Goal: Task Accomplishment & Management: Manage account settings

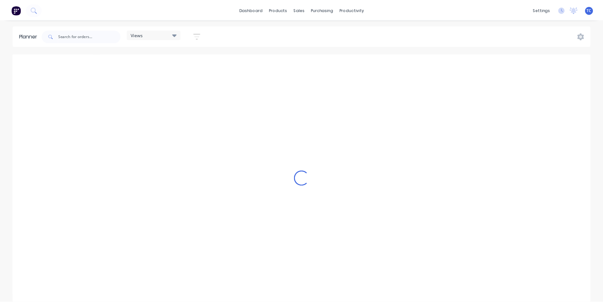
scroll to position [0, 0]
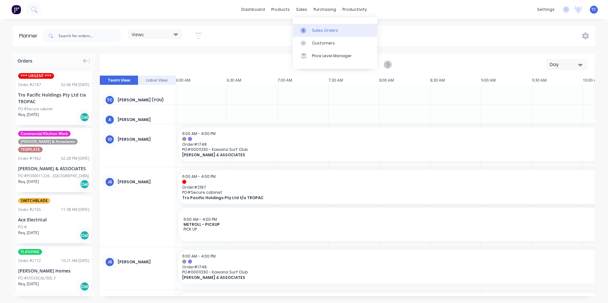
click at [319, 30] on div "Sales Orders" at bounding box center [325, 31] width 26 height 6
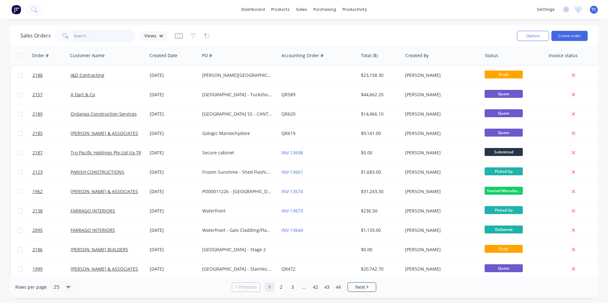
click at [75, 34] on input "text" at bounding box center [105, 36] width 62 height 13
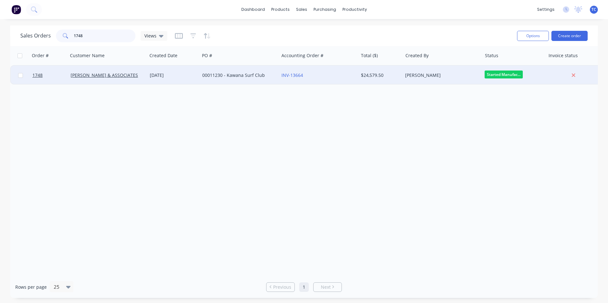
type input "1748"
click at [229, 76] on div "00011230 - Kawana Surf Club" at bounding box center [237, 75] width 71 height 6
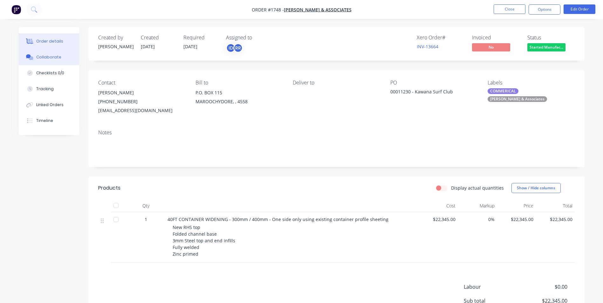
click at [53, 55] on div "Collaborate" at bounding box center [48, 57] width 25 height 6
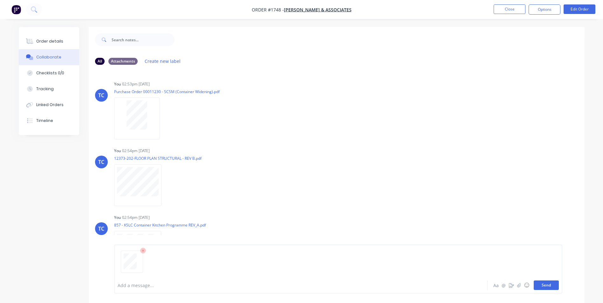
click at [546, 285] on button "Send" at bounding box center [546, 286] width 25 height 10
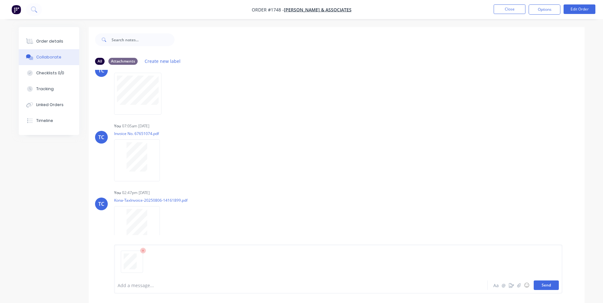
click at [543, 285] on button "Send" at bounding box center [546, 286] width 25 height 10
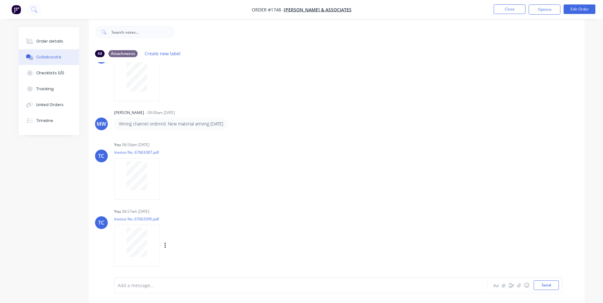
scroll to position [10, 0]
click at [506, 10] on button "Close" at bounding box center [510, 9] width 32 height 10
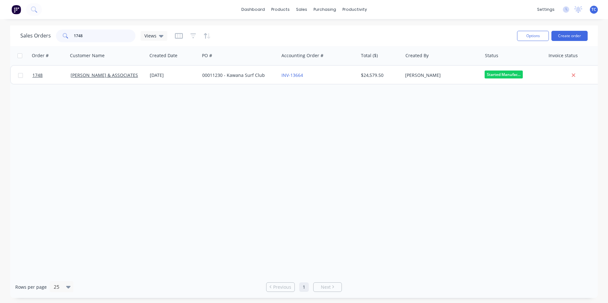
drag, startPoint x: 82, startPoint y: 35, endPoint x: 73, endPoint y: 35, distance: 9.2
click at [74, 35] on input "1748" at bounding box center [105, 36] width 62 height 13
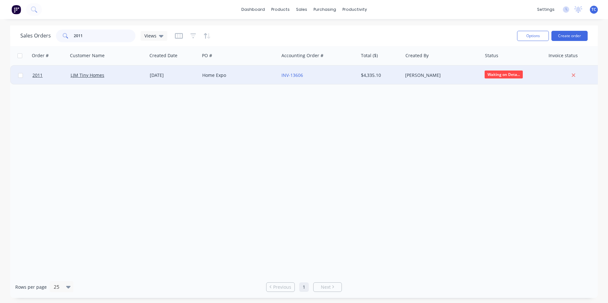
type input "2011"
click at [164, 77] on div "[DATE]" at bounding box center [173, 75] width 47 height 6
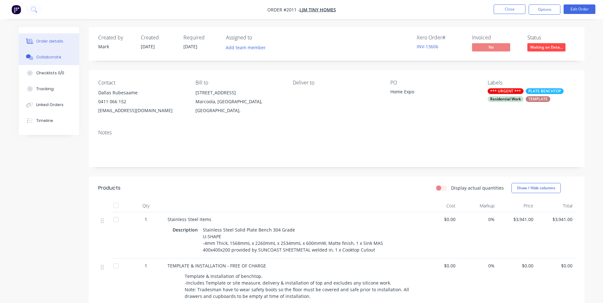
click at [51, 56] on div "Collaborate" at bounding box center [48, 57] width 25 height 6
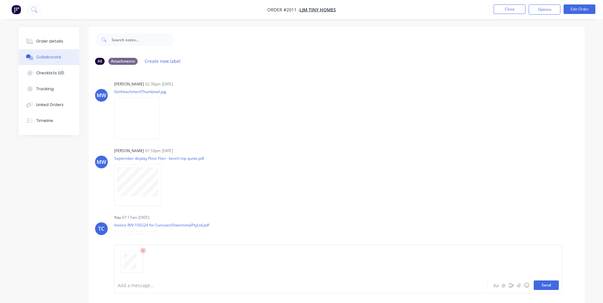
click at [546, 285] on button "Send" at bounding box center [546, 286] width 25 height 10
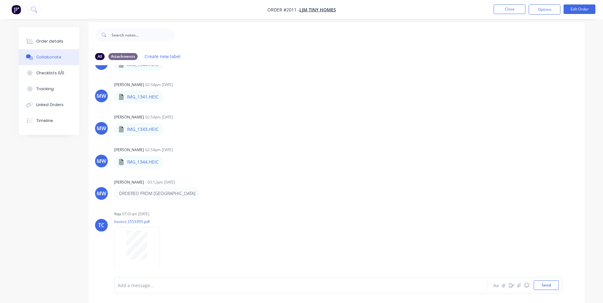
scroll to position [10, 0]
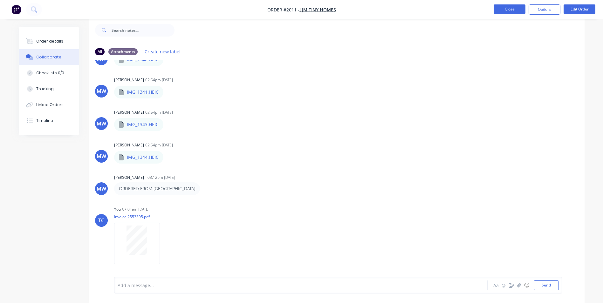
click at [503, 7] on button "Close" at bounding box center [510, 9] width 32 height 10
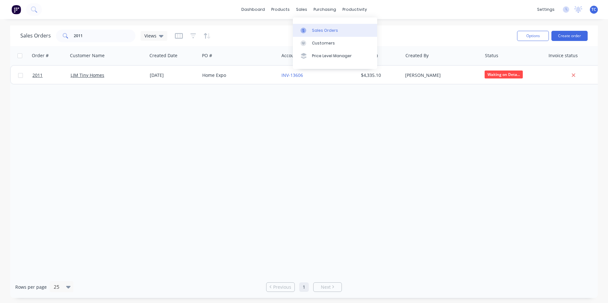
click at [321, 28] on div "Sales Orders" at bounding box center [325, 31] width 26 height 6
click at [569, 34] on button "Create order" at bounding box center [569, 36] width 36 height 10
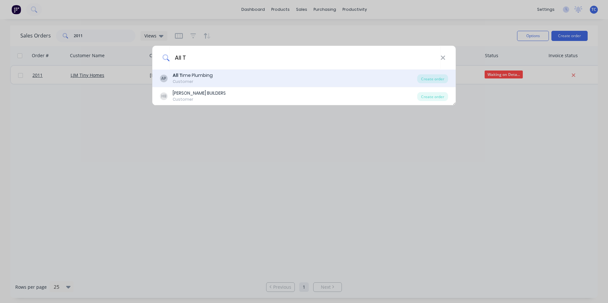
type input "All T"
click at [197, 75] on div "All T ime Plumbing" at bounding box center [193, 75] width 40 height 7
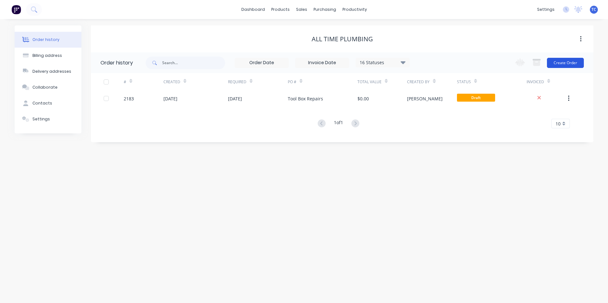
click at [569, 63] on button "Create Order" at bounding box center [565, 63] width 37 height 10
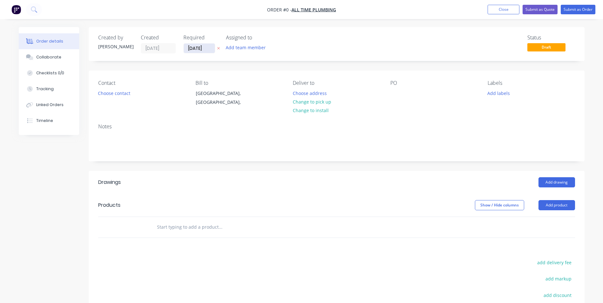
click at [204, 49] on input "[DATE]" at bounding box center [199, 49] width 31 height 10
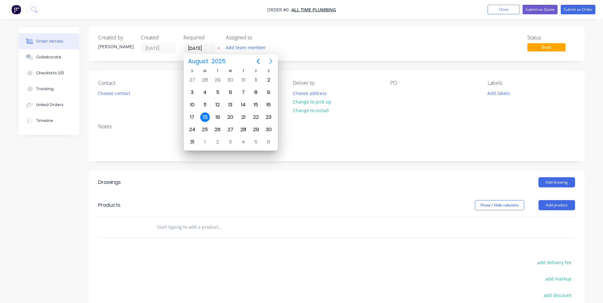
click at [272, 61] on icon "Next page" at bounding box center [271, 62] width 8 height 8
click at [245, 103] on div "18" at bounding box center [243, 105] width 10 height 10
type input "[DATE]"
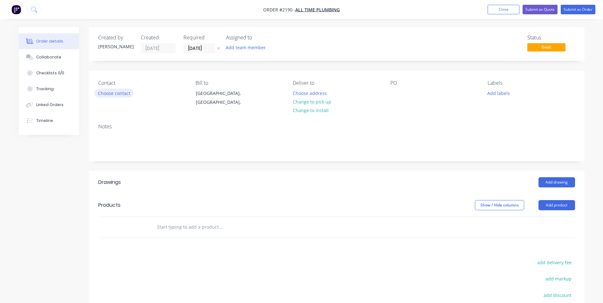
click at [105, 92] on button "Choose contact" at bounding box center [113, 93] width 39 height 9
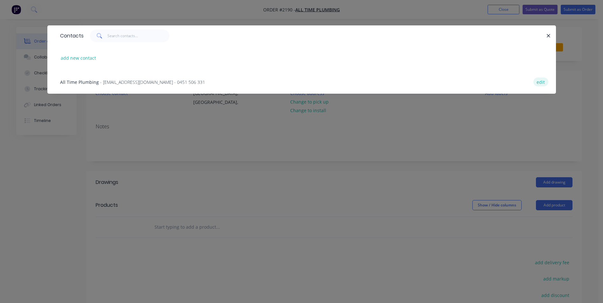
click at [541, 81] on button "edit" at bounding box center [541, 82] width 15 height 9
select select "AU"
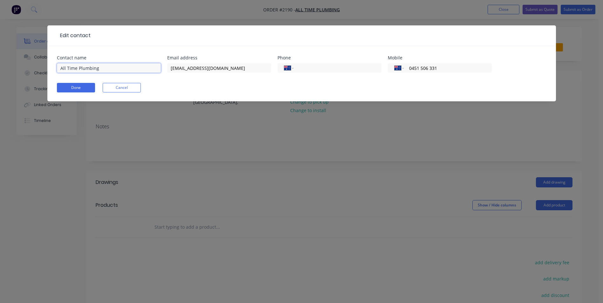
drag, startPoint x: 101, startPoint y: 66, endPoint x: 59, endPoint y: 66, distance: 41.7
click at [59, 66] on input "All Time Plumbing" at bounding box center [109, 68] width 104 height 10
type input "[PERSON_NAME]"
click at [80, 86] on button "Done" at bounding box center [76, 88] width 38 height 10
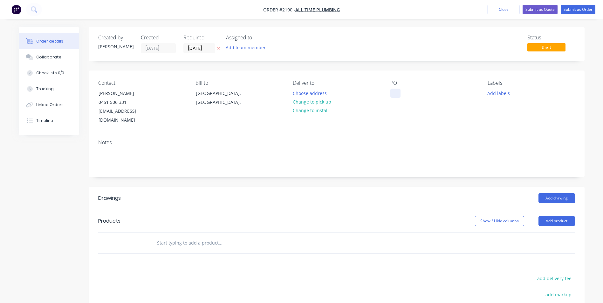
click at [399, 93] on div at bounding box center [395, 93] width 10 height 9
click at [499, 92] on button "Add labels" at bounding box center [498, 93] width 29 height 9
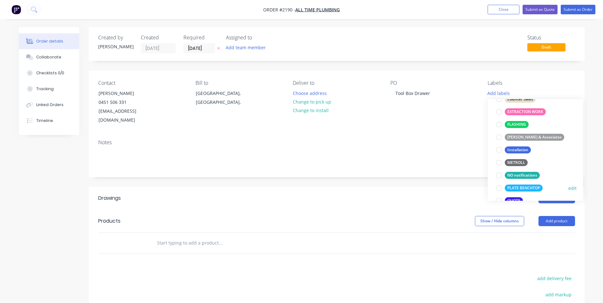
scroll to position [159, 0]
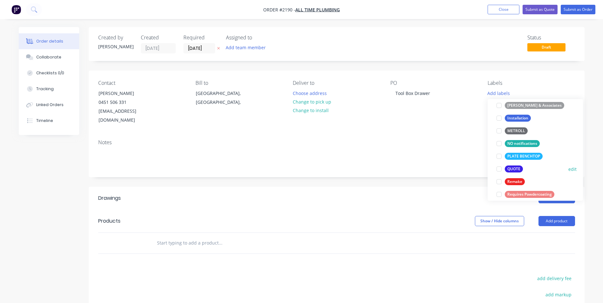
click at [498, 168] on div at bounding box center [499, 169] width 13 height 13
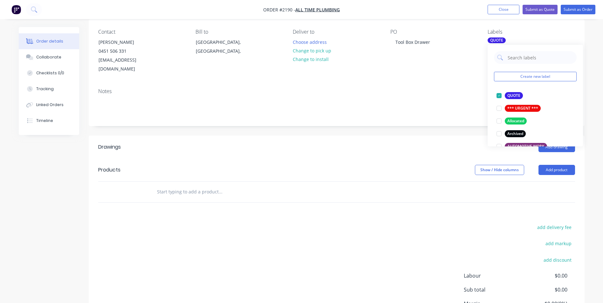
scroll to position [95, 0]
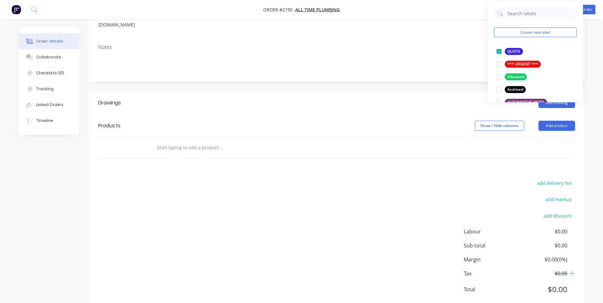
click at [174, 141] on input "text" at bounding box center [220, 147] width 127 height 13
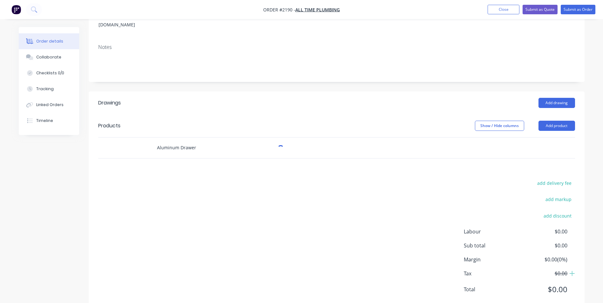
click at [198, 141] on input "Aluminum Drawer" at bounding box center [220, 147] width 127 height 13
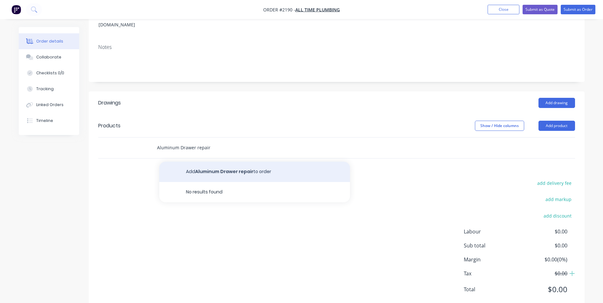
type input "Aluminum Drawer repair"
click at [212, 162] on button "Add Aluminum Drawer repair to order" at bounding box center [254, 172] width 191 height 20
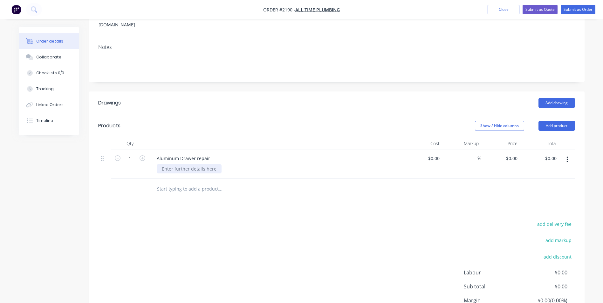
click at [164, 164] on div at bounding box center [189, 168] width 65 height 9
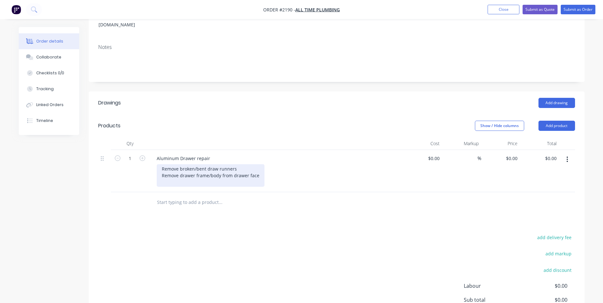
click at [190, 169] on div "Remove broken/bent draw runners Remove drawer frame/body from drawer face" at bounding box center [211, 175] width 108 height 23
click at [217, 164] on div "Remove broken/bent draw runners Remove drawer frame/body from drawer face" at bounding box center [211, 175] width 108 height 23
click at [166, 172] on div "Remove broken/bent drawer runners Remove drawer frame/body from drawer face" at bounding box center [211, 175] width 108 height 23
click at [180, 173] on div "Remove broken/bent drawer runners Remove drawer frame/body from drawer face Fab…" at bounding box center [211, 175] width 108 height 23
drag, startPoint x: 180, startPoint y: 173, endPoint x: 317, endPoint y: 158, distance: 138.5
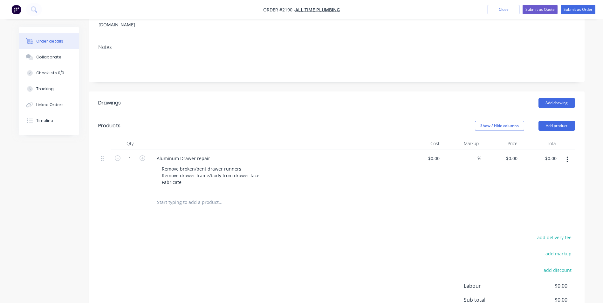
click at [317, 164] on div "Remove broken/bent drawer runners Remove drawer frame/body from drawer face Fab…" at bounding box center [279, 175] width 244 height 23
click at [185, 173] on div "Remove broken/bent drawer runners Remove drawer frame/body from drawer face Fab…" at bounding box center [211, 175] width 108 height 23
click at [241, 164] on div "Remove broken/bent drawer runners Remove drawer frame/body from drawer face Fab…" at bounding box center [211, 175] width 108 height 23
click at [162, 164] on div "Remove broken/bent drawer runners Remove drawer frame/body from drawer face Fab…" at bounding box center [211, 175] width 108 height 23
click at [166, 164] on div "-Remove broken/bent drawer runners Remove drawer frame/body from drawer face Fa…" at bounding box center [211, 175] width 108 height 23
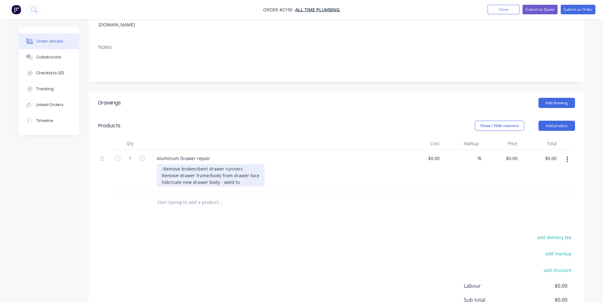
click at [243, 164] on div "-Remove broken/bent drawer runners Remove drawer frame/body from drawer face Fa…" at bounding box center [211, 175] width 108 height 23
drag, startPoint x: 163, startPoint y: 160, endPoint x: 160, endPoint y: 161, distance: 3.4
click at [160, 164] on div "-Remove broken/bent drawer runners Remove drawer frame/body from drawer face Fa…" at bounding box center [211, 175] width 108 height 23
click at [161, 167] on div "Remove broken/bent drawer runners Remove drawer frame/body from drawer face Fab…" at bounding box center [211, 175] width 108 height 23
click at [241, 174] on div "Remove broken/bent drawer runners Remove drawer frame/body from drawer face Fab…" at bounding box center [211, 175] width 108 height 23
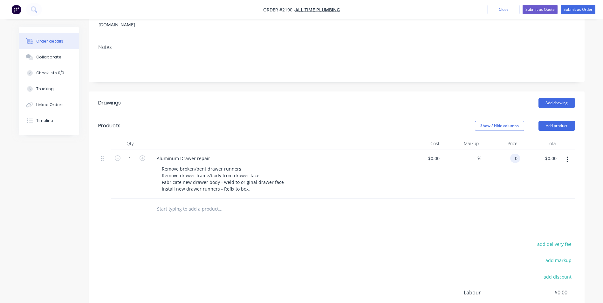
click at [516, 154] on input "0" at bounding box center [516, 158] width 7 height 9
type input "$929.00"
type input "929.00"
type input "$929.00"
click at [440, 154] on input at bounding box center [438, 158] width 7 height 9
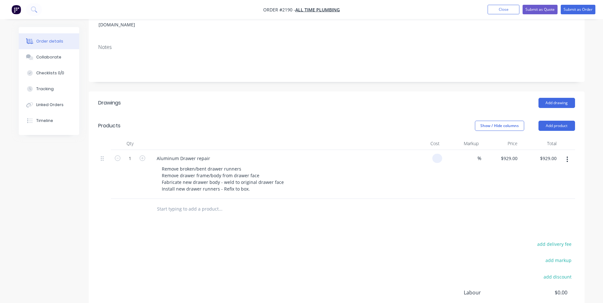
type input "$0.00"
click at [445, 161] on div "%" at bounding box center [461, 174] width 39 height 49
click at [437, 154] on input "0" at bounding box center [435, 158] width 15 height 9
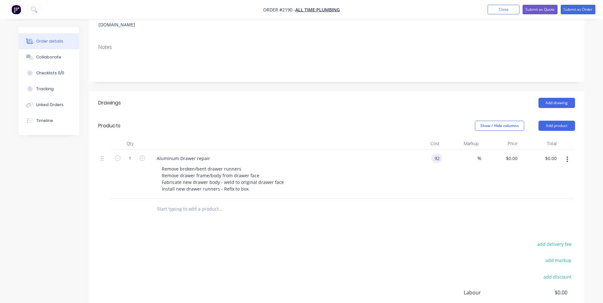
type input "9"
type input "$0.00"
click at [166, 203] on input "text" at bounding box center [220, 209] width 127 height 13
click at [159, 203] on input "text" at bounding box center [220, 209] width 127 height 13
type input "New Gas struts"
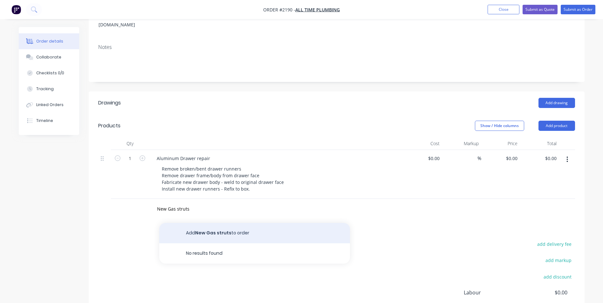
click at [215, 223] on button "Add New Gas struts to order" at bounding box center [254, 233] width 191 height 20
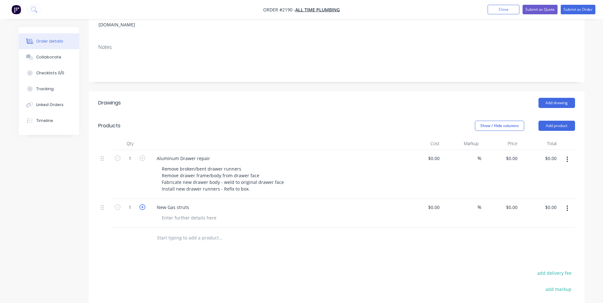
click at [143, 204] on icon "button" at bounding box center [143, 207] width 6 height 6
type input "4"
click at [190, 203] on div "New Gas struts" at bounding box center [173, 207] width 43 height 9
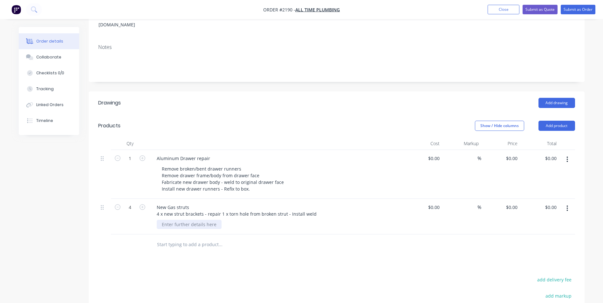
click at [170, 220] on div at bounding box center [189, 224] width 65 height 9
drag, startPoint x: 170, startPoint y: 215, endPoint x: 175, endPoint y: 217, distance: 5.7
click at [175, 220] on div "4 x New strut brackets" at bounding box center [186, 224] width 58 height 9
click at [220, 220] on div "4 x new strut brackets" at bounding box center [279, 224] width 244 height 9
click at [214, 220] on div "4 x new strut brackets" at bounding box center [279, 224] width 244 height 9
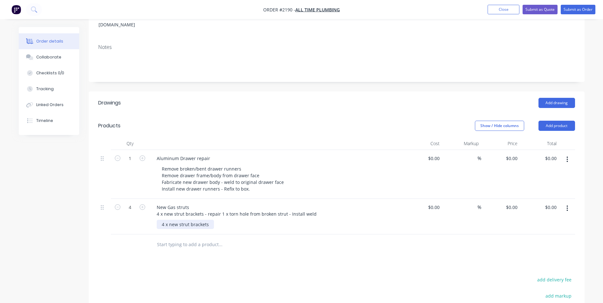
click at [210, 220] on div "4 x new strut brackets" at bounding box center [185, 224] width 57 height 9
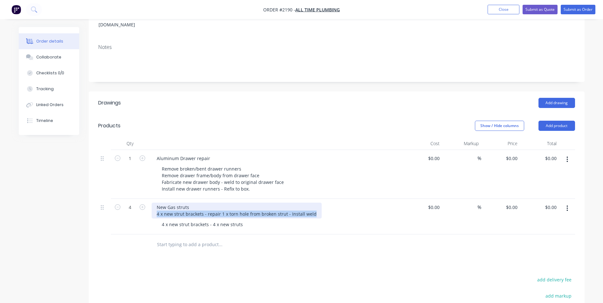
drag, startPoint x: 156, startPoint y: 205, endPoint x: 314, endPoint y: 209, distance: 158.1
click at [314, 209] on div "New Gas struts 4 x new strut brackets - repair 1 x torn hole from broken strut …" at bounding box center [237, 211] width 170 height 16
copy div "4 x new strut brackets - repair 1 x torn hole from broken strut - Install weld"
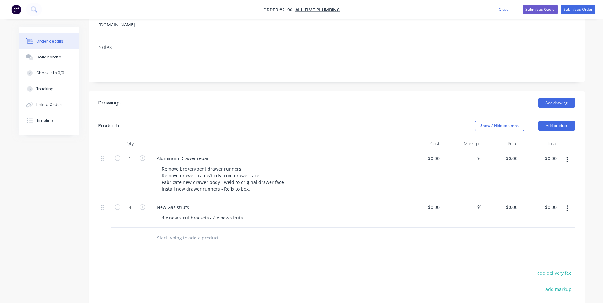
click at [204, 205] on div "New Gas struts 4 x new strut brackets - 4 x new struts" at bounding box center [276, 213] width 254 height 29
click at [194, 203] on div "New Gas struts" at bounding box center [276, 207] width 249 height 9
click at [160, 213] on div "4 x new strut brackets - 4 x new struts" at bounding box center [202, 217] width 91 height 9
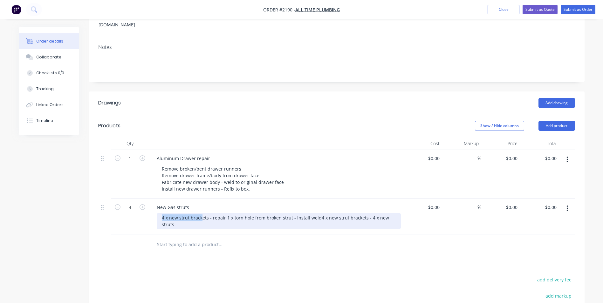
drag, startPoint x: 162, startPoint y: 208, endPoint x: 201, endPoint y: 211, distance: 38.6
click at [201, 213] on div "4 x new strut brackets - repair 1 x torn hole from broken strut - Install weld4…" at bounding box center [279, 221] width 244 height 16
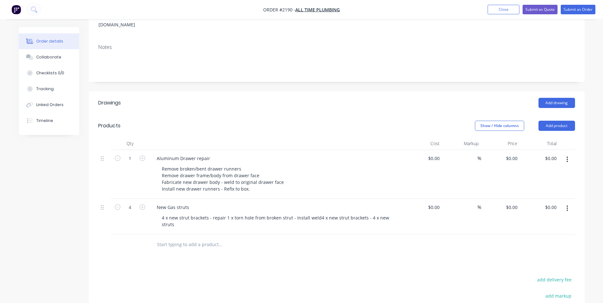
click at [155, 208] on div "New Gas struts 4 x new strut brackets - repair 1 x torn hole from broken strut …" at bounding box center [276, 217] width 254 height 36
click at [406, 208] on div "$0.00 $0.00" at bounding box center [422, 217] width 39 height 36
click at [382, 215] on div "New Gas struts 4 x new strut brackets - repair 1 x torn hole from broken strut …" at bounding box center [276, 217] width 254 height 36
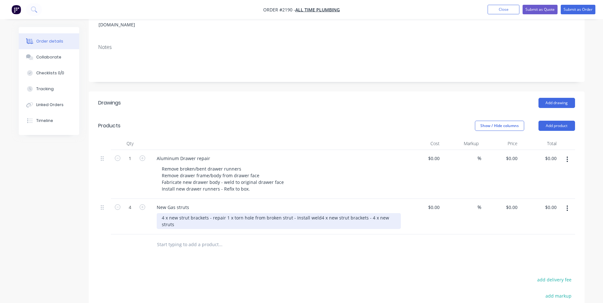
click at [397, 213] on div "4 x new strut brackets - repair 1 x torn hole from broken strut - Install weld4…" at bounding box center [279, 221] width 244 height 16
click at [289, 213] on div "4 x new strut brackets - repair 1 x torn hole from broken strut - Install weld4…" at bounding box center [279, 221] width 244 height 16
click at [190, 215] on div "4 x new strut brackets - repair 1 x torn hole from broken strut - Install weld4…" at bounding box center [227, 221] width 141 height 16
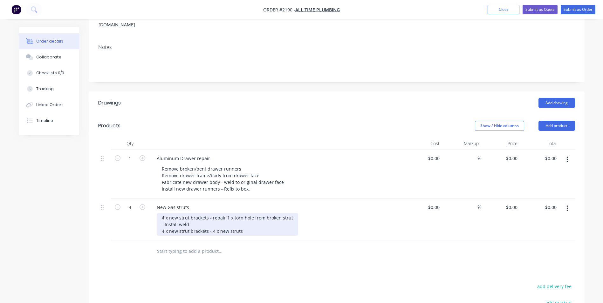
drag, startPoint x: 179, startPoint y: 214, endPoint x: 180, endPoint y: 218, distance: 4.1
click at [179, 215] on div "4 x new strut brackets - repair 1 x torn hole from broken strut - Install weld …" at bounding box center [227, 224] width 141 height 23
click at [178, 216] on div "4 x new strut brackets - repair 1 x torn hole from broken strut - Install /weld…" at bounding box center [227, 224] width 141 height 23
click at [180, 215] on div "4 x new strut brackets - repair 1 x torn hole from broken strut - Install /weld…" at bounding box center [227, 224] width 141 height 23
click at [178, 215] on div "4 x new strut brackets - repair 1 x torn hole from broken strut - Install /weld…" at bounding box center [227, 224] width 141 height 23
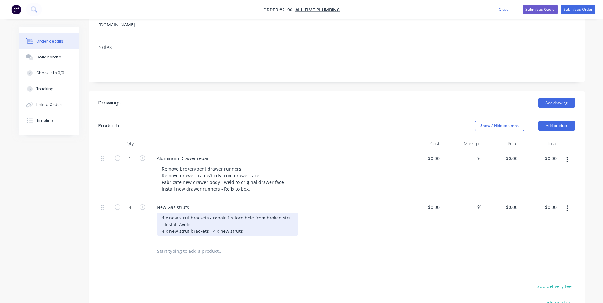
click at [179, 216] on div "4 x new strut brackets - repair 1 x torn hole from broken strut - Install /weld…" at bounding box center [227, 224] width 141 height 23
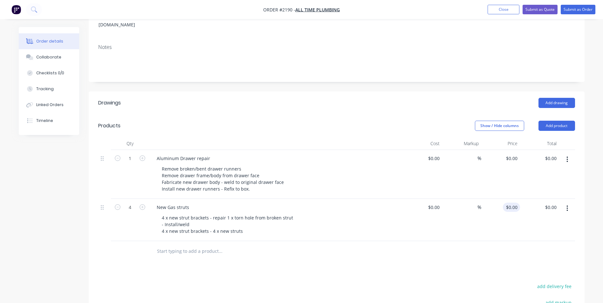
type input "0"
click at [511, 203] on div "0 0" at bounding box center [515, 207] width 10 height 9
type input "0"
type input "$0.00"
click at [515, 154] on input "0" at bounding box center [513, 158] width 15 height 9
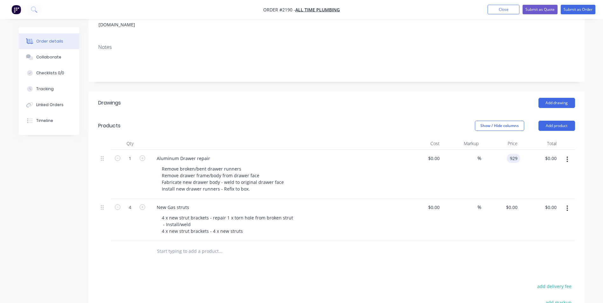
type input "$929.00"
click at [510, 199] on div "0 $0.00" at bounding box center [500, 220] width 39 height 42
type input "$765.00"
type input "$3,060.00"
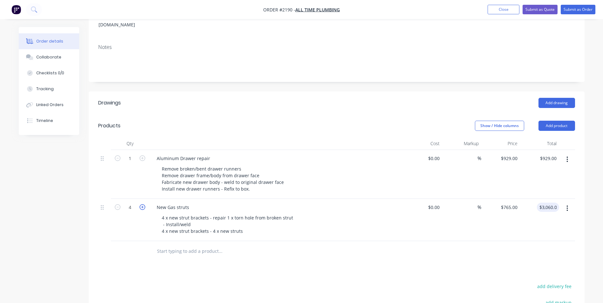
click at [142, 204] on icon "button" at bounding box center [143, 207] width 6 height 6
type input "5"
type input "$3,825.00"
click at [119, 204] on icon "button" at bounding box center [118, 207] width 6 height 6
type input "4"
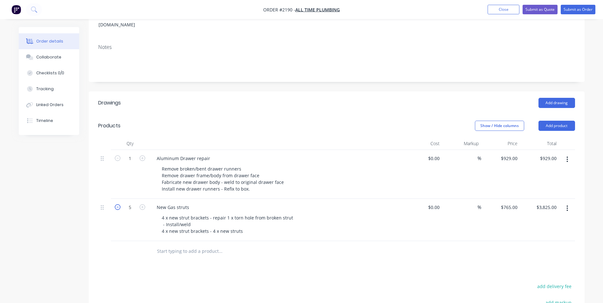
type input "$3,060.00"
click at [117, 204] on icon "button" at bounding box center [118, 207] width 6 height 6
type input "3"
type input "$2,295.00"
click at [117, 204] on icon "button" at bounding box center [118, 207] width 6 height 6
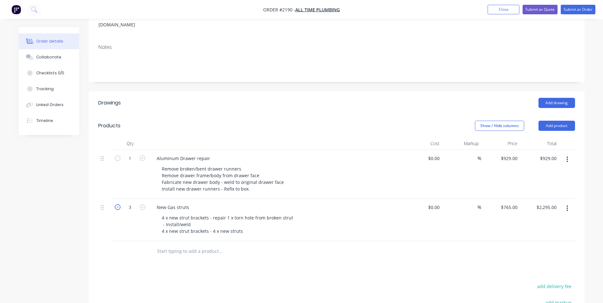
type input "2"
type input "$1,530.00"
click at [117, 204] on icon "button" at bounding box center [118, 207] width 6 height 6
type input "1"
type input "$765.00"
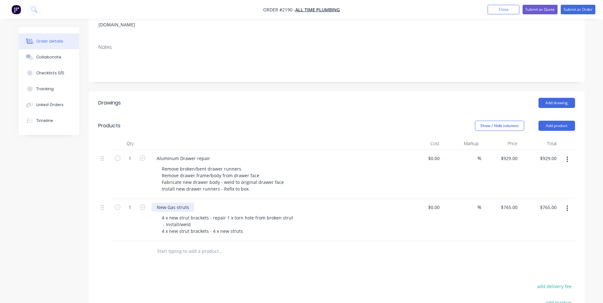
click at [156, 203] on div "New Gas struts" at bounding box center [173, 207] width 43 height 9
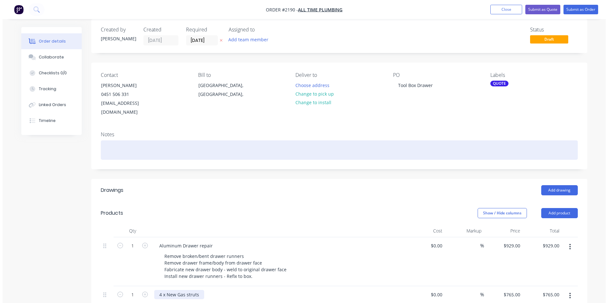
scroll to position [0, 0]
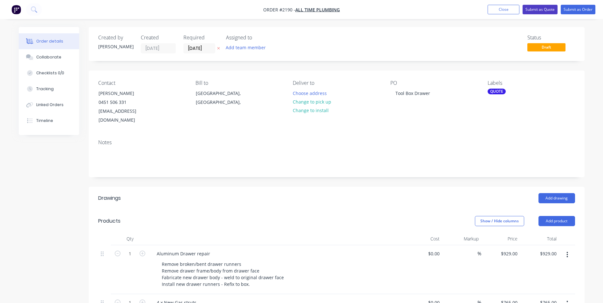
click at [537, 8] on button "Submit as Quote" at bounding box center [540, 10] width 35 height 10
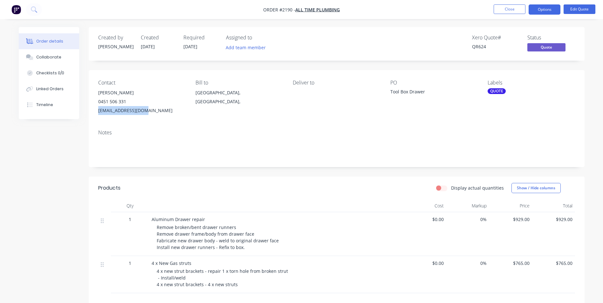
drag, startPoint x: 147, startPoint y: 110, endPoint x: 97, endPoint y: 109, distance: 50.2
click at [97, 109] on div "Contact [PERSON_NAME] 0451 506 331 [EMAIL_ADDRESS][DOMAIN_NAME] Bill to [GEOGRA…" at bounding box center [337, 97] width 496 height 54
drag, startPoint x: 97, startPoint y: 109, endPoint x: 109, endPoint y: 108, distance: 11.8
copy div "[EMAIL_ADDRESS][DOMAIN_NAME]"
click at [50, 57] on div "Collaborate" at bounding box center [48, 57] width 25 height 6
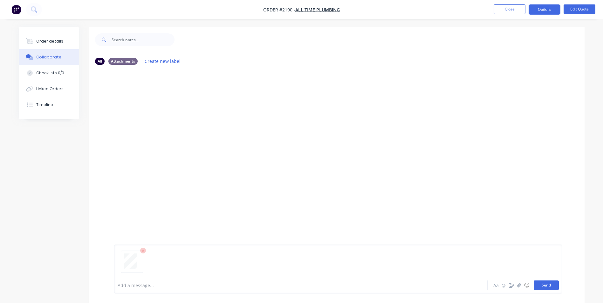
click at [545, 286] on button "Send" at bounding box center [546, 286] width 25 height 10
click at [508, 10] on button "Close" at bounding box center [510, 9] width 32 height 10
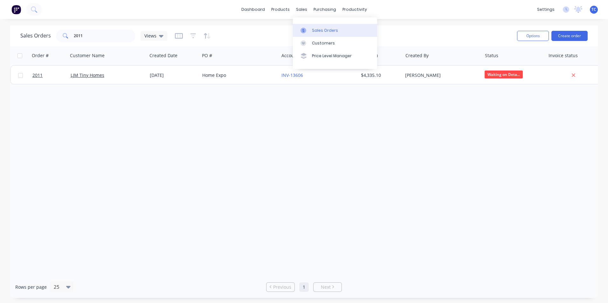
click at [319, 30] on div "Sales Orders" at bounding box center [325, 31] width 26 height 6
click at [318, 30] on div "Sales Orders" at bounding box center [325, 31] width 26 height 6
drag, startPoint x: 84, startPoint y: 35, endPoint x: 72, endPoint y: 34, distance: 12.8
click at [72, 34] on div "2011" at bounding box center [95, 36] width 79 height 13
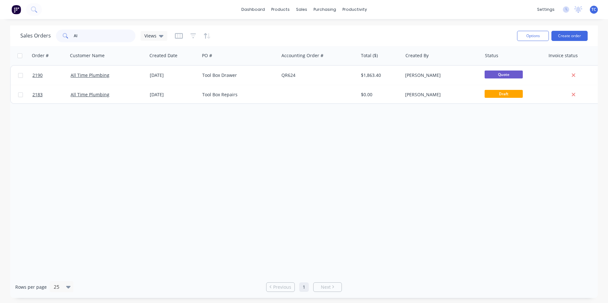
type input "A"
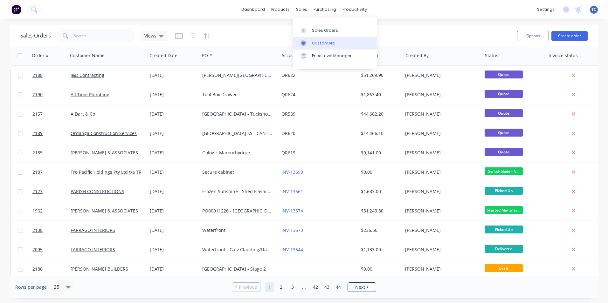
click at [321, 42] on div "Customers" at bounding box center [323, 43] width 23 height 6
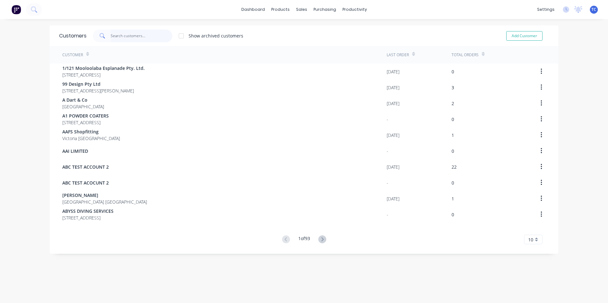
click at [120, 39] on input "text" at bounding box center [142, 36] width 62 height 13
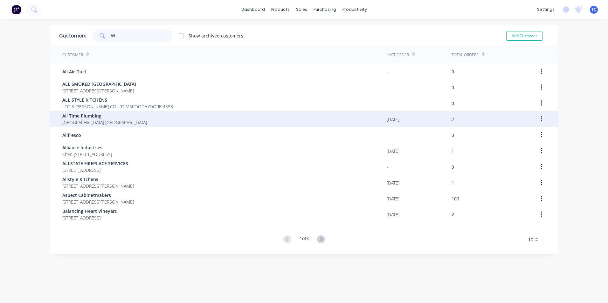
type input "All"
click at [82, 119] on span "All Time Plumbing" at bounding box center [104, 116] width 85 height 7
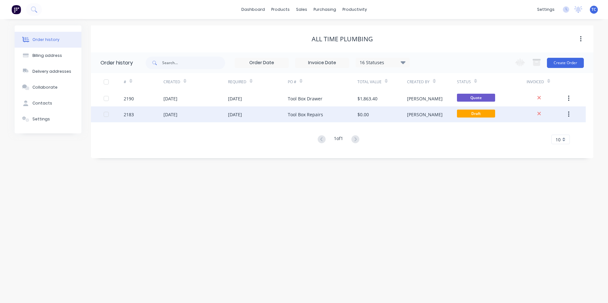
click at [569, 114] on icon "button" at bounding box center [569, 114] width 2 height 7
click at [528, 131] on div "Archive" at bounding box center [545, 131] width 49 height 9
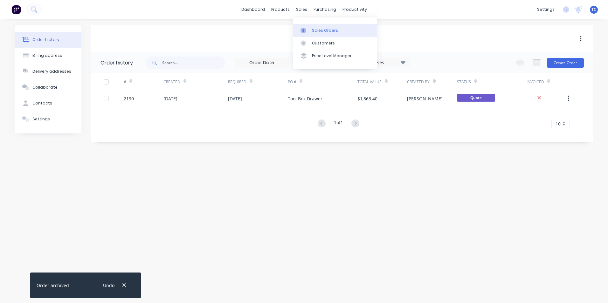
click at [322, 28] on div "Sales Orders" at bounding box center [325, 31] width 26 height 6
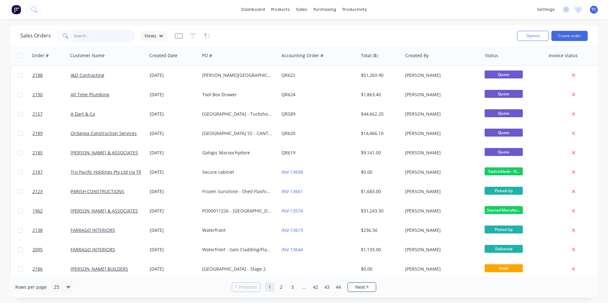
click at [85, 34] on input "text" at bounding box center [105, 36] width 62 height 13
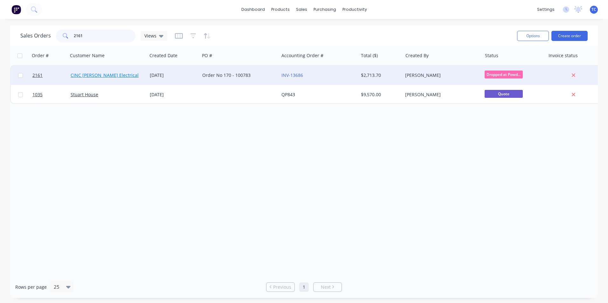
type input "2161"
click at [96, 75] on link "CINC [PERSON_NAME] Electrical" at bounding box center [105, 75] width 68 height 6
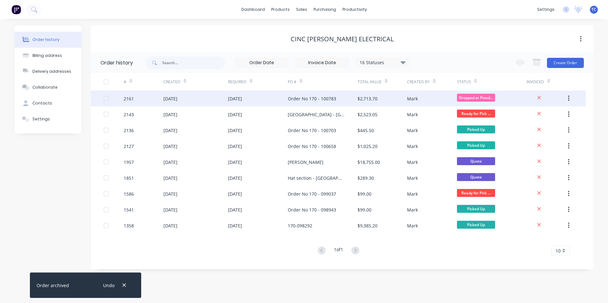
click at [172, 99] on div "[DATE]" at bounding box center [170, 98] width 14 height 7
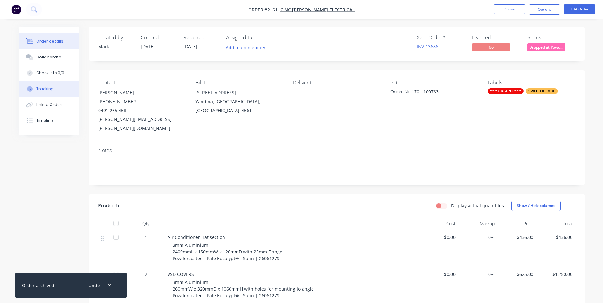
click at [44, 87] on div "Tracking" at bounding box center [44, 89] width 17 height 6
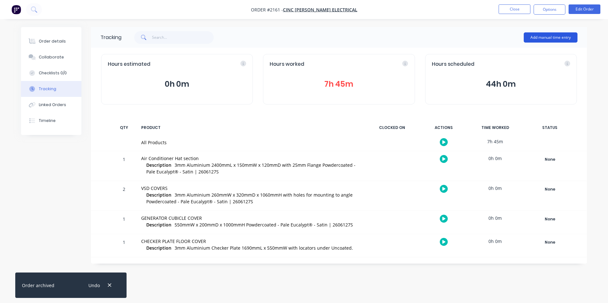
click at [538, 37] on button "Add manual time entry" at bounding box center [551, 37] width 54 height 10
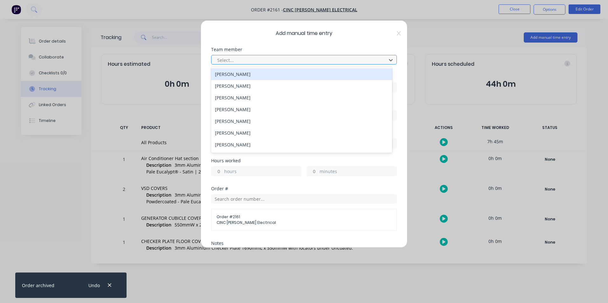
click at [225, 58] on div at bounding box center [300, 60] width 167 height 8
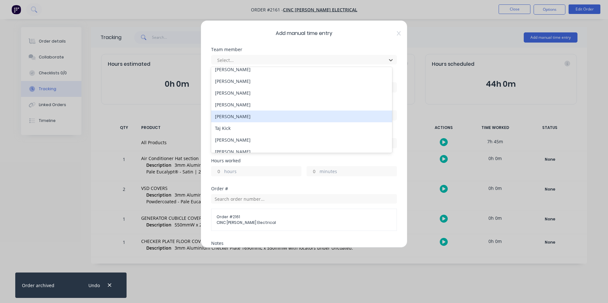
click at [234, 117] on div "[PERSON_NAME]" at bounding box center [301, 117] width 181 height 12
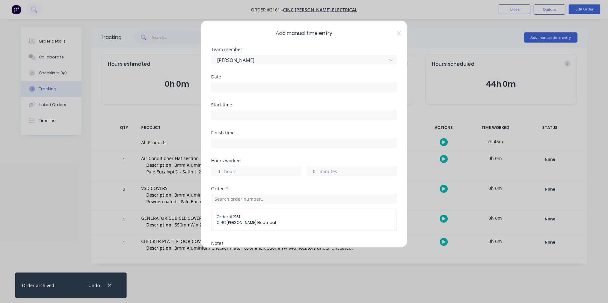
click at [224, 87] on input at bounding box center [303, 88] width 185 height 10
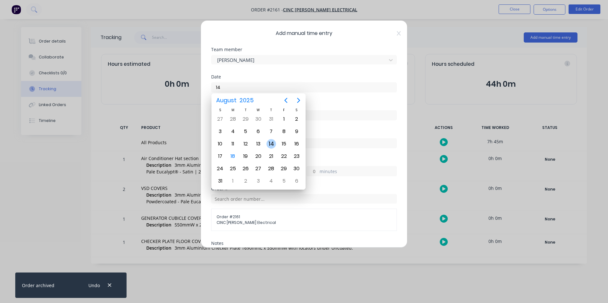
click at [270, 144] on div "14" at bounding box center [271, 144] width 10 height 10
type input "[DATE]"
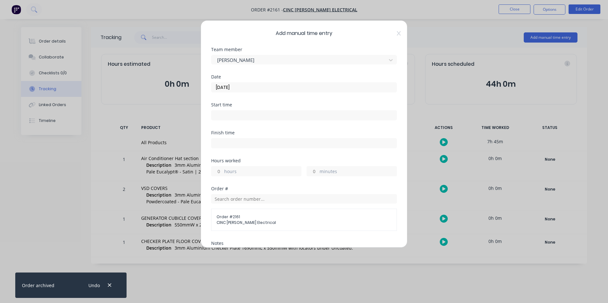
click at [224, 171] on label "hours" at bounding box center [262, 172] width 77 height 8
click at [223, 171] on input "hours" at bounding box center [216, 172] width 11 height 10
type input "2"
click at [315, 170] on input "minutes" at bounding box center [312, 172] width 11 height 10
type input "15"
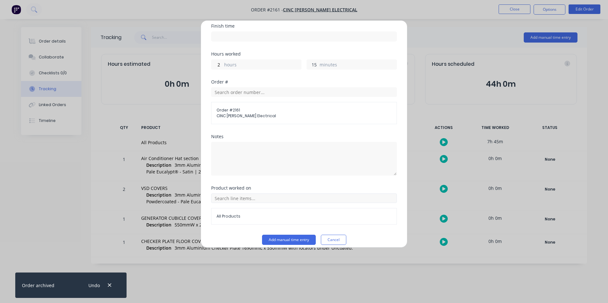
scroll to position [113, 0]
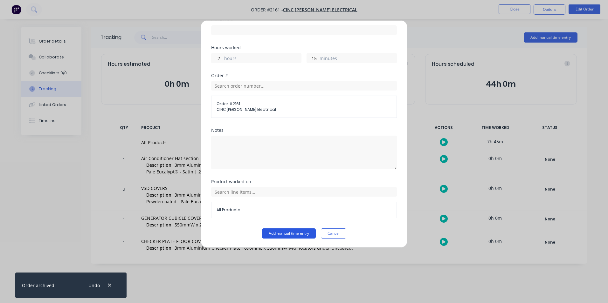
click at [283, 232] on button "Add manual time entry" at bounding box center [289, 234] width 54 height 10
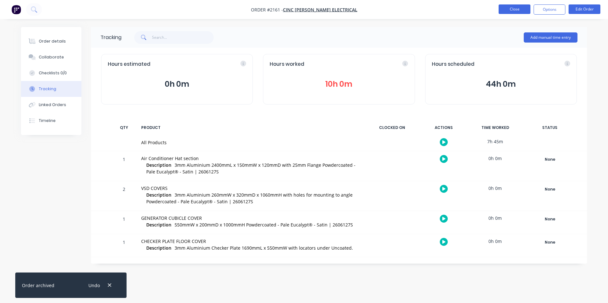
click at [510, 10] on button "Close" at bounding box center [515, 9] width 32 height 10
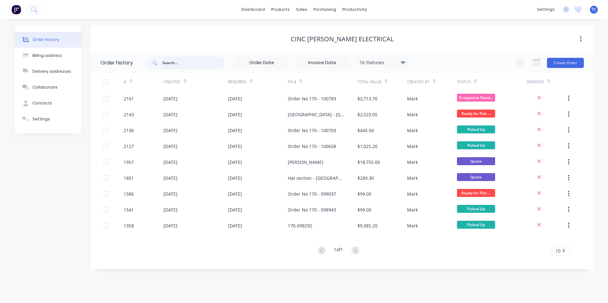
click at [172, 63] on input "text" at bounding box center [193, 63] width 63 height 13
click at [320, 28] on div "Sales Orders" at bounding box center [325, 31] width 26 height 6
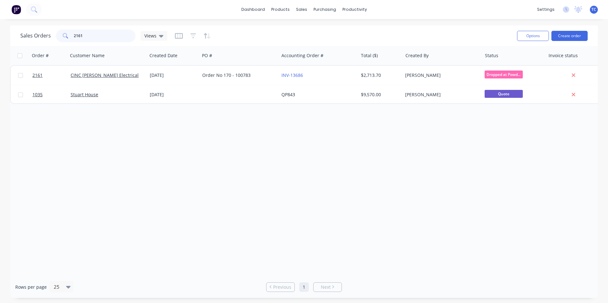
drag, startPoint x: 85, startPoint y: 37, endPoint x: 73, endPoint y: 35, distance: 11.9
click at [74, 35] on input "2161" at bounding box center [105, 36] width 62 height 13
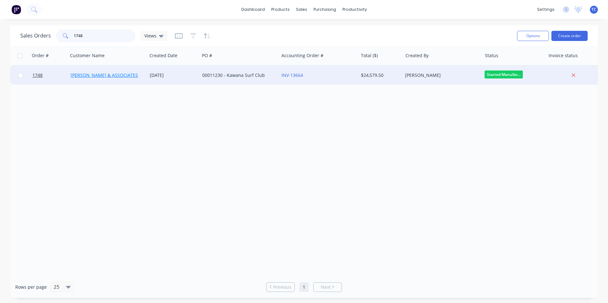
type input "1748"
click at [95, 75] on link "[PERSON_NAME] & ASSOCIATES" at bounding box center [104, 75] width 67 height 6
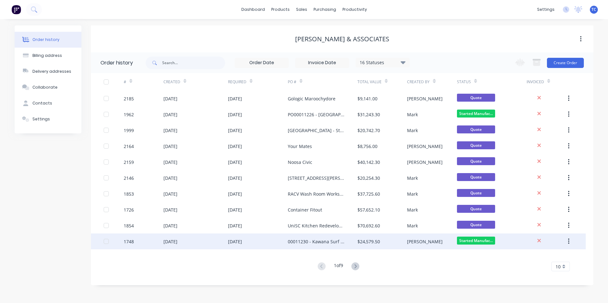
click at [174, 241] on div "[DATE]" at bounding box center [170, 241] width 14 height 7
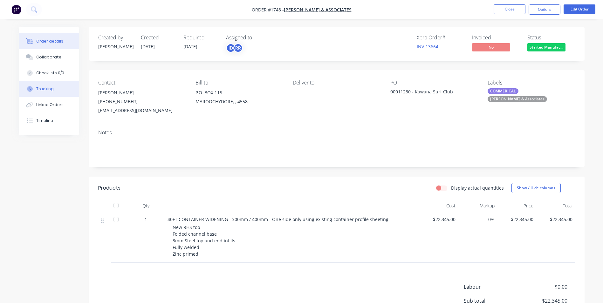
click at [46, 87] on div "Tracking" at bounding box center [44, 89] width 17 height 6
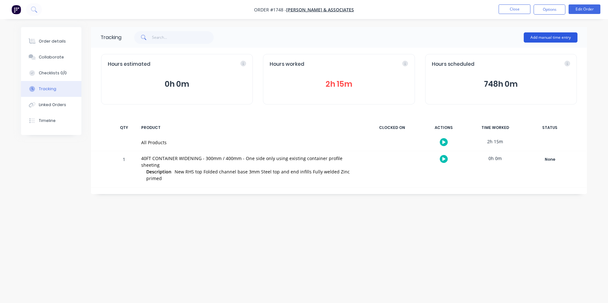
click at [541, 37] on button "Add manual time entry" at bounding box center [551, 37] width 54 height 10
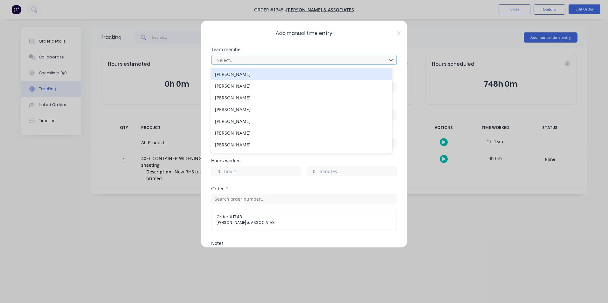
click at [231, 59] on div at bounding box center [300, 60] width 167 height 8
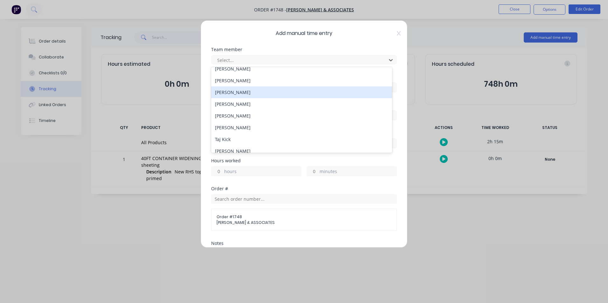
scroll to position [64, 0]
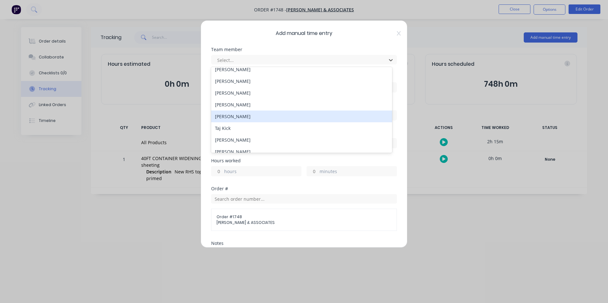
click at [232, 115] on div "[PERSON_NAME]" at bounding box center [301, 117] width 181 height 12
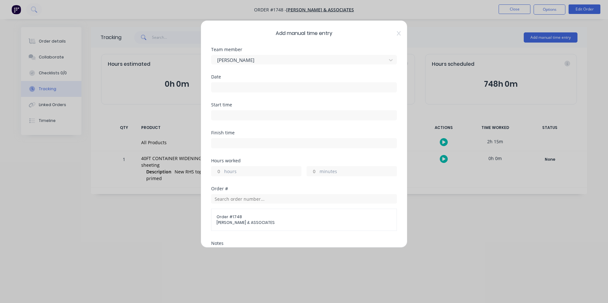
click at [220, 86] on input at bounding box center [303, 88] width 185 height 10
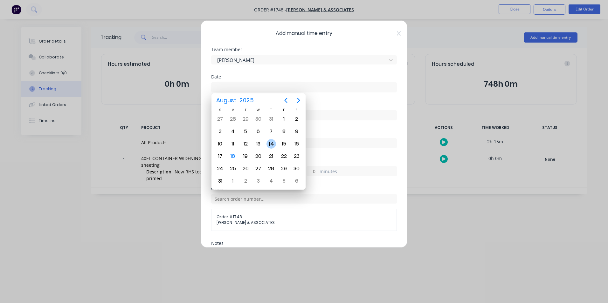
click at [271, 143] on div "14" at bounding box center [271, 144] width 10 height 10
type input "[DATE]"
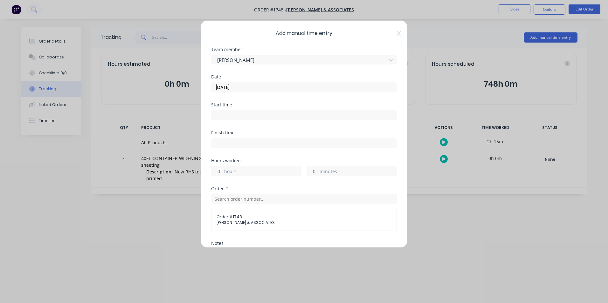
click at [221, 171] on input "hours" at bounding box center [216, 172] width 11 height 10
type input "3"
click at [315, 174] on input "minutes" at bounding box center [312, 172] width 11 height 10
type input "30"
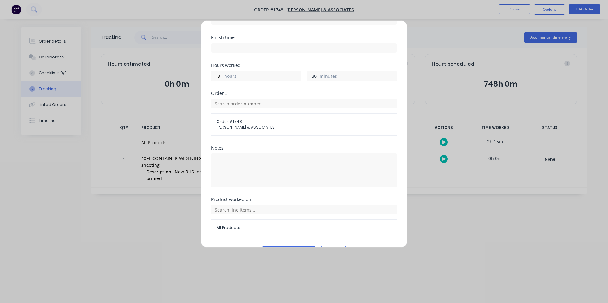
scroll to position [113, 0]
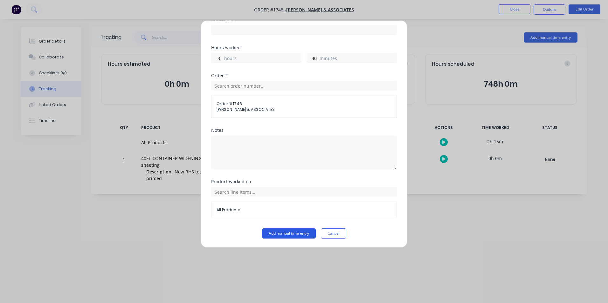
click at [285, 233] on button "Add manual time entry" at bounding box center [289, 234] width 54 height 10
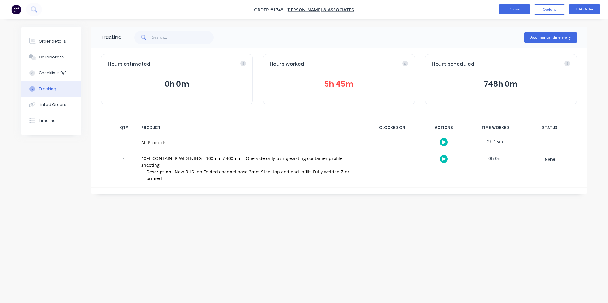
click at [508, 7] on button "Close" at bounding box center [515, 9] width 32 height 10
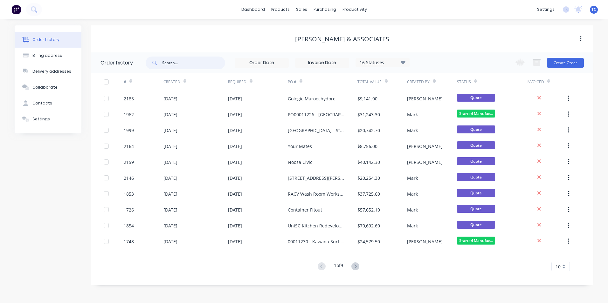
click at [165, 62] on input "text" at bounding box center [193, 63] width 63 height 13
type input "1613"
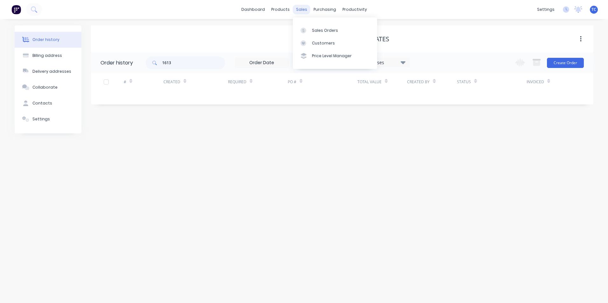
click at [301, 9] on div "sales" at bounding box center [301, 10] width 17 height 10
click at [316, 28] on div "Sales Orders" at bounding box center [325, 31] width 26 height 6
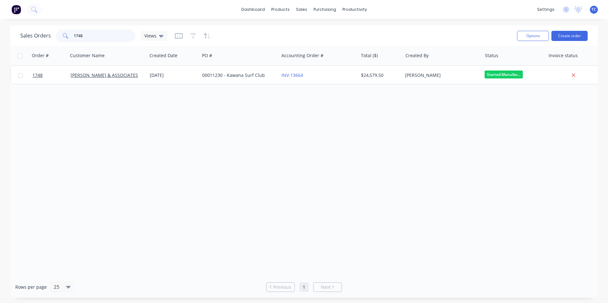
drag, startPoint x: 83, startPoint y: 34, endPoint x: 72, endPoint y: 34, distance: 11.1
click at [72, 34] on div "1748" at bounding box center [95, 36] width 79 height 13
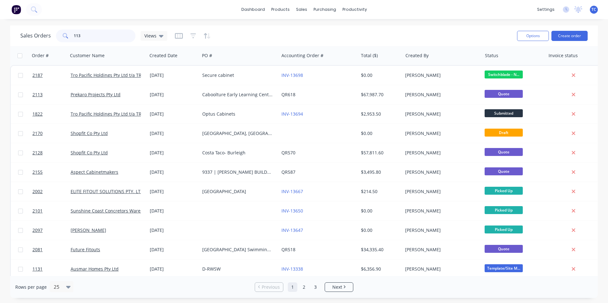
drag, startPoint x: 79, startPoint y: 36, endPoint x: 71, endPoint y: 34, distance: 9.1
click at [71, 34] on div "113" at bounding box center [95, 36] width 79 height 13
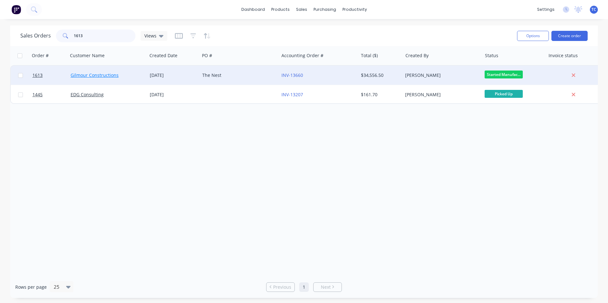
type input "1613"
click at [89, 75] on link "Gilmour Constructions" at bounding box center [95, 75] width 48 height 6
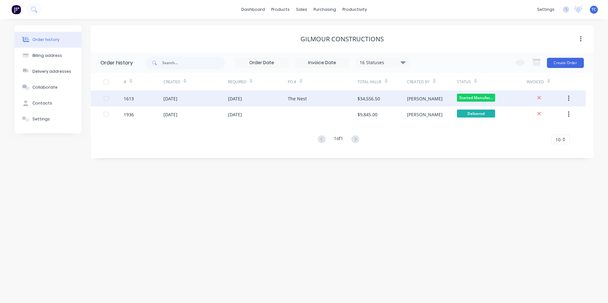
click at [176, 98] on div "[DATE]" at bounding box center [170, 98] width 14 height 7
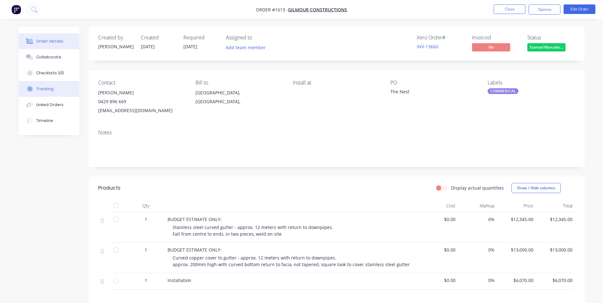
click at [47, 91] on div "Tracking" at bounding box center [44, 89] width 17 height 6
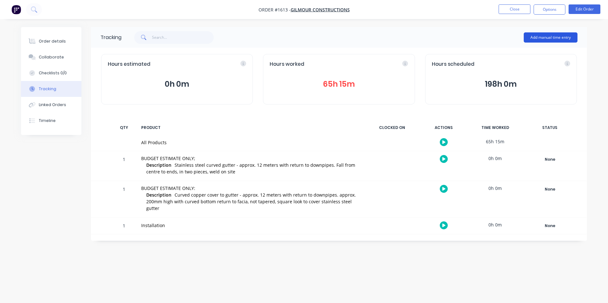
click at [540, 36] on button "Add manual time entry" at bounding box center [551, 37] width 54 height 10
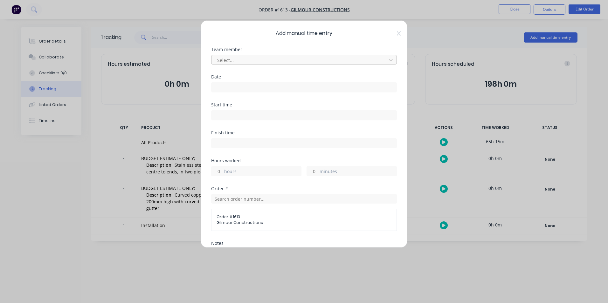
click at [226, 58] on div at bounding box center [300, 60] width 167 height 8
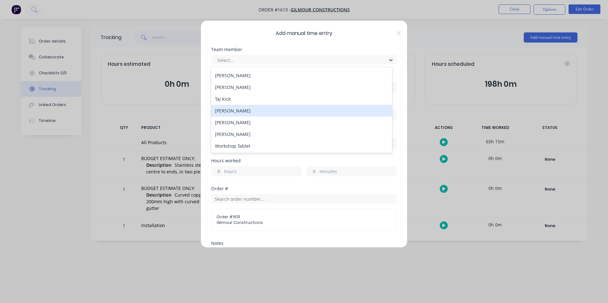
scroll to position [93, 0]
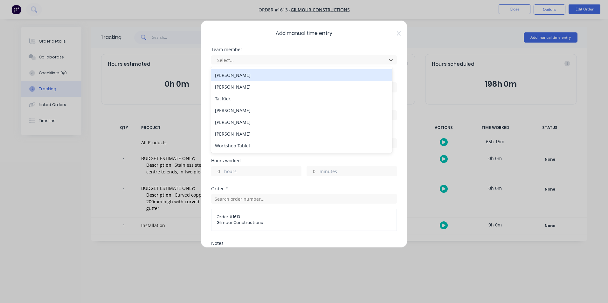
click at [234, 76] on div "[PERSON_NAME]" at bounding box center [301, 75] width 181 height 12
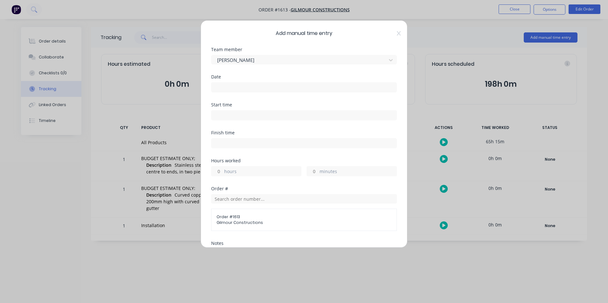
click at [220, 88] on input at bounding box center [303, 88] width 185 height 10
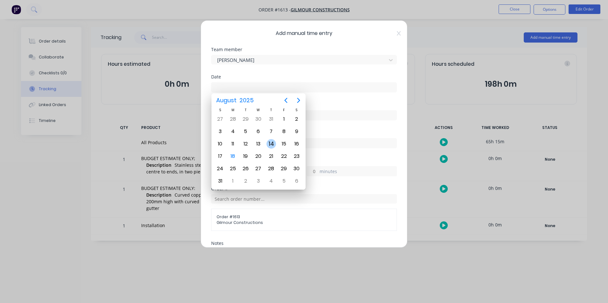
click at [269, 143] on div "14" at bounding box center [271, 144] width 10 height 10
type input "[DATE]"
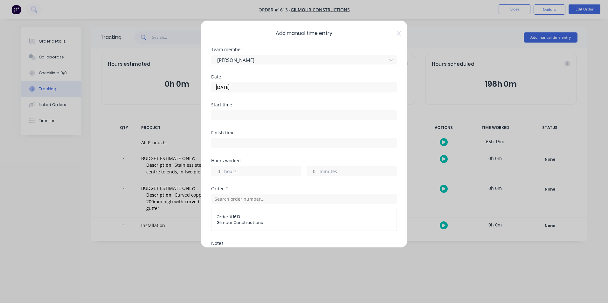
click at [225, 169] on label "hours" at bounding box center [262, 172] width 77 height 8
click at [223, 169] on input "hours" at bounding box center [216, 172] width 11 height 10
type input "8"
click at [320, 170] on label "minutes" at bounding box center [358, 172] width 77 height 8
click at [318, 170] on input "minutes" at bounding box center [312, 172] width 11 height 10
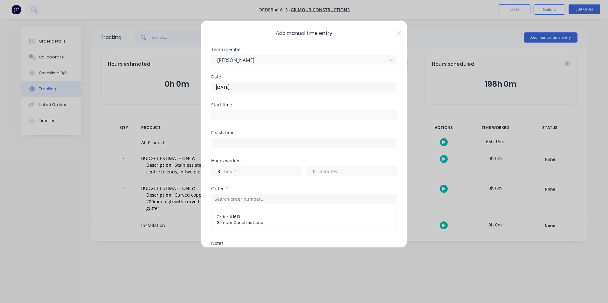
click at [315, 171] on input "minutes" at bounding box center [312, 172] width 11 height 10
type input "30"
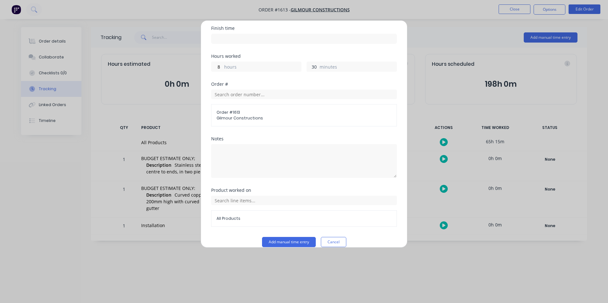
scroll to position [113, 0]
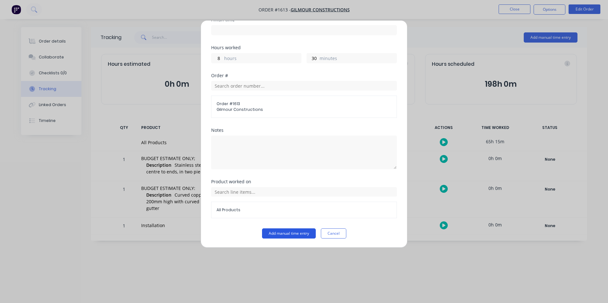
drag, startPoint x: 286, startPoint y: 231, endPoint x: 290, endPoint y: 229, distance: 3.4
click at [287, 231] on button "Add manual time entry" at bounding box center [289, 234] width 54 height 10
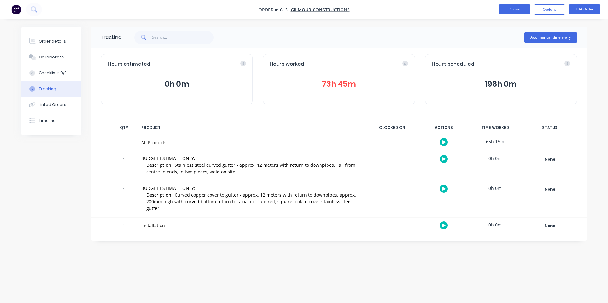
click at [514, 10] on button "Close" at bounding box center [515, 9] width 32 height 10
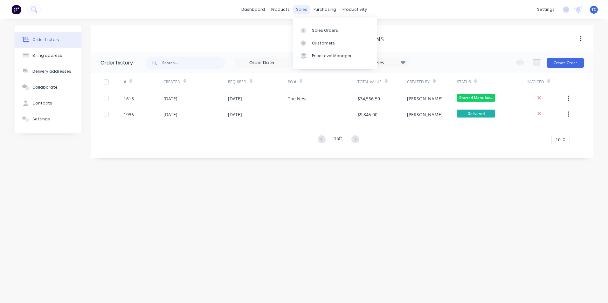
click at [303, 6] on div "sales" at bounding box center [301, 10] width 17 height 10
click at [298, 8] on div "sales" at bounding box center [301, 10] width 17 height 10
click at [316, 30] on div "Sales Orders" at bounding box center [325, 31] width 26 height 6
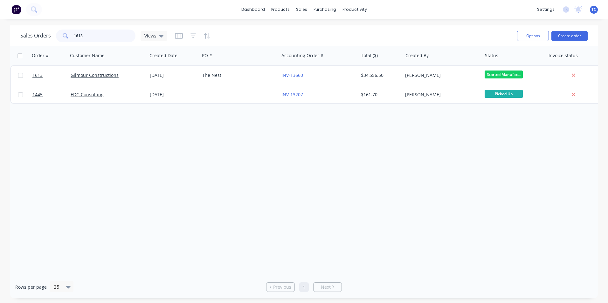
drag, startPoint x: 85, startPoint y: 34, endPoint x: 73, endPoint y: 34, distance: 11.4
click at [74, 34] on input "1613" at bounding box center [105, 36] width 62 height 13
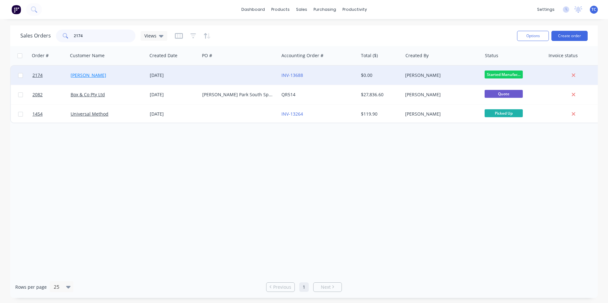
type input "2174"
click at [82, 75] on link "[PERSON_NAME]" at bounding box center [89, 75] width 36 height 6
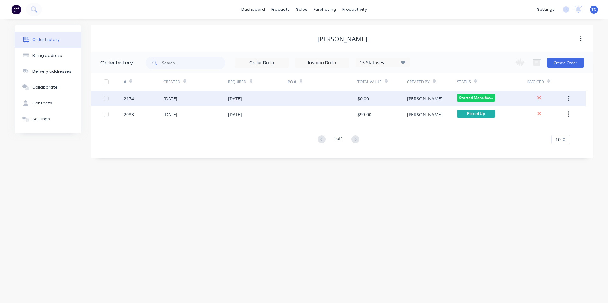
click at [175, 98] on div "[DATE]" at bounding box center [170, 98] width 14 height 7
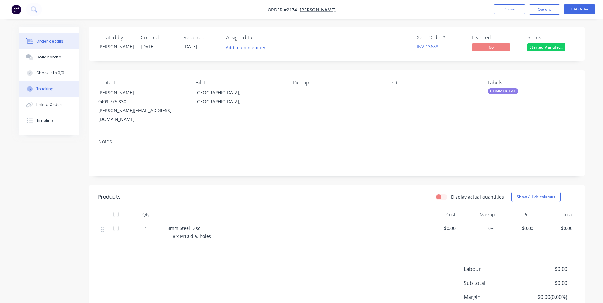
click at [43, 87] on div "Tracking" at bounding box center [44, 89] width 17 height 6
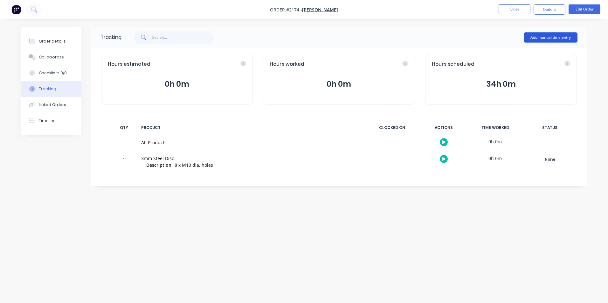
click at [546, 36] on button "Add manual time entry" at bounding box center [551, 37] width 54 height 10
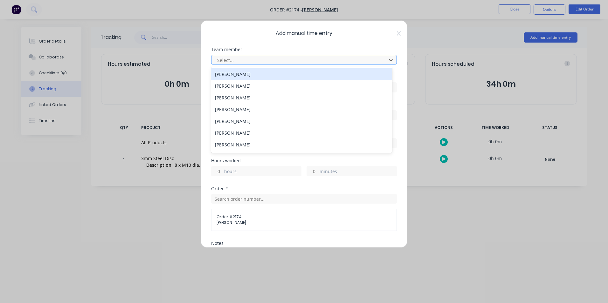
click at [224, 59] on div at bounding box center [300, 60] width 167 height 8
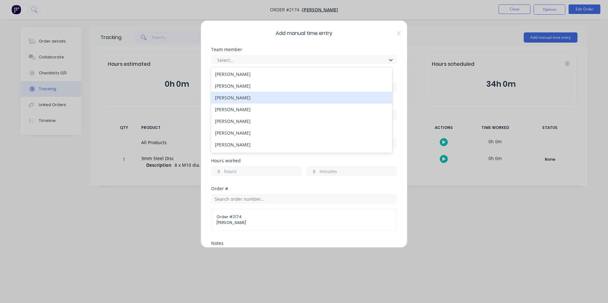
click at [227, 97] on div "[PERSON_NAME]" at bounding box center [301, 98] width 181 height 12
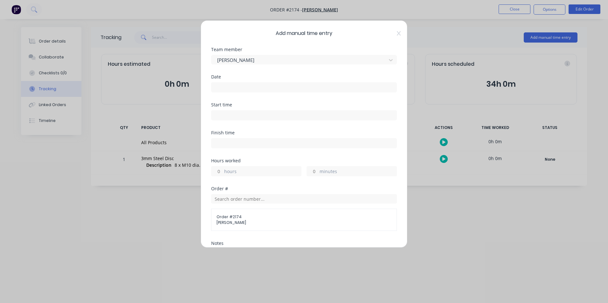
click at [221, 86] on input at bounding box center [303, 88] width 185 height 10
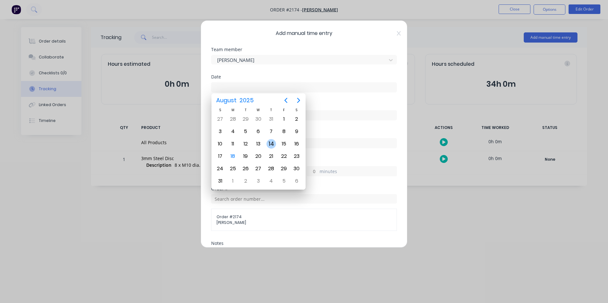
click at [273, 141] on div "14" at bounding box center [271, 144] width 10 height 10
type input "[DATE]"
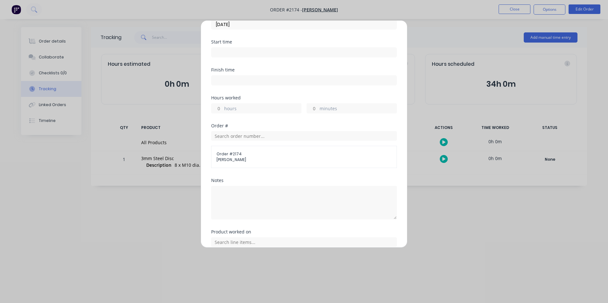
scroll to position [64, 0]
click at [221, 107] on input "hours" at bounding box center [216, 108] width 11 height 10
click at [320, 106] on label "minutes" at bounding box center [358, 109] width 77 height 8
click at [318, 106] on input "minutes" at bounding box center [312, 108] width 11 height 10
click at [322, 106] on label "minutes" at bounding box center [358, 109] width 77 height 8
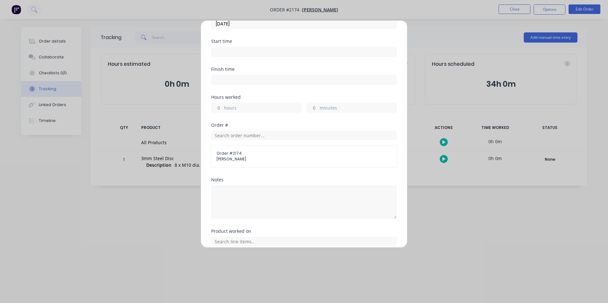
click at [318, 106] on input "minutes" at bounding box center [312, 108] width 11 height 10
click at [327, 107] on label "minutes" at bounding box center [358, 109] width 77 height 8
click at [318, 107] on input "minutes" at bounding box center [312, 108] width 11 height 10
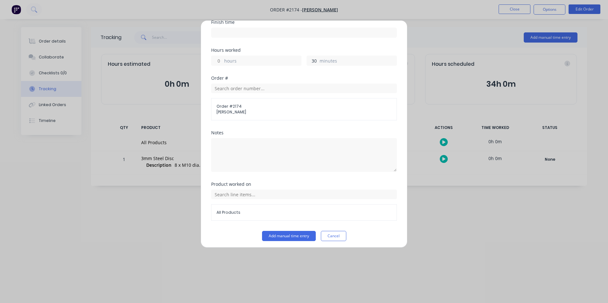
scroll to position [113, 0]
type input "30"
click at [284, 234] on button "Add manual time entry" at bounding box center [289, 234] width 54 height 10
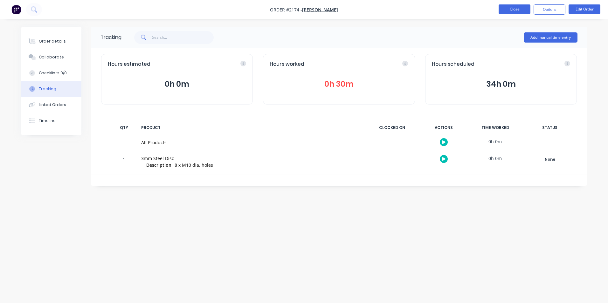
click at [514, 8] on button "Close" at bounding box center [515, 9] width 32 height 10
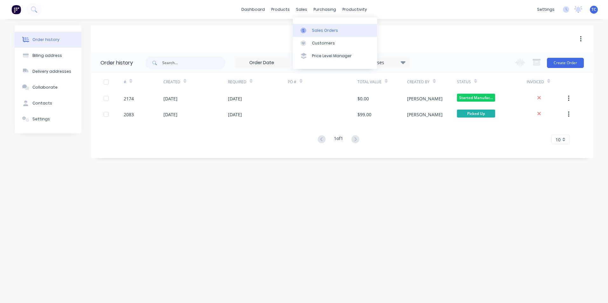
click at [319, 31] on div "Sales Orders" at bounding box center [325, 31] width 26 height 6
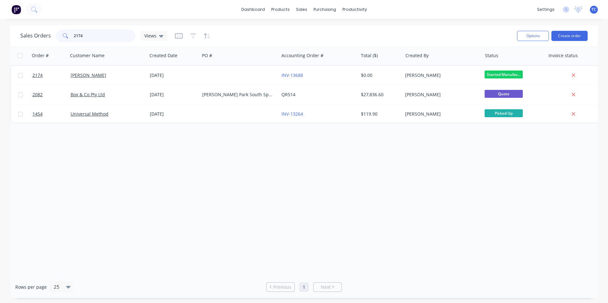
drag, startPoint x: 83, startPoint y: 35, endPoint x: 72, endPoint y: 34, distance: 10.9
click at [72, 34] on div "2174" at bounding box center [95, 36] width 79 height 13
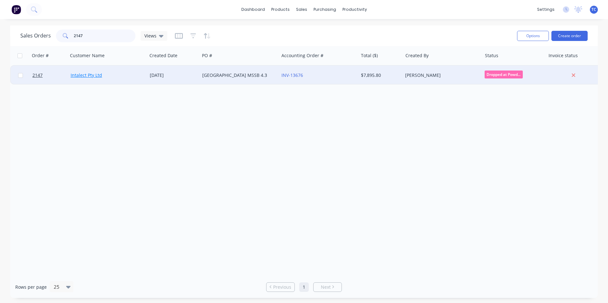
type input "2147"
click at [87, 77] on link "Intalect Pty Ltd" at bounding box center [86, 75] width 31 height 6
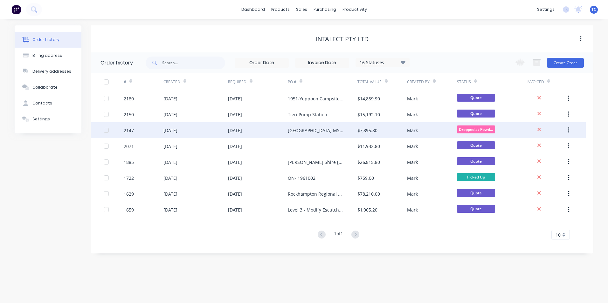
click at [177, 130] on div "[DATE]" at bounding box center [170, 130] width 14 height 7
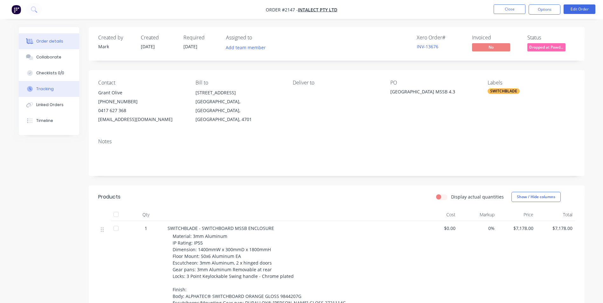
click at [46, 87] on div "Tracking" at bounding box center [44, 89] width 17 height 6
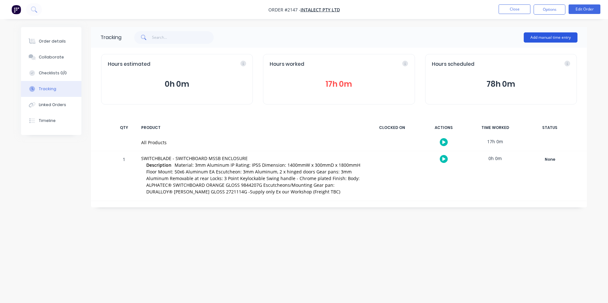
click at [542, 36] on button "Add manual time entry" at bounding box center [551, 37] width 54 height 10
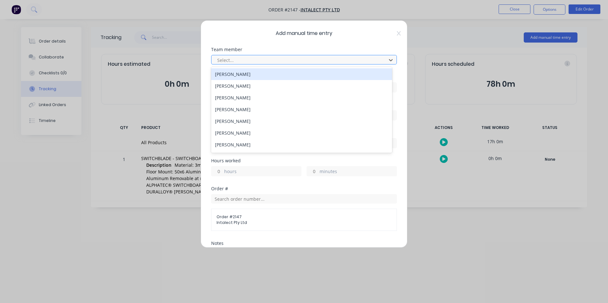
click at [234, 59] on div at bounding box center [300, 60] width 167 height 8
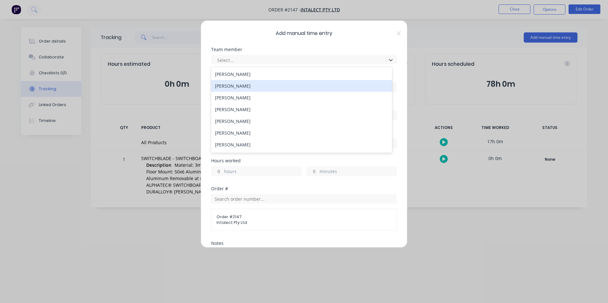
click at [237, 87] on div "[PERSON_NAME]" at bounding box center [301, 86] width 181 height 12
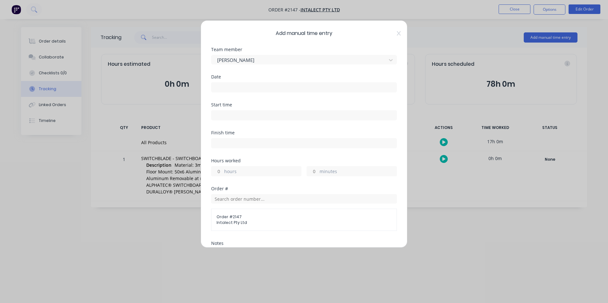
click at [219, 87] on input at bounding box center [303, 88] width 185 height 10
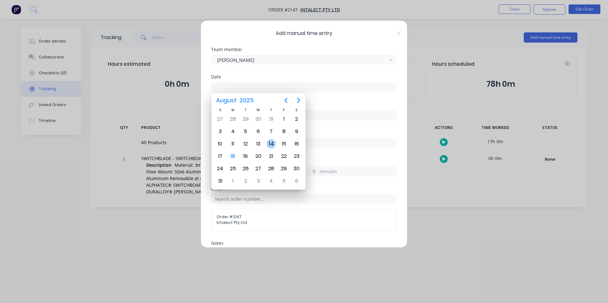
click at [271, 144] on div "14" at bounding box center [271, 144] width 10 height 10
type input "[DATE]"
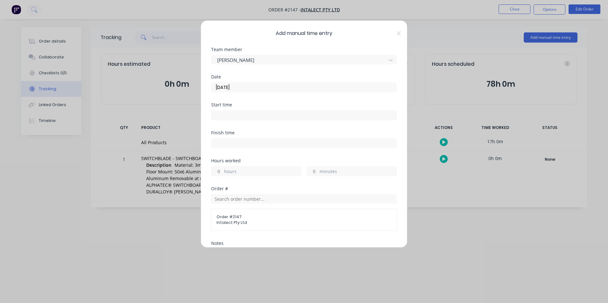
click at [220, 171] on input "hours" at bounding box center [216, 172] width 11 height 10
type input "5"
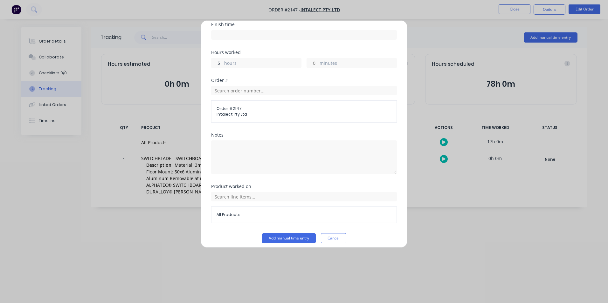
scroll to position [113, 0]
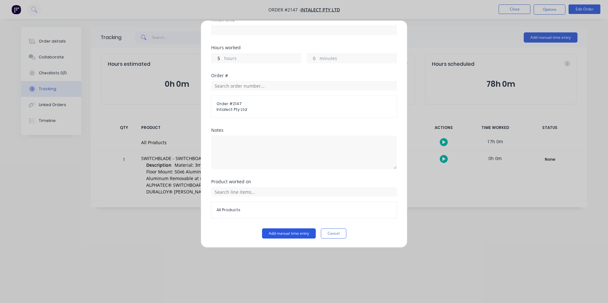
click at [281, 233] on button "Add manual time entry" at bounding box center [289, 234] width 54 height 10
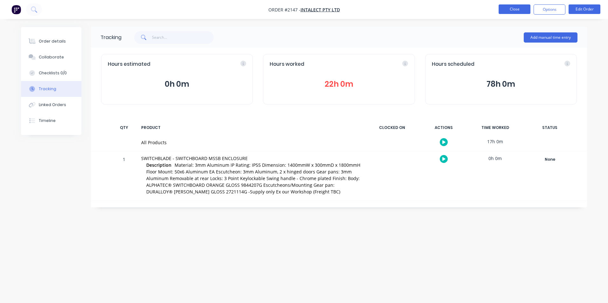
click at [512, 9] on button "Close" at bounding box center [515, 9] width 32 height 10
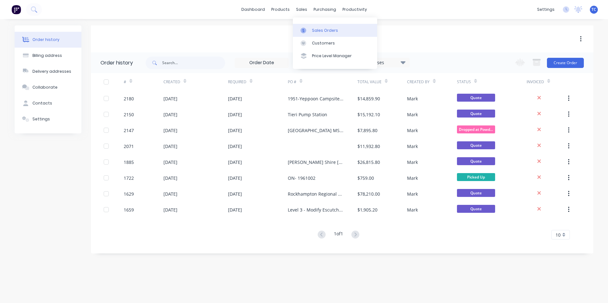
click at [319, 29] on div "Sales Orders" at bounding box center [325, 31] width 26 height 6
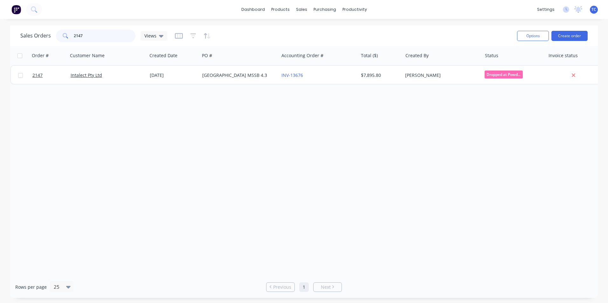
drag, startPoint x: 83, startPoint y: 34, endPoint x: 72, endPoint y: 33, distance: 10.9
click at [72, 33] on div "2147" at bounding box center [95, 36] width 79 height 13
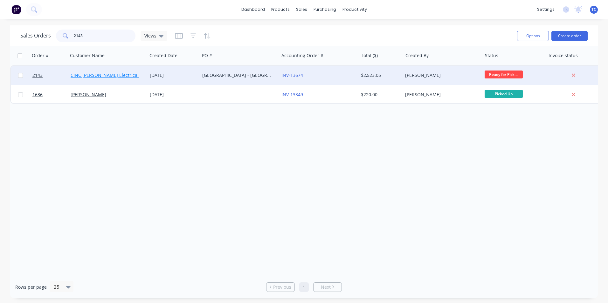
type input "2143"
click at [98, 74] on link "CINC [PERSON_NAME] Electrical" at bounding box center [105, 75] width 68 height 6
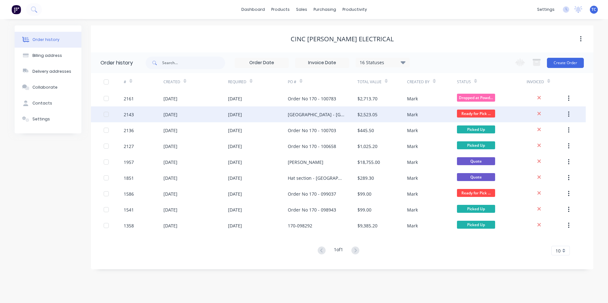
click at [177, 114] on div "[DATE]" at bounding box center [170, 114] width 14 height 7
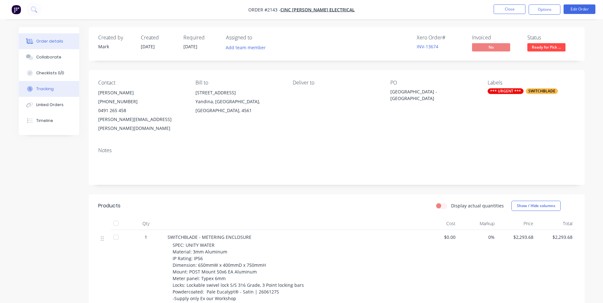
click at [50, 87] on div "Tracking" at bounding box center [44, 89] width 17 height 6
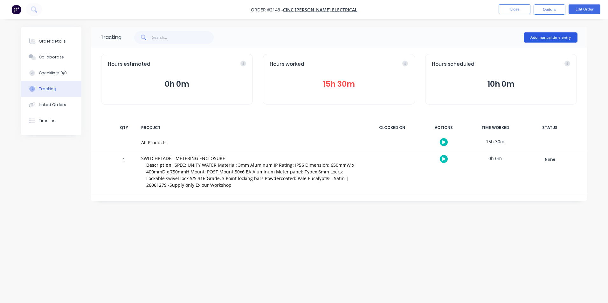
click at [546, 34] on button "Add manual time entry" at bounding box center [551, 37] width 54 height 10
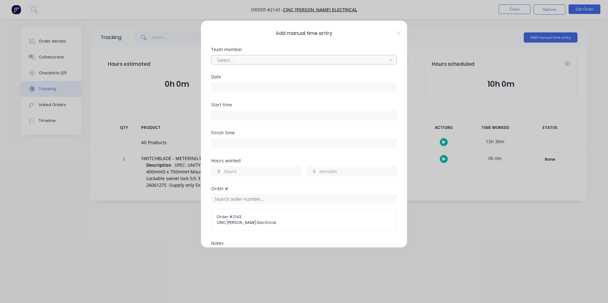
click at [223, 58] on div at bounding box center [300, 60] width 167 height 8
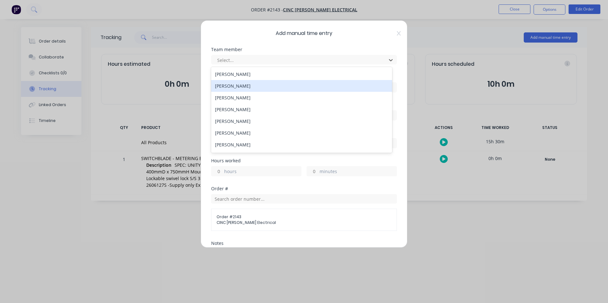
click at [230, 86] on div "[PERSON_NAME]" at bounding box center [301, 86] width 181 height 12
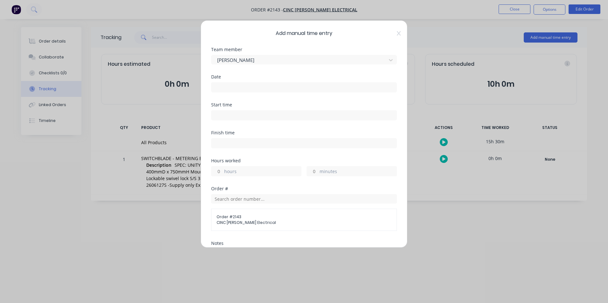
click at [226, 87] on input at bounding box center [303, 88] width 185 height 10
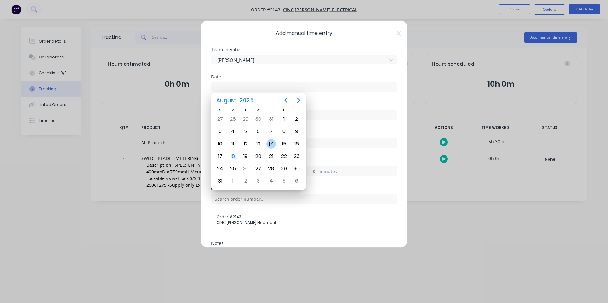
click at [270, 143] on div "14" at bounding box center [271, 144] width 10 height 10
type input "[DATE]"
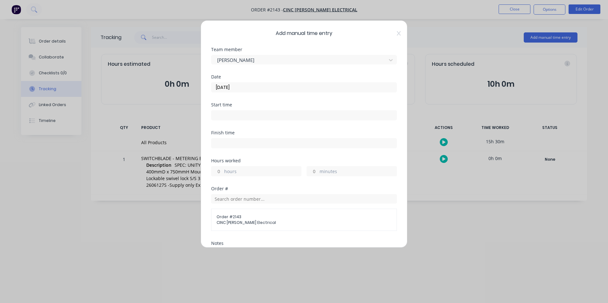
scroll to position [32, 0]
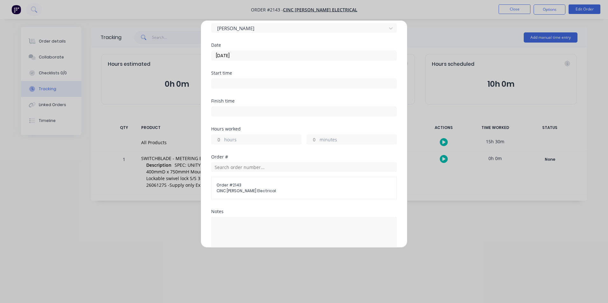
click at [223, 139] on div "hours" at bounding box center [256, 139] width 90 height 10
click at [233, 140] on label "hours" at bounding box center [262, 140] width 77 height 8
click at [223, 140] on input "hours" at bounding box center [216, 140] width 11 height 10
type input "1"
click at [320, 137] on label "minutes" at bounding box center [358, 140] width 77 height 8
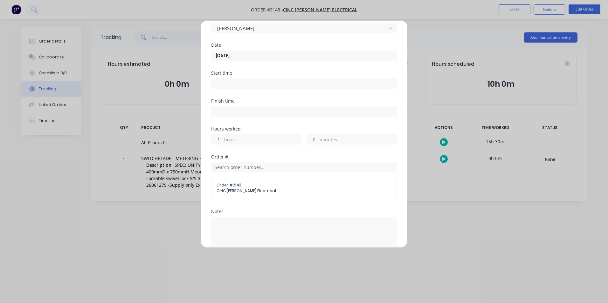
click at [318, 137] on input "minutes" at bounding box center [312, 140] width 11 height 10
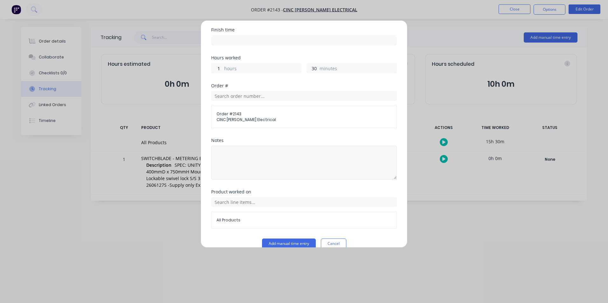
scroll to position [113, 0]
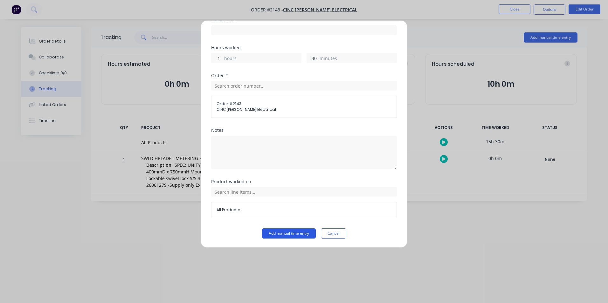
type input "30"
click at [286, 233] on button "Add manual time entry" at bounding box center [289, 234] width 54 height 10
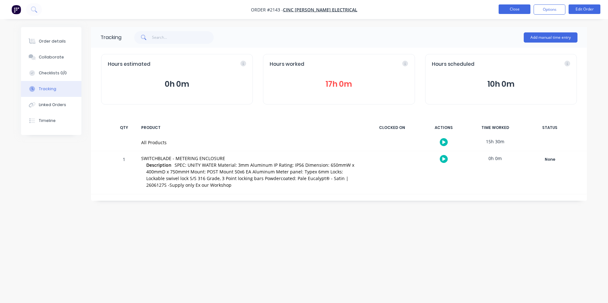
click at [515, 9] on button "Close" at bounding box center [515, 9] width 32 height 10
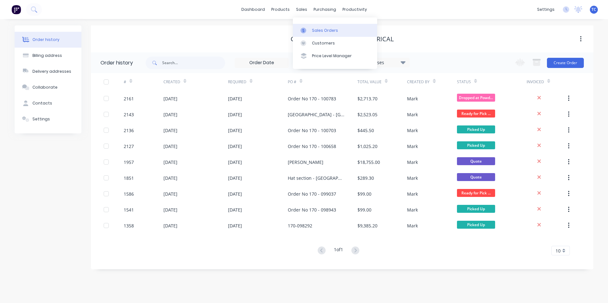
click at [313, 28] on div "Sales Orders" at bounding box center [325, 31] width 26 height 6
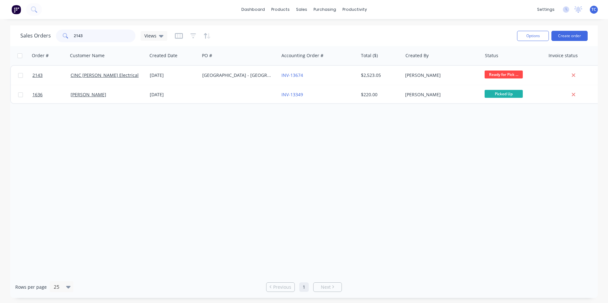
drag, startPoint x: 85, startPoint y: 35, endPoint x: 73, endPoint y: 33, distance: 11.6
click at [74, 33] on input "2143" at bounding box center [105, 36] width 62 height 13
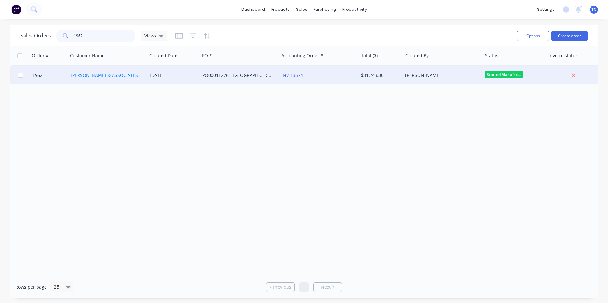
type input "1962"
click at [95, 74] on link "[PERSON_NAME] & ASSOCIATES" at bounding box center [104, 75] width 67 height 6
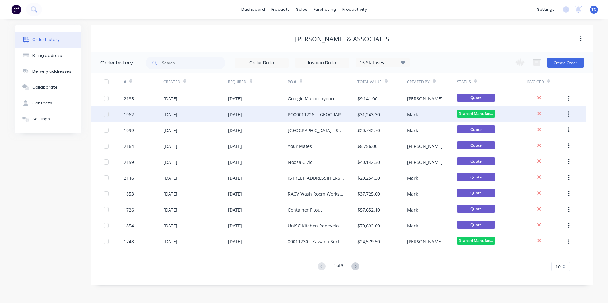
click at [177, 115] on div "[DATE]" at bounding box center [170, 114] width 14 height 7
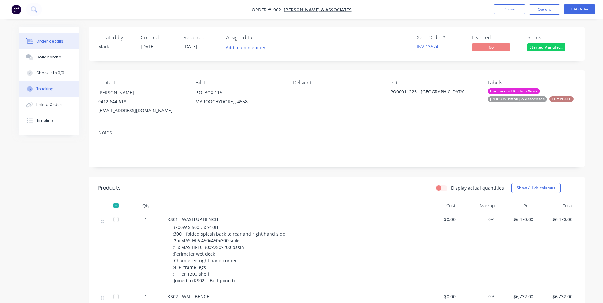
click at [42, 88] on div "Tracking" at bounding box center [44, 89] width 17 height 6
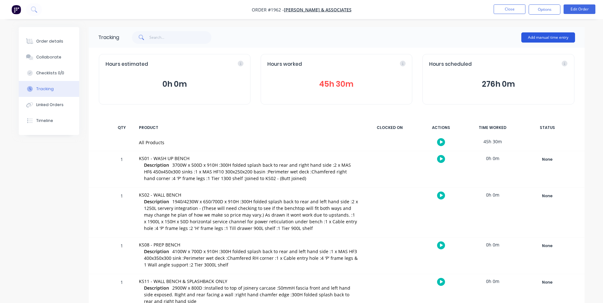
click at [541, 36] on button "Add manual time entry" at bounding box center [548, 37] width 54 height 10
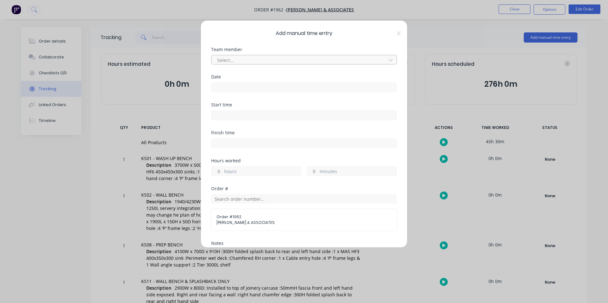
click at [230, 59] on div at bounding box center [300, 60] width 167 height 8
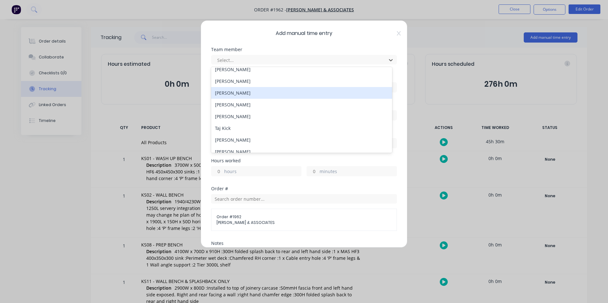
click at [232, 92] on div "[PERSON_NAME]" at bounding box center [301, 93] width 181 height 12
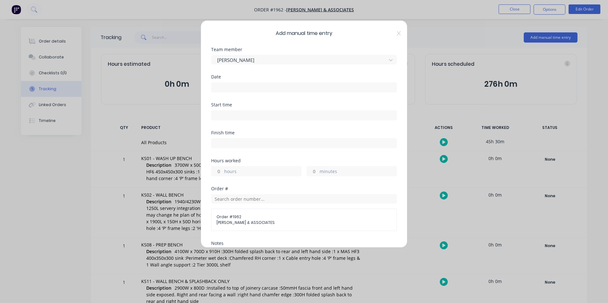
click at [221, 86] on input at bounding box center [303, 88] width 185 height 10
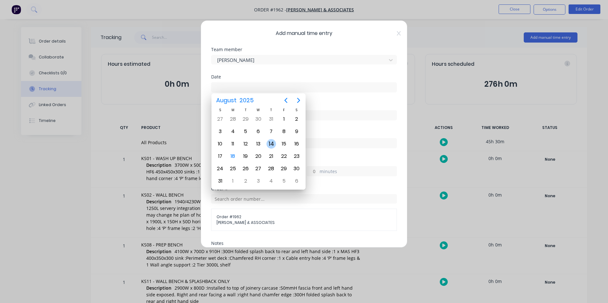
click at [272, 143] on div "14" at bounding box center [271, 144] width 10 height 10
type input "[DATE]"
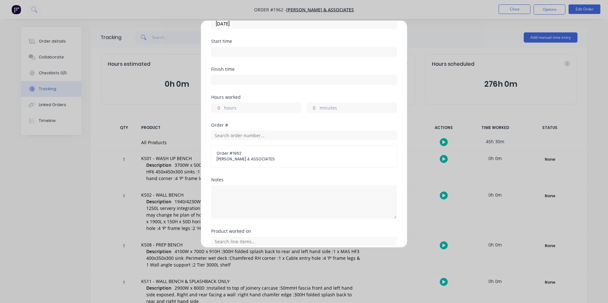
click at [222, 106] on input "hours" at bounding box center [216, 108] width 11 height 10
type input "8"
click at [312, 108] on input "minutes" at bounding box center [312, 108] width 11 height 10
type input "30"
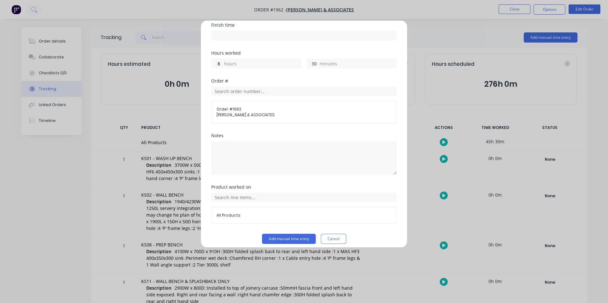
scroll to position [113, 0]
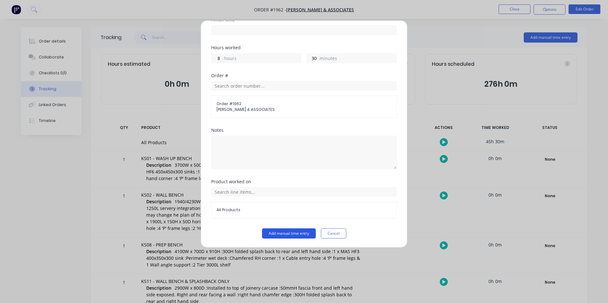
click at [281, 234] on button "Add manual time entry" at bounding box center [289, 234] width 54 height 10
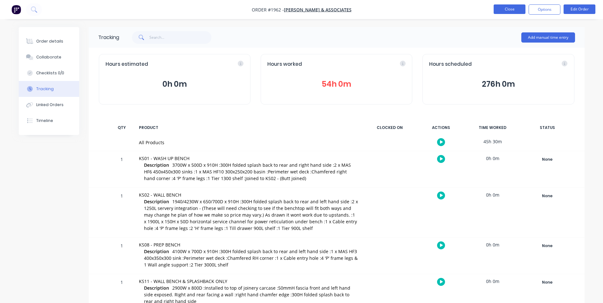
click at [509, 8] on button "Close" at bounding box center [510, 9] width 32 height 10
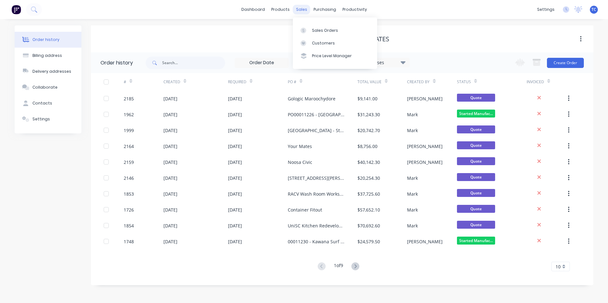
click at [300, 9] on div "sales" at bounding box center [301, 10] width 17 height 10
click at [319, 28] on div "Sales Orders" at bounding box center [325, 31] width 26 height 6
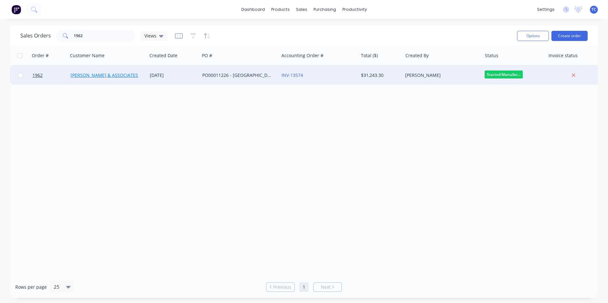
click at [95, 74] on link "[PERSON_NAME] & ASSOCIATES" at bounding box center [104, 75] width 67 height 6
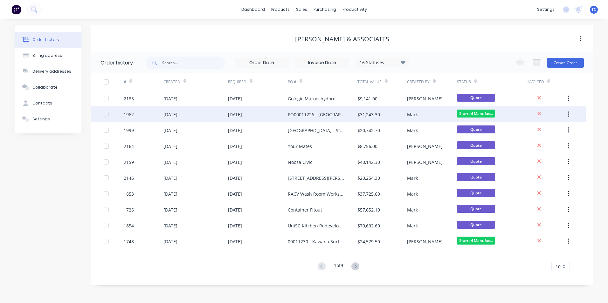
click at [177, 114] on div "[DATE]" at bounding box center [170, 114] width 14 height 7
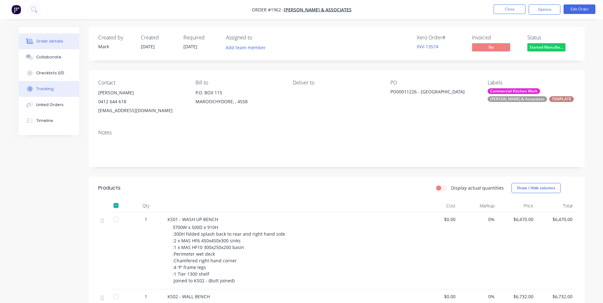
click at [46, 90] on div "Tracking" at bounding box center [44, 89] width 17 height 6
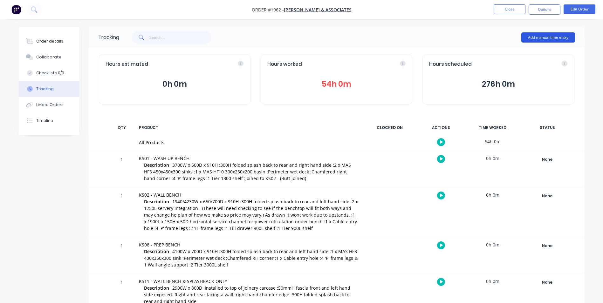
click at [546, 36] on button "Add manual time entry" at bounding box center [548, 37] width 54 height 10
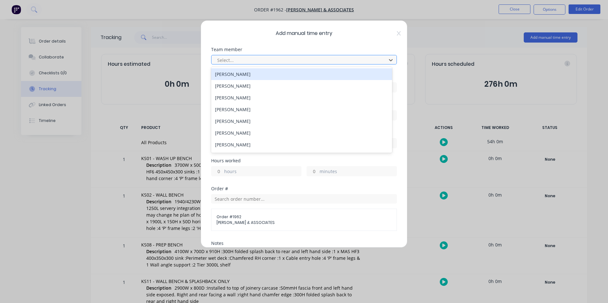
click at [224, 57] on div at bounding box center [300, 60] width 167 height 8
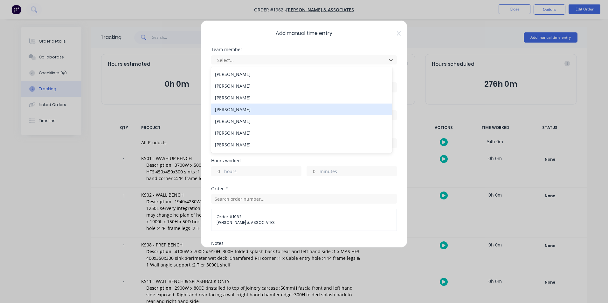
click at [233, 109] on div "[PERSON_NAME]" at bounding box center [301, 110] width 181 height 12
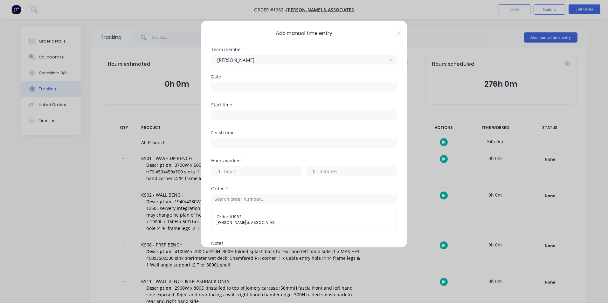
click at [222, 86] on input at bounding box center [303, 88] width 185 height 10
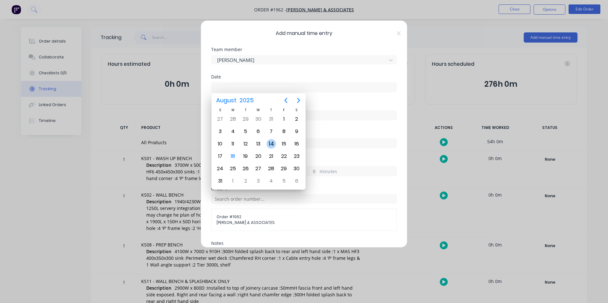
click at [270, 144] on div "14" at bounding box center [271, 144] width 10 height 10
type input "[DATE]"
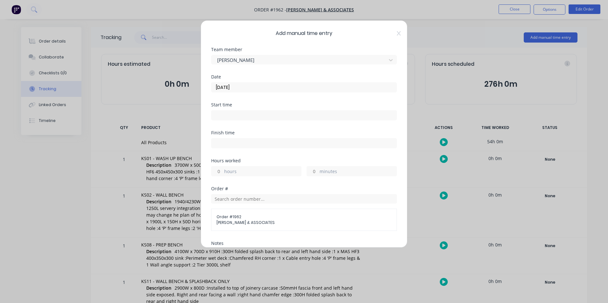
click at [221, 169] on input "hours" at bounding box center [216, 172] width 11 height 10
type input "8"
click at [314, 170] on input "minutes" at bounding box center [312, 172] width 11 height 10
type input "30"
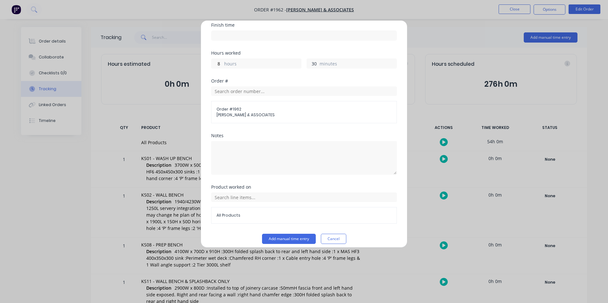
scroll to position [113, 0]
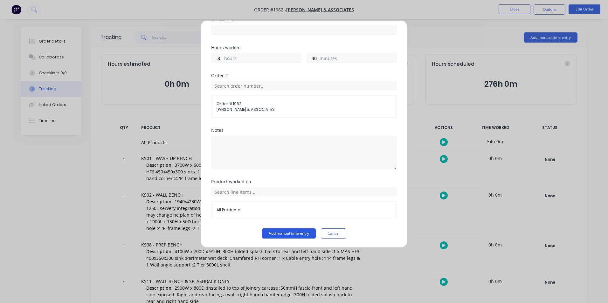
click at [285, 233] on button "Add manual time entry" at bounding box center [289, 234] width 54 height 10
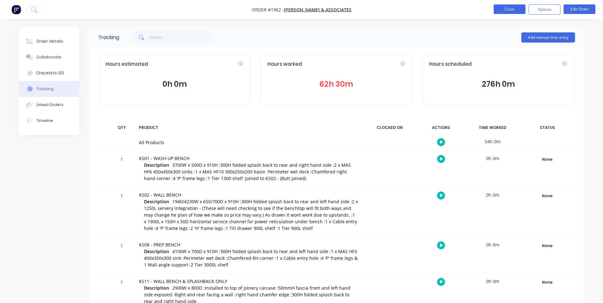
click at [507, 7] on button "Close" at bounding box center [510, 9] width 32 height 10
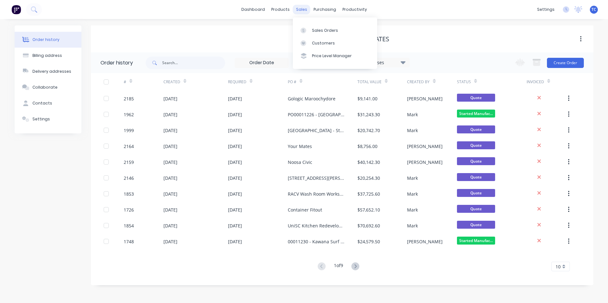
click at [301, 8] on div "sales" at bounding box center [301, 10] width 17 height 10
click at [314, 28] on div "Sales Orders" at bounding box center [325, 31] width 26 height 6
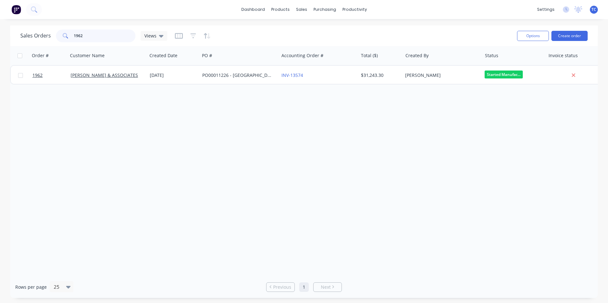
drag, startPoint x: 83, startPoint y: 36, endPoint x: 72, endPoint y: 35, distance: 10.9
click at [72, 35] on div "1962" at bounding box center [95, 36] width 79 height 13
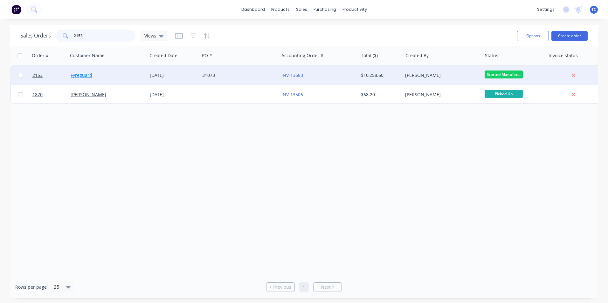
type input "2153"
click at [81, 75] on link "Fyreguard" at bounding box center [82, 75] width 22 height 6
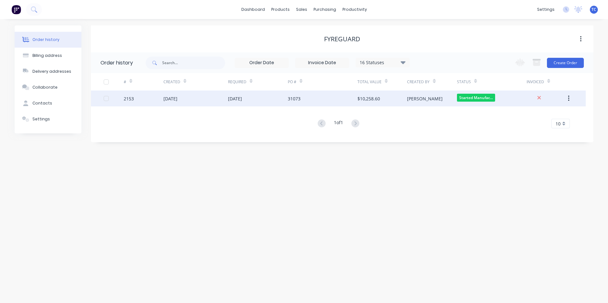
click at [177, 97] on div "[DATE]" at bounding box center [170, 98] width 14 height 7
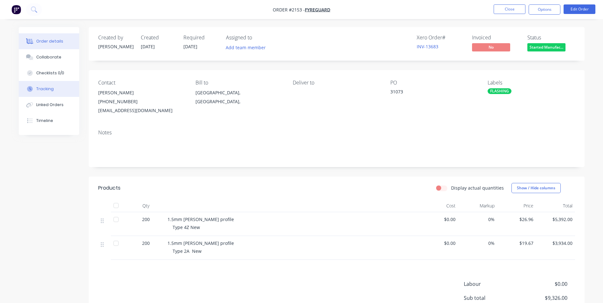
click at [45, 88] on div "Tracking" at bounding box center [44, 89] width 17 height 6
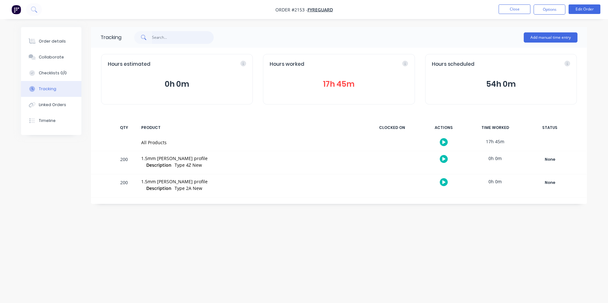
click at [157, 36] on input "text" at bounding box center [183, 37] width 62 height 13
click at [543, 35] on button "Add manual time entry" at bounding box center [551, 37] width 54 height 10
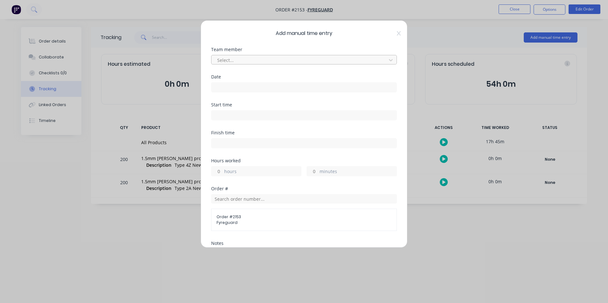
click at [227, 59] on div at bounding box center [300, 60] width 167 height 8
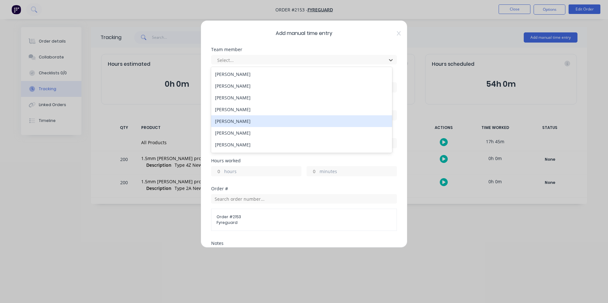
click at [233, 121] on div "[PERSON_NAME]" at bounding box center [301, 121] width 181 height 12
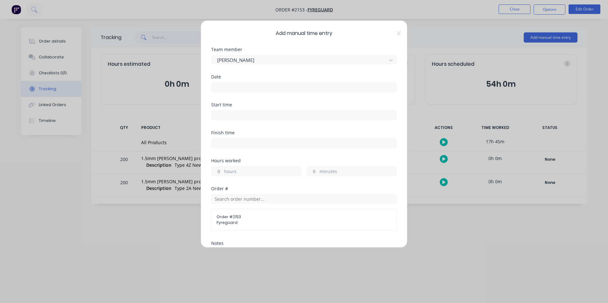
click at [221, 86] on input at bounding box center [303, 88] width 185 height 10
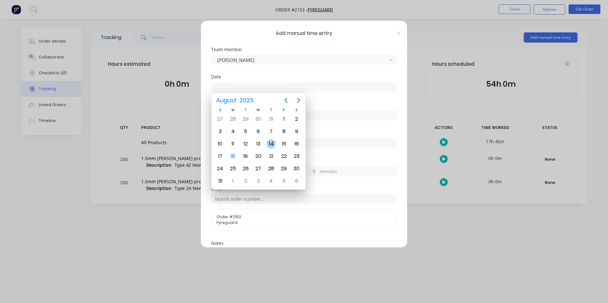
click at [271, 142] on div "14" at bounding box center [271, 144] width 10 height 10
type input "[DATE]"
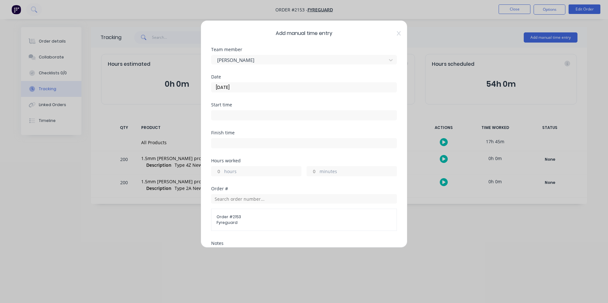
click at [220, 171] on input "hours" at bounding box center [216, 172] width 11 height 10
type input "8"
click at [316, 169] on div "minutes" at bounding box center [352, 171] width 90 height 10
click at [316, 171] on div "minutes" at bounding box center [352, 171] width 90 height 10
click at [310, 171] on input "minutes" at bounding box center [312, 172] width 11 height 10
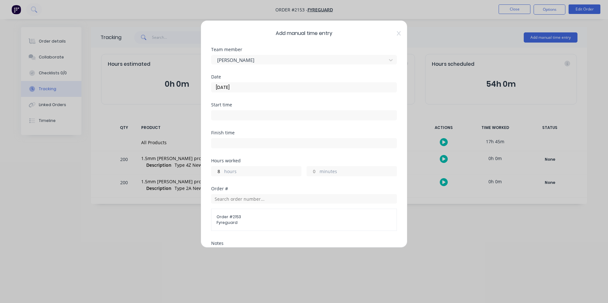
type input "30"
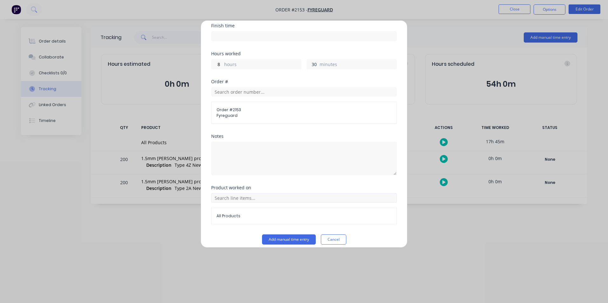
scroll to position [113, 0]
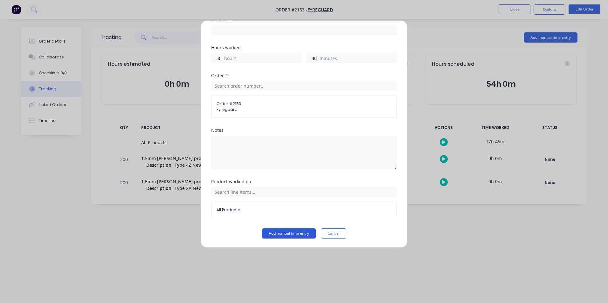
click at [287, 232] on button "Add manual time entry" at bounding box center [289, 234] width 54 height 10
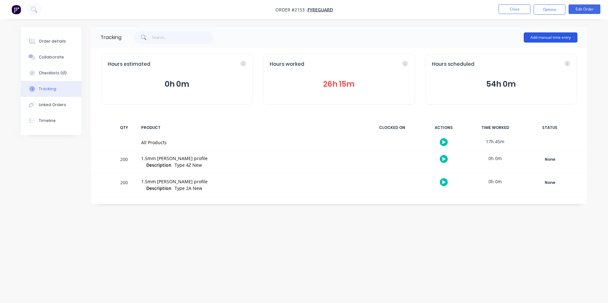
click at [552, 35] on button "Add manual time entry" at bounding box center [551, 37] width 54 height 10
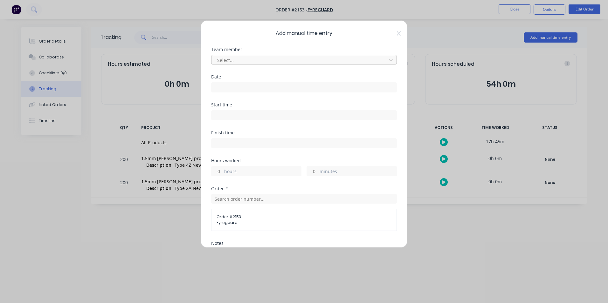
click at [228, 57] on div at bounding box center [300, 60] width 167 height 8
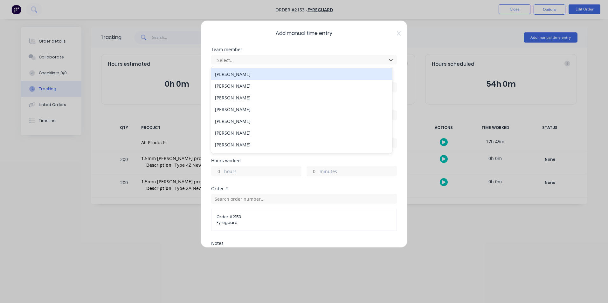
click at [231, 72] on div "[PERSON_NAME]" at bounding box center [301, 74] width 181 height 12
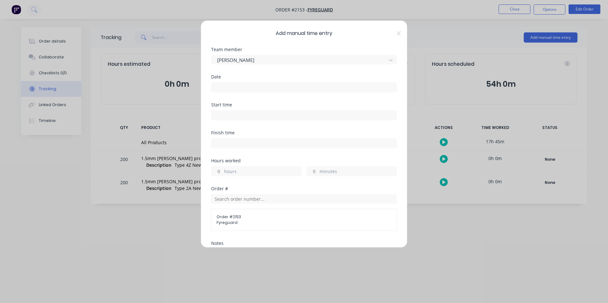
click at [219, 86] on input at bounding box center [303, 88] width 185 height 10
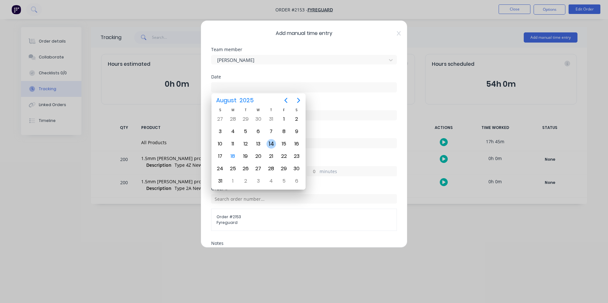
click at [271, 143] on div "14" at bounding box center [271, 144] width 10 height 10
type input "[DATE]"
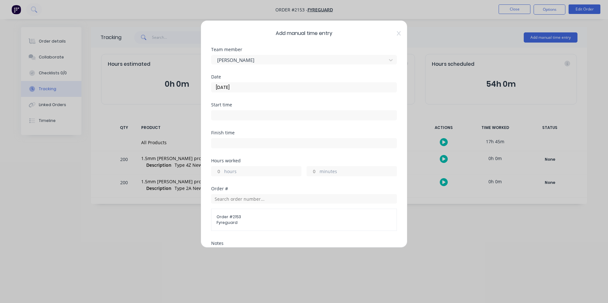
click at [224, 169] on div "hours" at bounding box center [256, 171] width 90 height 10
click at [219, 170] on input "hours" at bounding box center [216, 172] width 11 height 10
type input "8"
click at [313, 170] on input "minutes" at bounding box center [312, 172] width 11 height 10
type input "30"
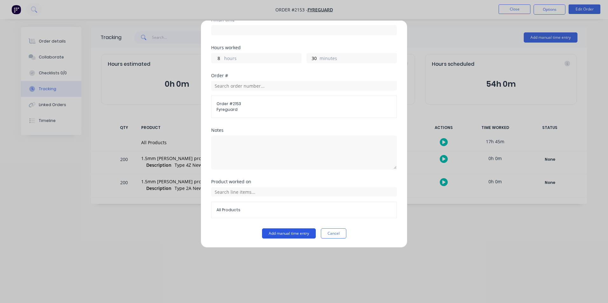
click at [284, 234] on button "Add manual time entry" at bounding box center [289, 234] width 54 height 10
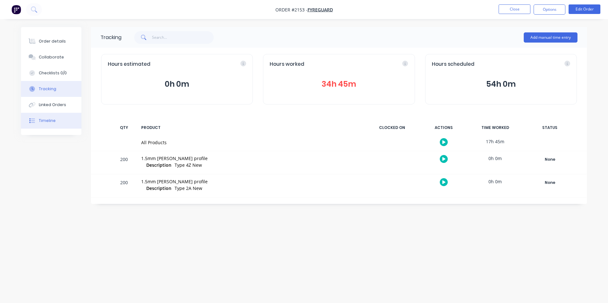
click at [46, 118] on div "Timeline" at bounding box center [47, 121] width 17 height 6
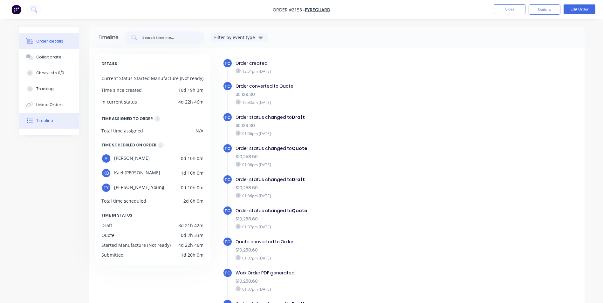
click at [43, 40] on div "Order details" at bounding box center [49, 41] width 27 height 6
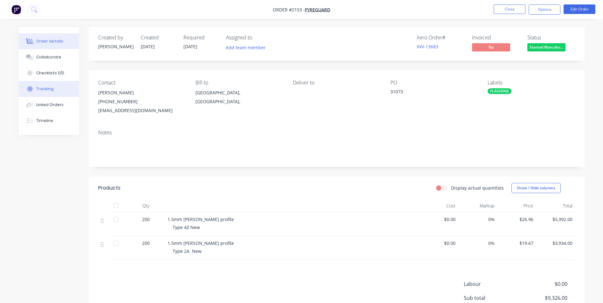
click at [44, 88] on div "Tracking" at bounding box center [44, 89] width 17 height 6
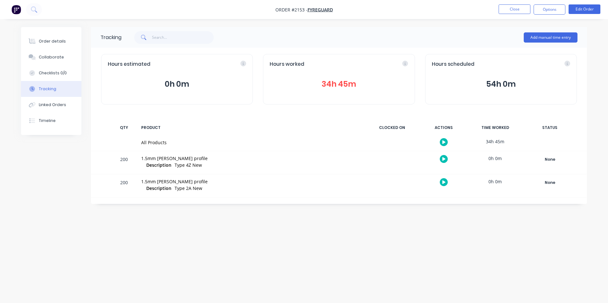
click at [330, 84] on button "34h 45m" at bounding box center [339, 84] width 138 height 12
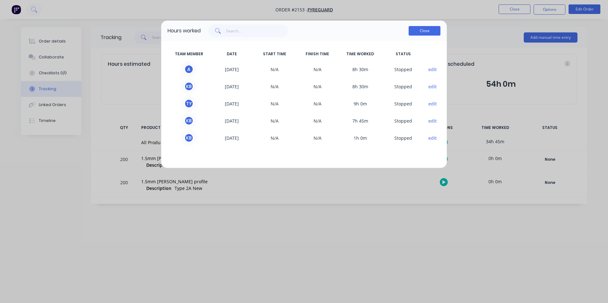
click at [421, 31] on button "Close" at bounding box center [425, 31] width 32 height 10
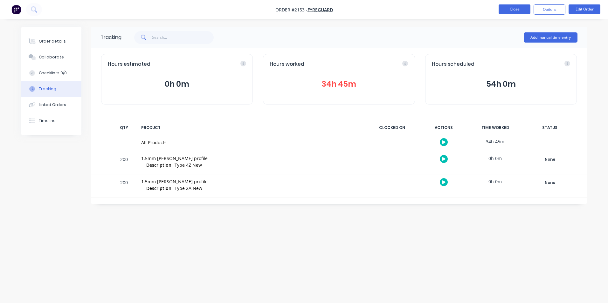
click at [506, 7] on button "Close" at bounding box center [515, 9] width 32 height 10
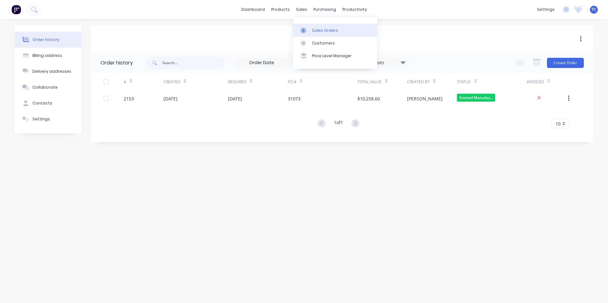
click at [317, 30] on div "Sales Orders" at bounding box center [325, 31] width 26 height 6
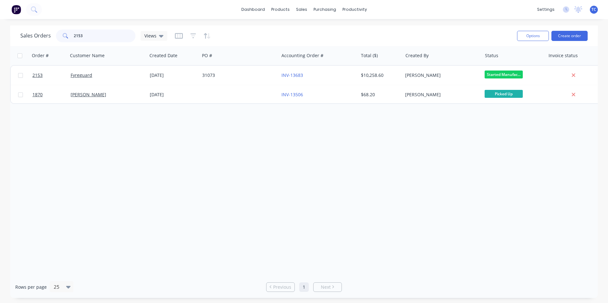
drag, startPoint x: 83, startPoint y: 35, endPoint x: 70, endPoint y: 32, distance: 12.7
click at [70, 32] on div "2153" at bounding box center [95, 36] width 79 height 13
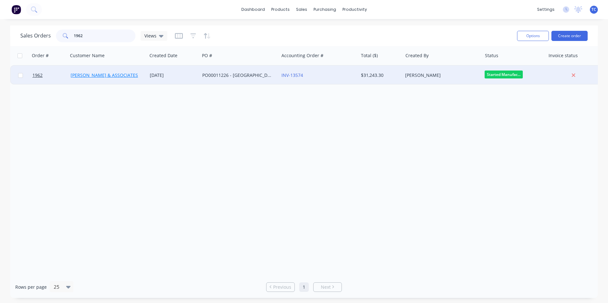
type input "1962"
click at [89, 76] on link "[PERSON_NAME] & ASSOCIATES" at bounding box center [104, 75] width 67 height 6
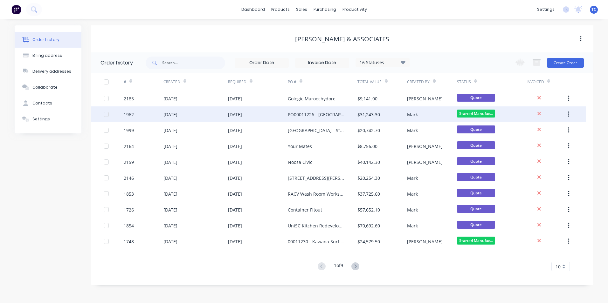
click at [177, 114] on div "[DATE]" at bounding box center [170, 114] width 14 height 7
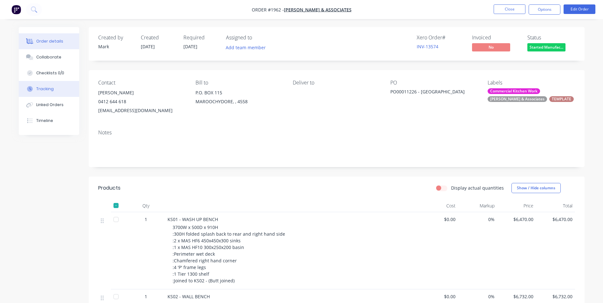
click at [42, 88] on div "Tracking" at bounding box center [44, 89] width 17 height 6
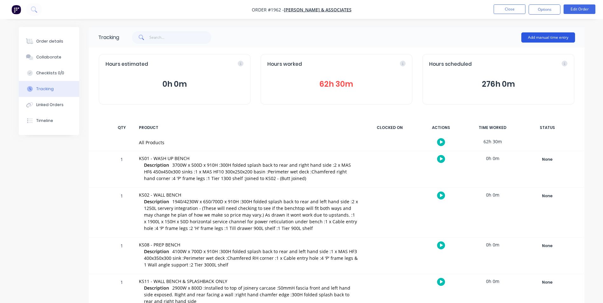
click at [546, 37] on button "Add manual time entry" at bounding box center [548, 37] width 54 height 10
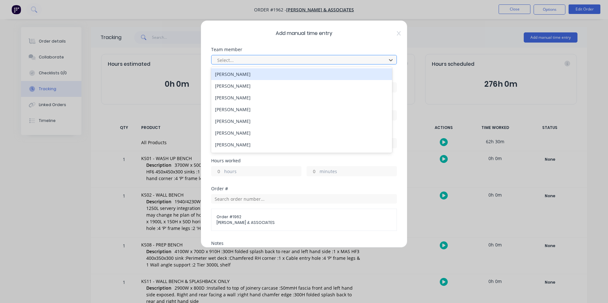
click at [224, 59] on div at bounding box center [300, 60] width 167 height 8
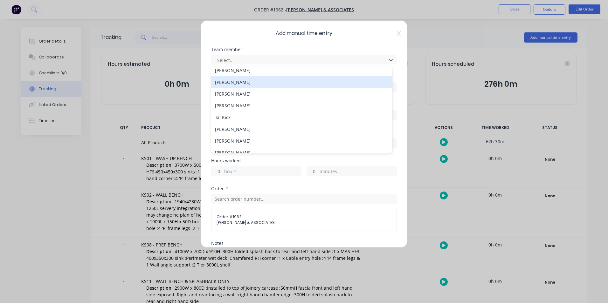
scroll to position [93, 0]
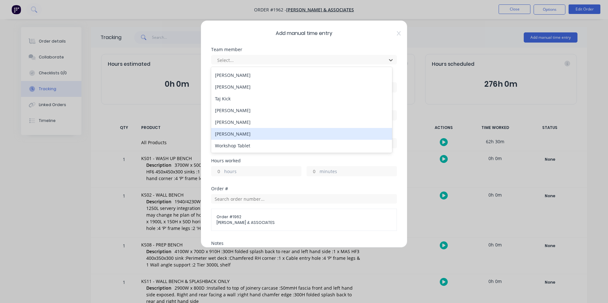
click at [240, 132] on div "[PERSON_NAME]" at bounding box center [301, 134] width 181 height 12
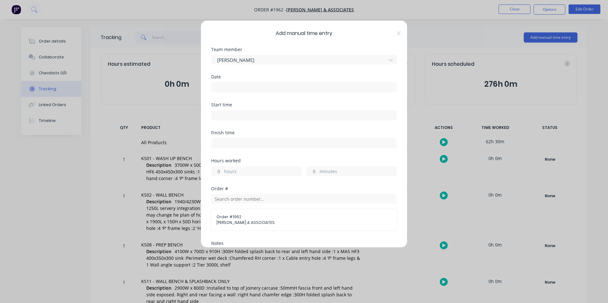
click at [222, 86] on input at bounding box center [303, 88] width 185 height 10
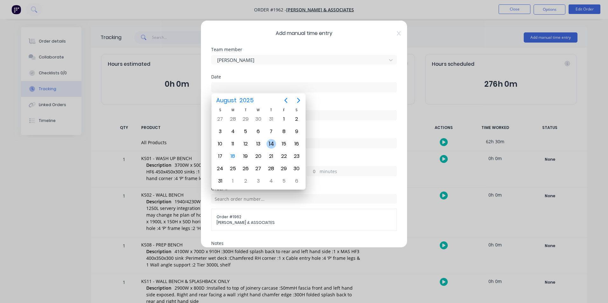
click at [271, 142] on div "14" at bounding box center [271, 144] width 10 height 10
type input "[DATE]"
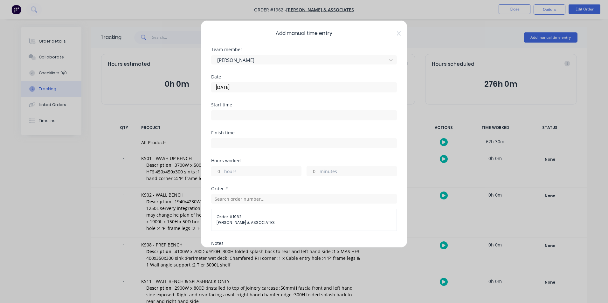
click at [224, 170] on div "hours" at bounding box center [256, 171] width 90 height 10
click at [218, 172] on input "hours" at bounding box center [216, 172] width 11 height 10
type input "7"
click at [313, 173] on input "minutes" at bounding box center [312, 172] width 11 height 10
type input "30"
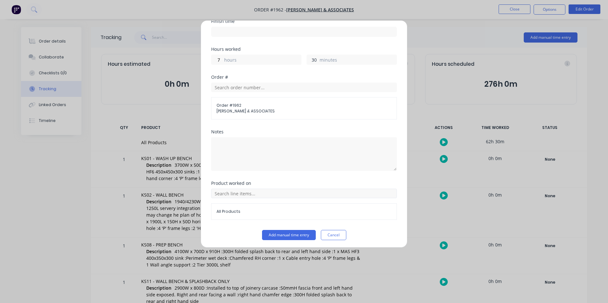
scroll to position [113, 0]
click at [279, 233] on button "Add manual time entry" at bounding box center [289, 234] width 54 height 10
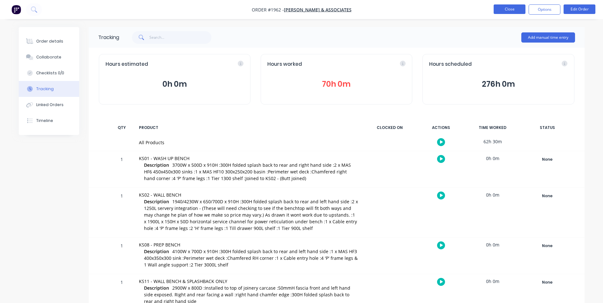
click at [507, 9] on button "Close" at bounding box center [510, 9] width 32 height 10
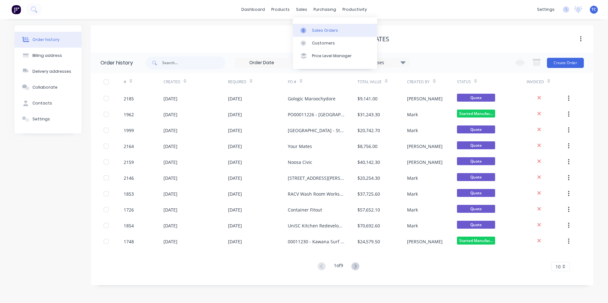
click at [329, 29] on div "Sales Orders" at bounding box center [325, 31] width 26 height 6
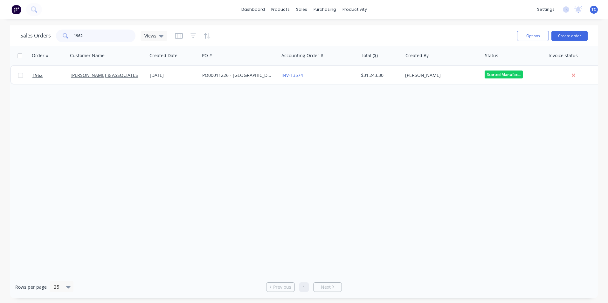
drag, startPoint x: 86, startPoint y: 36, endPoint x: 73, endPoint y: 35, distance: 13.4
click at [74, 35] on input "1962" at bounding box center [105, 36] width 62 height 13
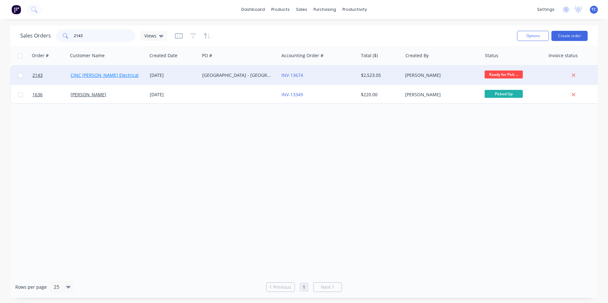
type input "2143"
click at [101, 75] on link "CINC [PERSON_NAME] Electrical" at bounding box center [105, 75] width 68 height 6
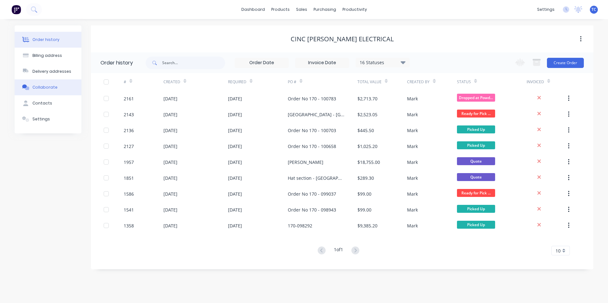
click at [48, 86] on div "Collaborate" at bounding box center [44, 88] width 25 height 6
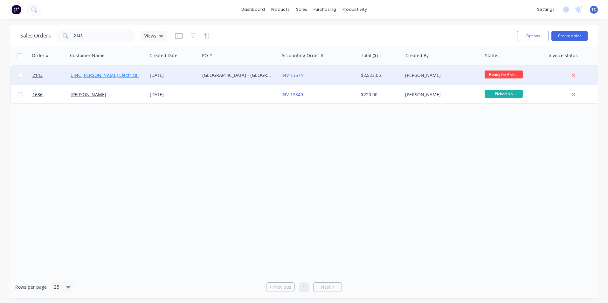
click at [104, 74] on link "CINC [PERSON_NAME] Electrical" at bounding box center [105, 75] width 68 height 6
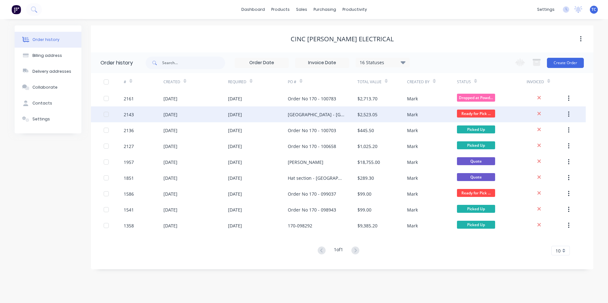
click at [177, 114] on div "[DATE]" at bounding box center [170, 114] width 14 height 7
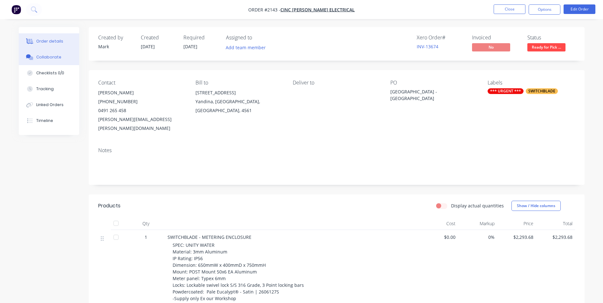
click at [47, 57] on div "Collaborate" at bounding box center [48, 57] width 25 height 6
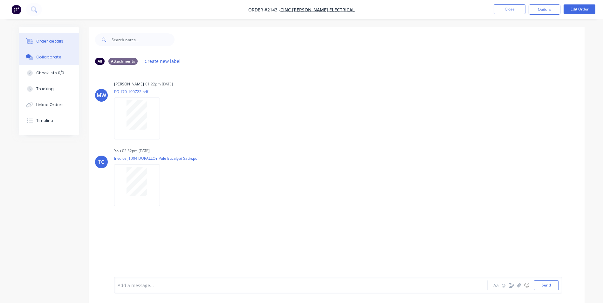
click at [49, 41] on div "Order details" at bounding box center [49, 41] width 27 height 6
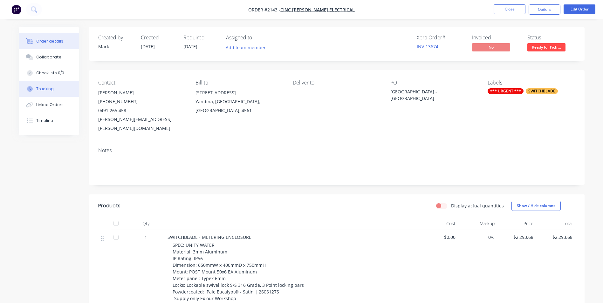
click at [49, 89] on div "Tracking" at bounding box center [44, 89] width 17 height 6
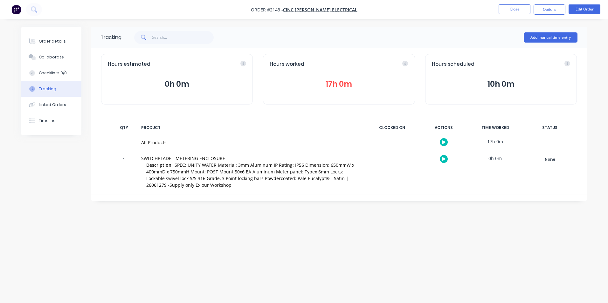
click at [337, 83] on button "17h 0m" at bounding box center [339, 84] width 138 height 12
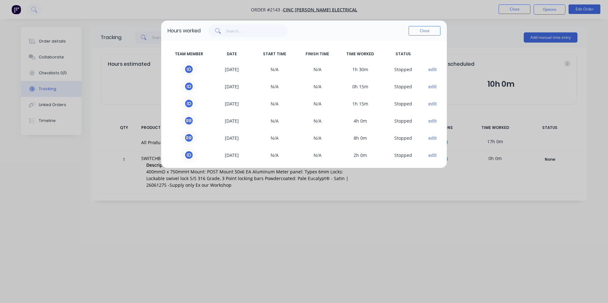
scroll to position [2, 0]
click at [233, 29] on input "text" at bounding box center [257, 30] width 62 height 13
drag, startPoint x: 231, startPoint y: 30, endPoint x: 225, endPoint y: 30, distance: 6.0
click at [225, 30] on div "i" at bounding box center [247, 30] width 79 height 13
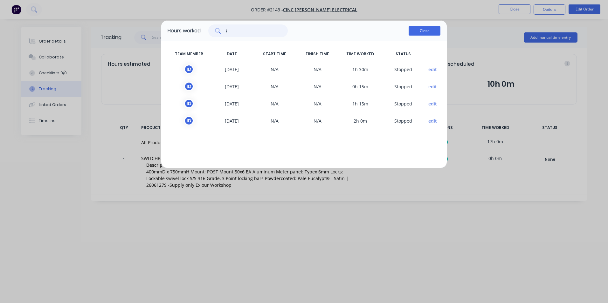
type input "i"
click at [420, 27] on button "Close" at bounding box center [425, 31] width 32 height 10
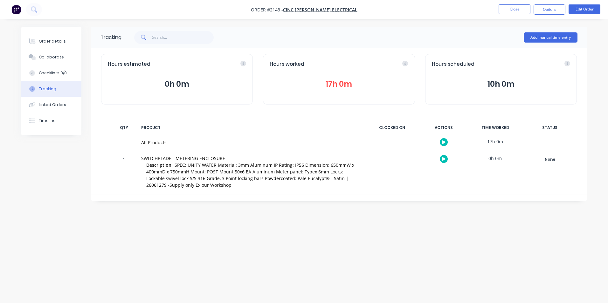
click at [327, 81] on button "17h 0m" at bounding box center [339, 84] width 138 height 12
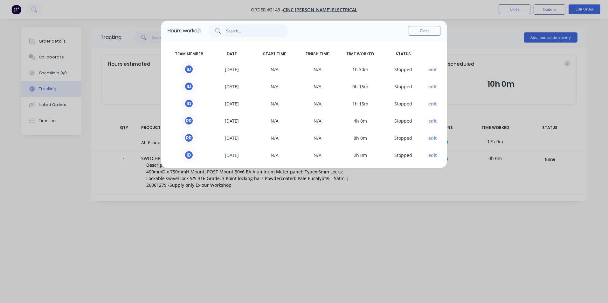
click at [232, 30] on input "text" at bounding box center [257, 30] width 62 height 13
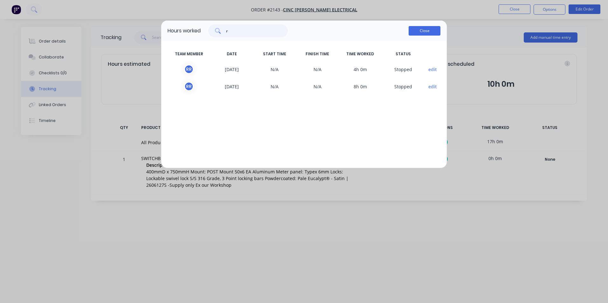
type input "r"
click at [417, 28] on button "Close" at bounding box center [425, 31] width 32 height 10
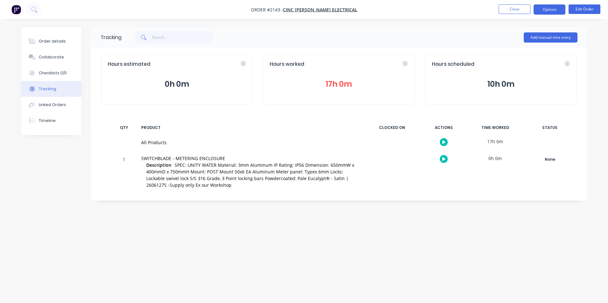
click at [548, 8] on button "Options" at bounding box center [550, 9] width 32 height 10
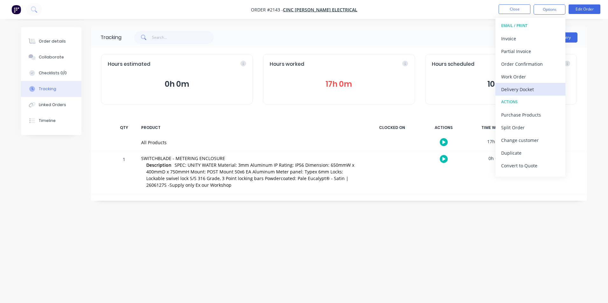
click at [521, 90] on div "Delivery Docket" at bounding box center [530, 89] width 59 height 9
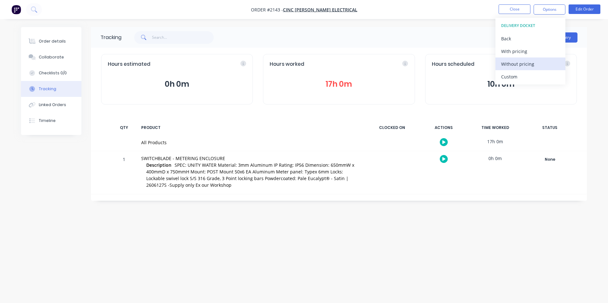
click at [522, 65] on div "Without pricing" at bounding box center [530, 63] width 59 height 9
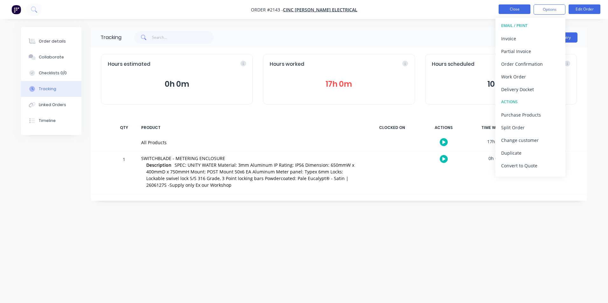
click at [515, 9] on button "Close" at bounding box center [515, 9] width 32 height 10
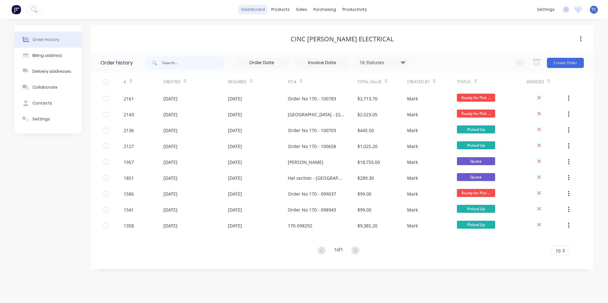
click at [258, 9] on link "dashboard" at bounding box center [253, 10] width 30 height 10
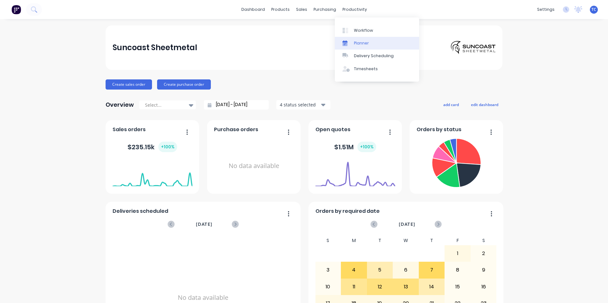
click at [357, 41] on div "Planner" at bounding box center [361, 43] width 15 height 6
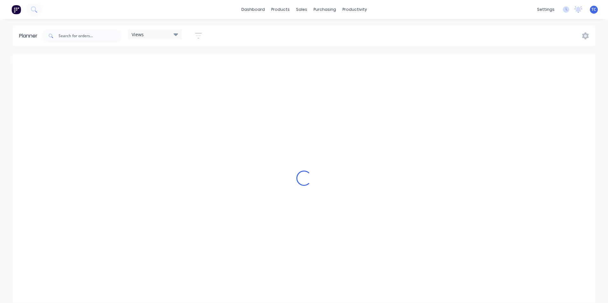
scroll to position [0, 204]
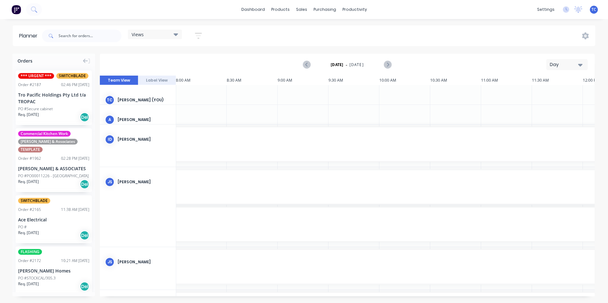
click at [580, 64] on icon "button" at bounding box center [580, 65] width 4 height 3
click at [544, 93] on div "Week" at bounding box center [555, 94] width 63 height 13
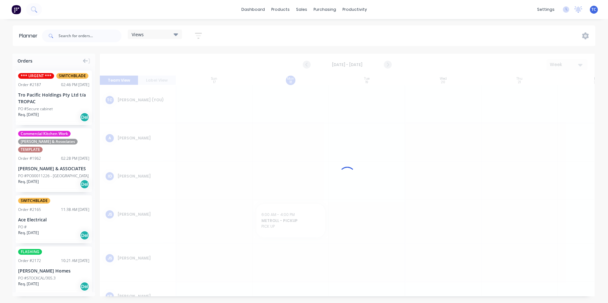
scroll to position [0, 0]
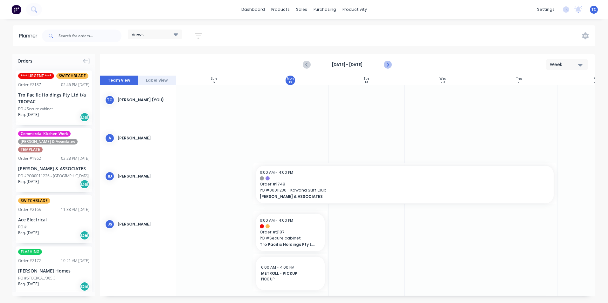
click at [388, 64] on icon "Next page" at bounding box center [387, 64] width 3 height 5
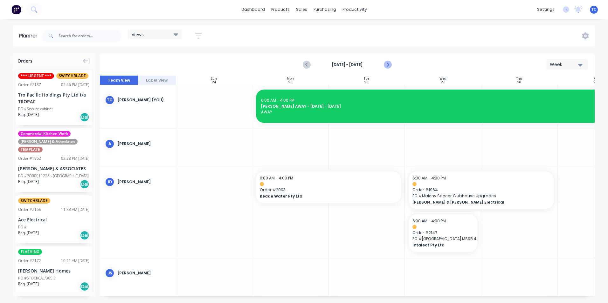
click at [388, 64] on icon "Next page" at bounding box center [388, 65] width 8 height 8
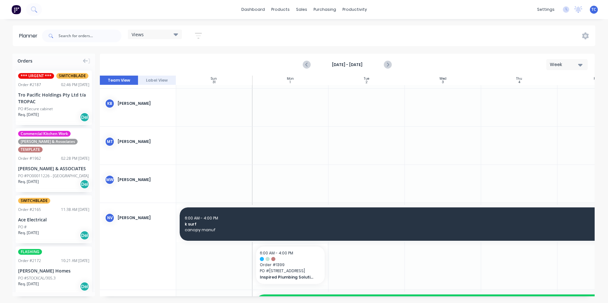
scroll to position [223, 0]
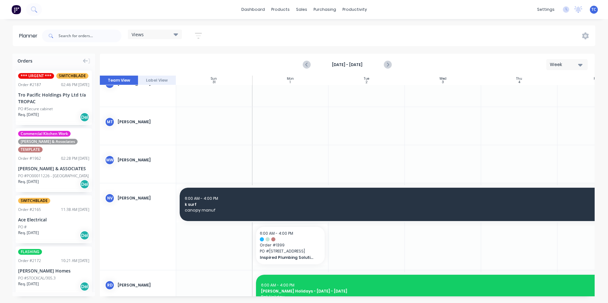
click at [358, 117] on div at bounding box center [366, 126] width 76 height 38
drag, startPoint x: 356, startPoint y: 120, endPoint x: 342, endPoint y: 124, distance: 14.8
click at [342, 124] on div at bounding box center [366, 126] width 76 height 38
click at [360, 118] on div at bounding box center [366, 126] width 76 height 38
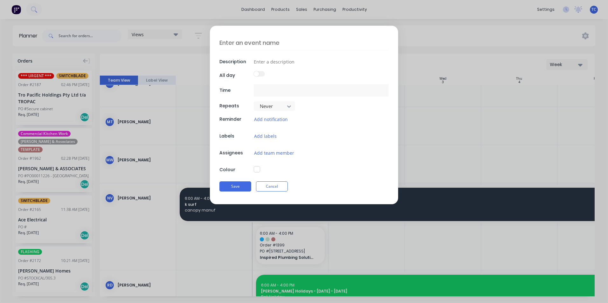
type input "[DATE] 6:00 AM - [DATE] 4:00 PM"
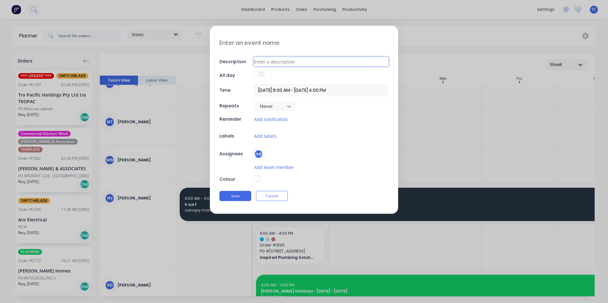
click at [262, 62] on input at bounding box center [321, 62] width 135 height 10
type textarea "x"
click at [227, 41] on textarea at bounding box center [303, 42] width 169 height 15
type textarea "C"
type textarea "x"
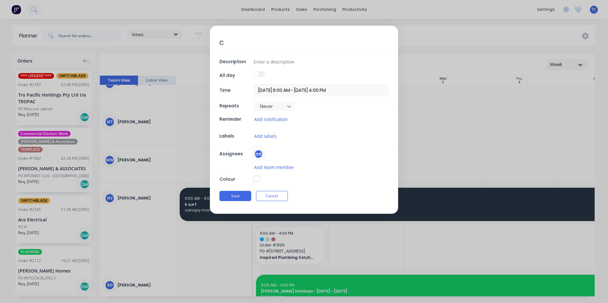
type textarea "Ca"
type textarea "x"
type textarea "C"
type textarea "x"
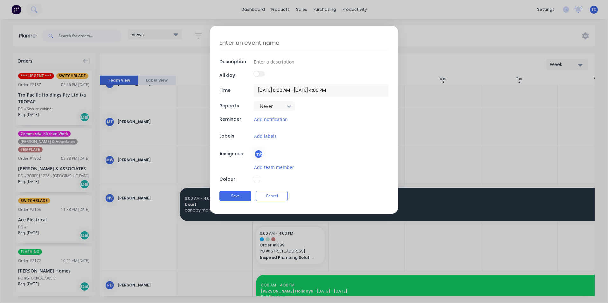
type textarea "0"
type textarea "x"
type textarea "01"
type textarea "x"
type textarea "01"
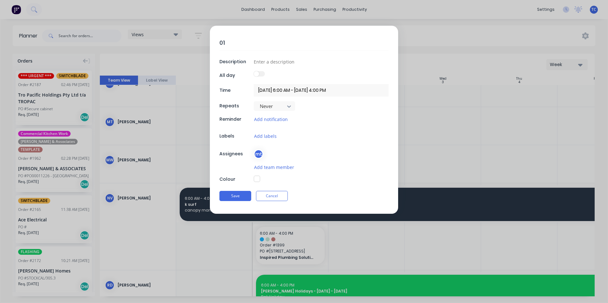
type textarea "x"
type textarea "01 T"
type textarea "x"
type textarea "01 Ti"
type textarea "x"
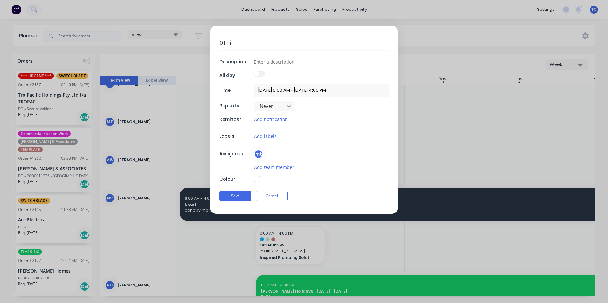
type textarea "01 Tin"
type textarea "x"
type textarea "01 Tin"
type textarea "x"
type textarea "01 Tin C"
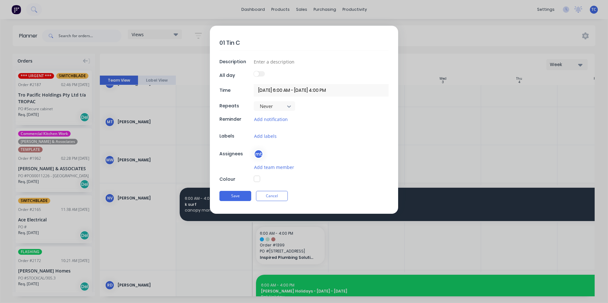
type textarea "x"
type textarea "01 Tin Ca"
type textarea "x"
type textarea "01 Tin Car"
type textarea "x"
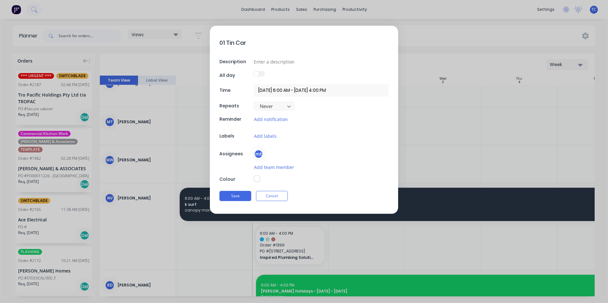
type textarea "01 Tin Car"
type textarea "x"
type textarea "01 Tin Car S"
type textarea "x"
type textarea "01 Tin Car Se"
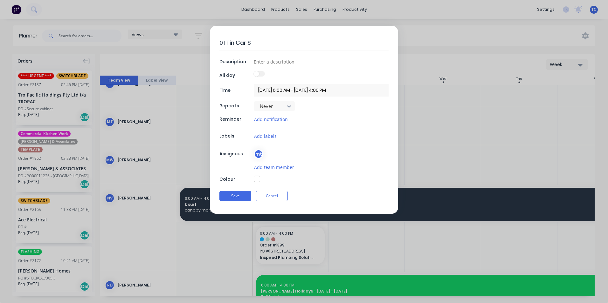
type textarea "x"
type textarea "01 Tin Car Ser"
type textarea "x"
type textarea "01 Tin Car Serv"
type textarea "x"
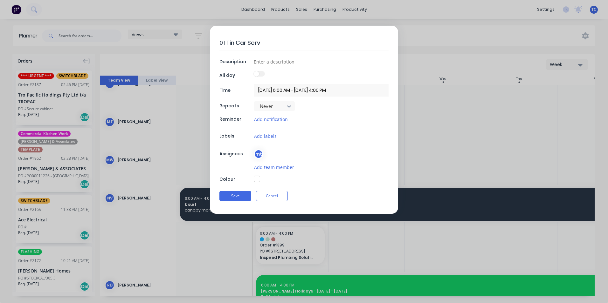
type textarea "01 Tin Car Servi"
type textarea "x"
type textarea "01 Tin Car Servic"
type textarea "x"
type textarea "01 Tin Car Service"
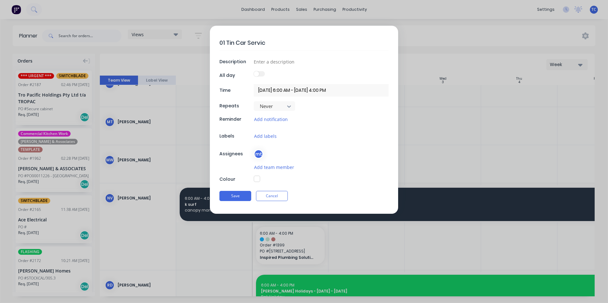
type textarea "x"
type textarea "01 Tin Car Service"
type textarea "x"
click at [262, 60] on input at bounding box center [321, 62] width 135 height 10
type input "0"
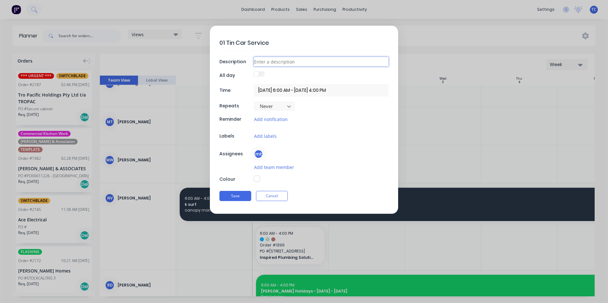
type textarea "x"
type input "01"
type textarea "x"
type input "01"
type textarea "x"
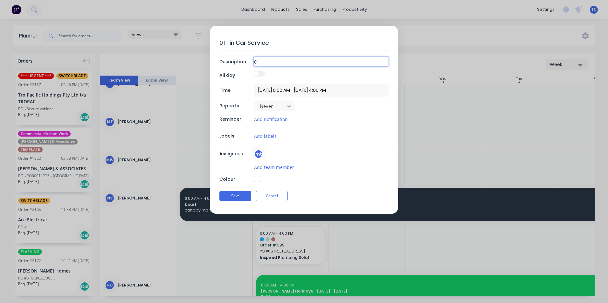
type input "01 T"
type textarea "x"
type input "01 Ti"
type textarea "x"
type input "01 Tin"
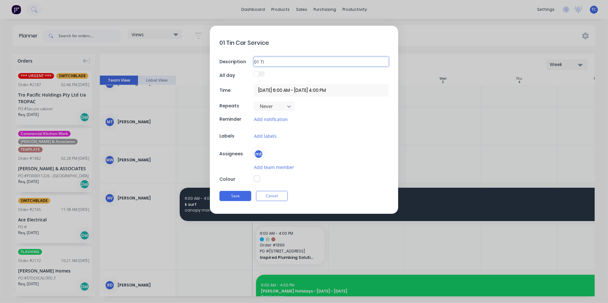
type textarea "x"
type input "01 Tin"
type textarea "x"
type input "01 Tin c"
type textarea "x"
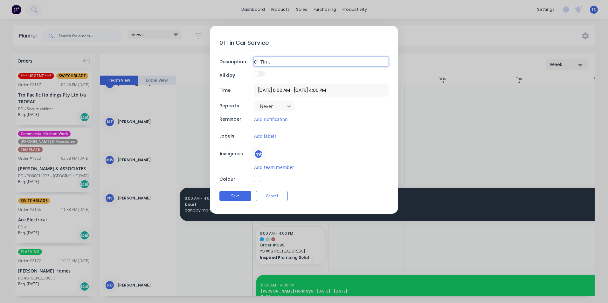
type input "01 Tin ca"
type textarea "x"
type input "01 Tin car"
type textarea "x"
type input "01 Tin car"
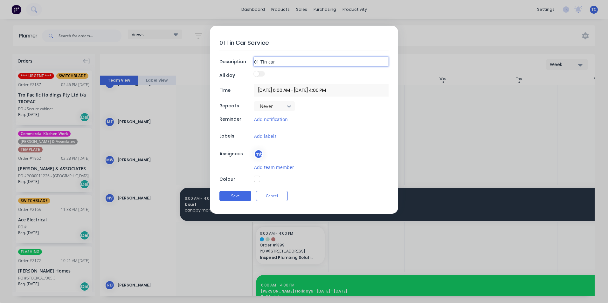
type textarea "x"
type input "01 Tin car s"
type textarea "x"
type input "01 Tin car se"
type textarea "x"
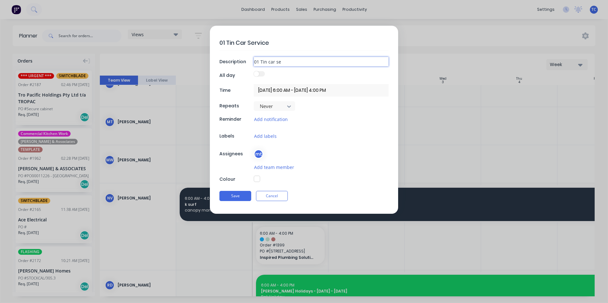
type input "01 Tin car ser"
type textarea "x"
type input "01 Tin car serv"
type textarea "x"
type input "01 Tin car servi"
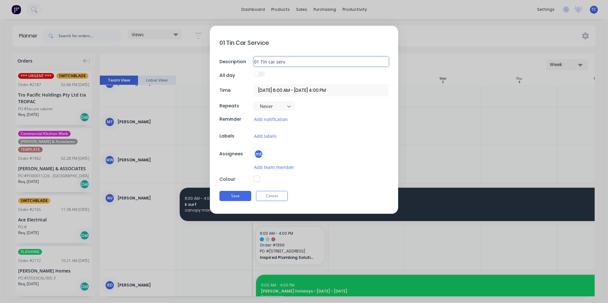
type textarea "x"
type input "01 Tin car servic"
type textarea "x"
type input "01 Tin car service"
type textarea "x"
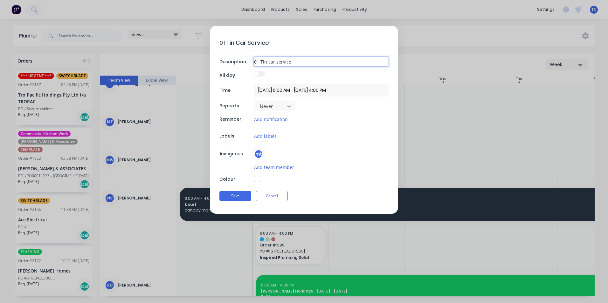
type input "01 Tin car service"
click at [256, 177] on button "button" at bounding box center [257, 179] width 6 height 6
type textarea "x"
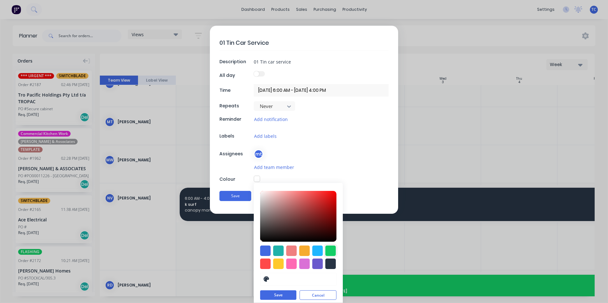
click at [327, 249] on div at bounding box center [330, 251] width 10 height 10
type input "#13CE66"
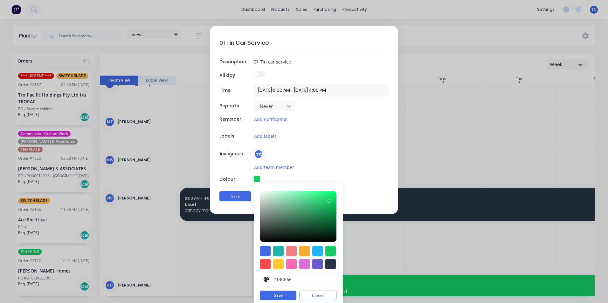
click at [273, 91] on input "[DATE] 6:00 AM - [DATE] 4:00 PM" at bounding box center [321, 90] width 135 height 12
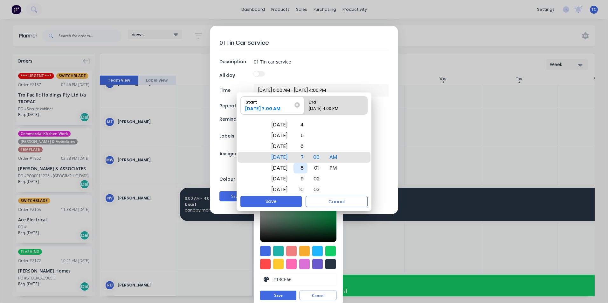
click at [307, 167] on div "8" at bounding box center [300, 168] width 14 height 11
click at [280, 201] on button "Save" at bounding box center [270, 201] width 61 height 11
type input "[DATE] 8:00 AM - [DATE] 4:00 PM"
type textarea "x"
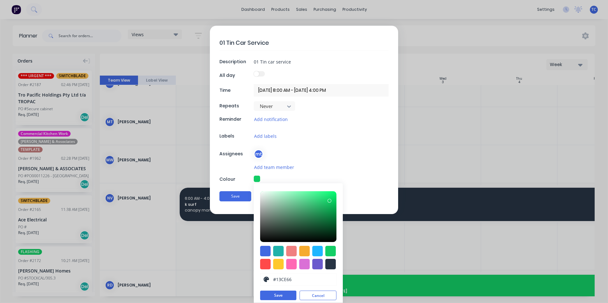
click at [294, 90] on input "[DATE] 8:00 AM - [DATE] 4:00 PM" at bounding box center [321, 90] width 135 height 12
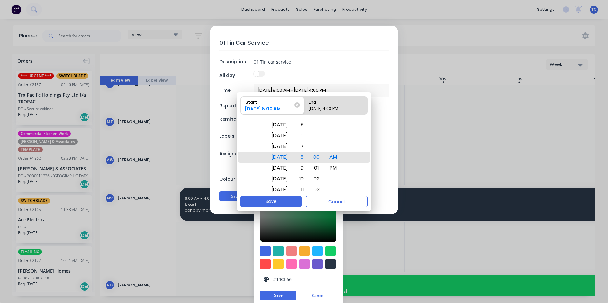
click at [326, 103] on div "End" at bounding box center [332, 101] width 53 height 9
click at [304, 103] on input "End [DATE] 4:00 PM" at bounding box center [304, 106] width 0 height 18
radio input "true"
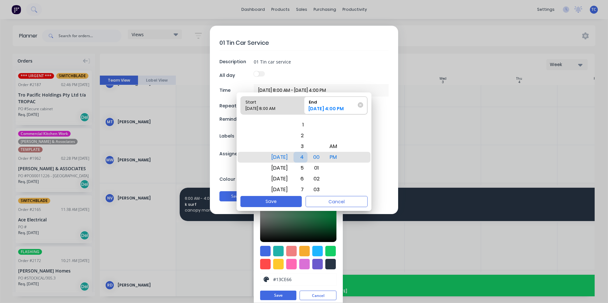
click at [307, 156] on div "4" at bounding box center [300, 157] width 14 height 11
click at [276, 200] on button "Save" at bounding box center [270, 201] width 61 height 11
type textarea "x"
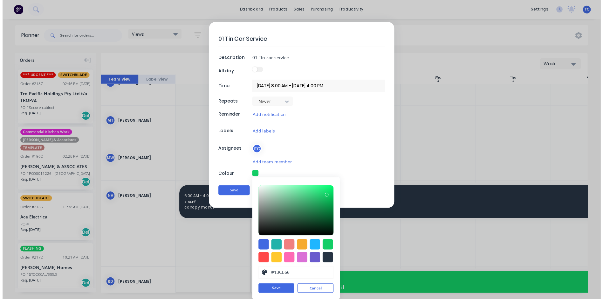
scroll to position [4, 0]
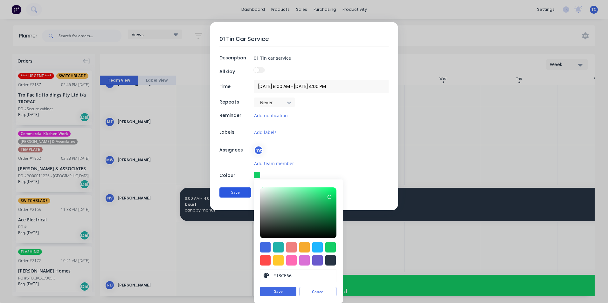
click at [231, 193] on button "Save" at bounding box center [235, 193] width 32 height 10
type input "[DATE] 6:00 AM - [DATE] 4:00 PM"
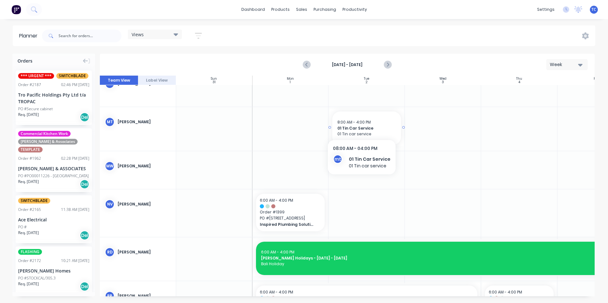
click at [360, 126] on span "01 Tin Car Service" at bounding box center [366, 129] width 59 height 6
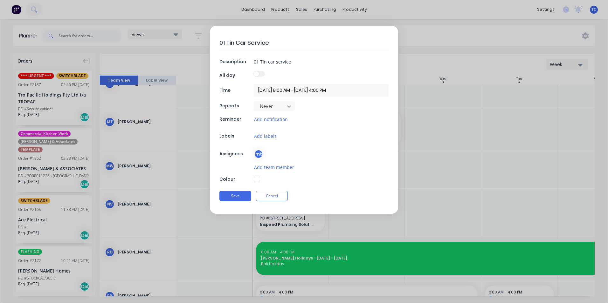
click at [258, 177] on button "button" at bounding box center [257, 179] width 6 height 6
type textarea "x"
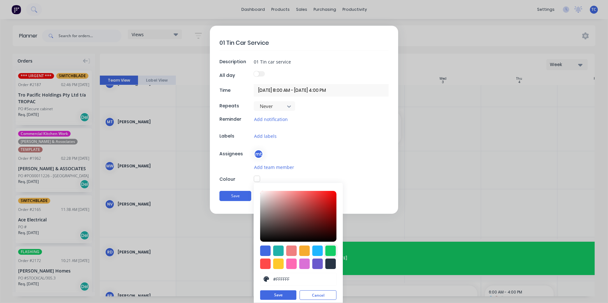
click at [327, 251] on div at bounding box center [330, 251] width 10 height 10
type input "#13CE66"
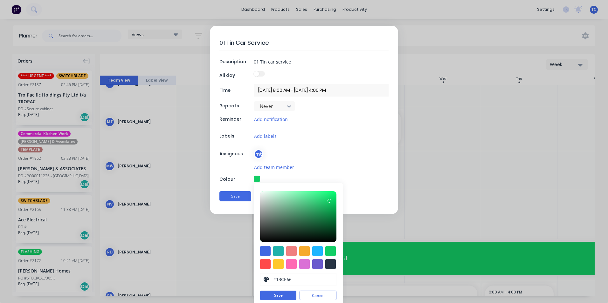
click at [279, 297] on button "Save" at bounding box center [278, 296] width 36 height 10
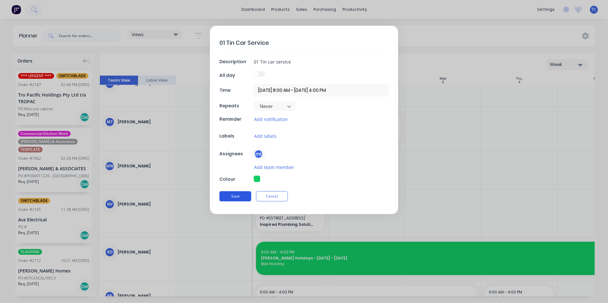
click at [235, 196] on button "Save" at bounding box center [235, 196] width 32 height 10
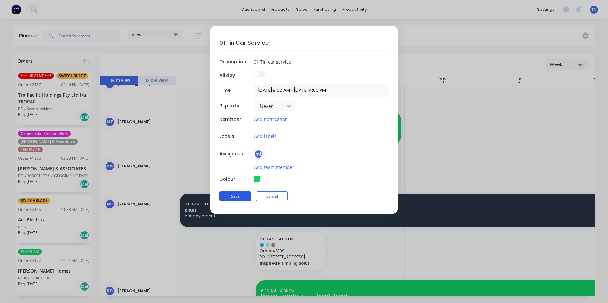
click at [238, 198] on button "Save" at bounding box center [235, 196] width 32 height 10
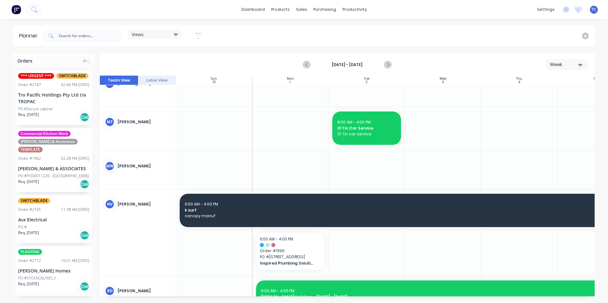
type textarea "x"
click at [363, 30] on div "Workflow" at bounding box center [365, 31] width 19 height 6
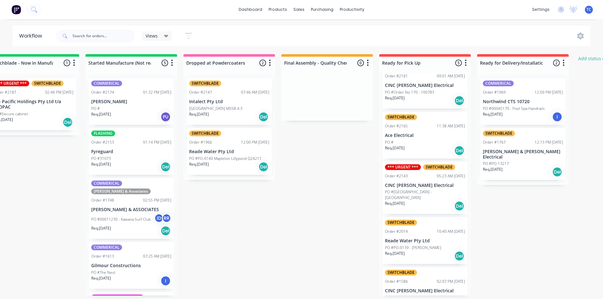
scroll to position [29, 0]
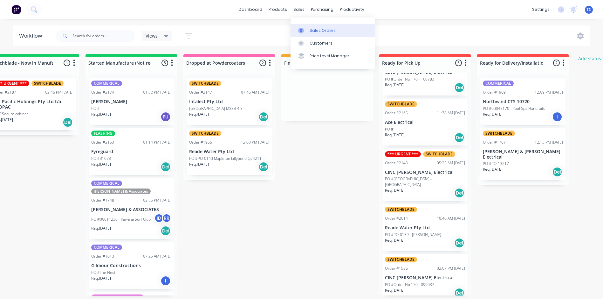
click at [319, 29] on div "Sales Orders" at bounding box center [323, 31] width 26 height 6
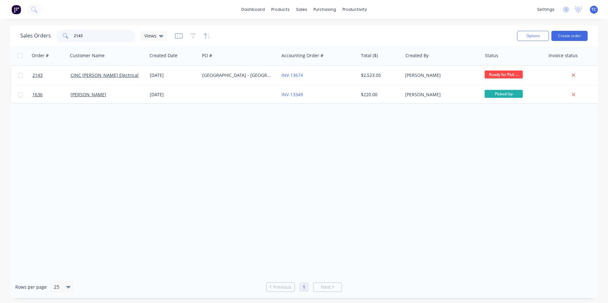
drag, startPoint x: 92, startPoint y: 33, endPoint x: 40, endPoint y: 33, distance: 51.2
click at [41, 37] on div "Sales Orders 2143 Views" at bounding box center [93, 36] width 147 height 13
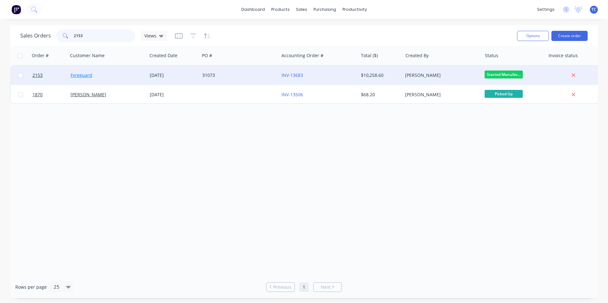
type input "2153"
click at [76, 75] on link "Fyreguard" at bounding box center [82, 75] width 22 height 6
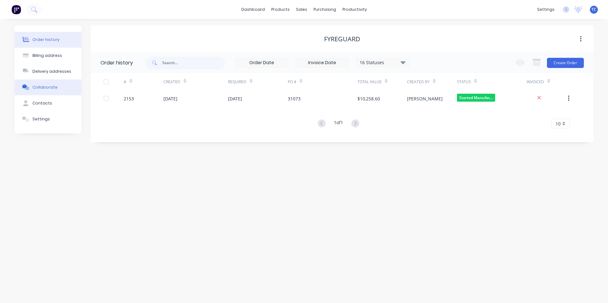
click at [45, 87] on div "Collaborate" at bounding box center [44, 88] width 25 height 6
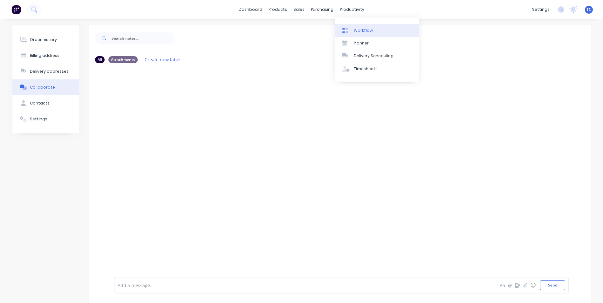
click at [361, 30] on div "Workflow" at bounding box center [363, 31] width 19 height 6
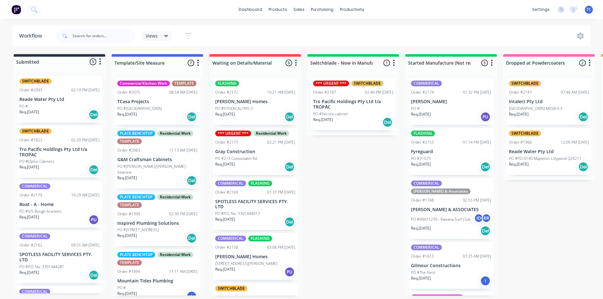
click at [444, 216] on p "PO #00011230 - Kawana Surf Club" at bounding box center [440, 219] width 59 height 6
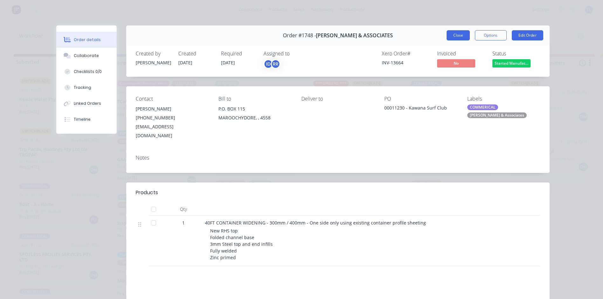
click at [457, 35] on button "Close" at bounding box center [458, 35] width 23 height 10
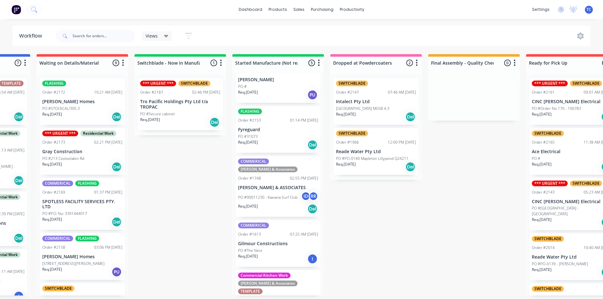
scroll to position [44, 0]
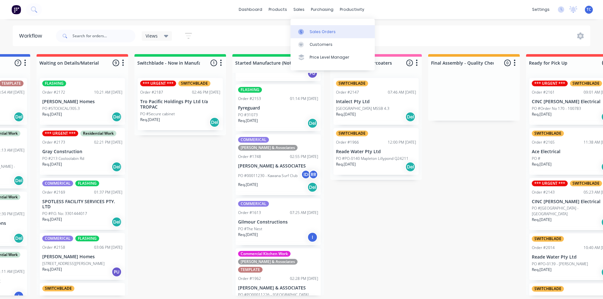
click at [321, 29] on div "Sales Orders" at bounding box center [323, 32] width 26 height 6
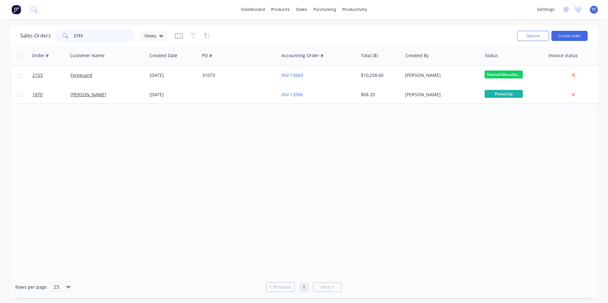
drag, startPoint x: 90, startPoint y: 31, endPoint x: 52, endPoint y: 32, distance: 37.9
click at [52, 32] on div "Sales Orders 2153 Views" at bounding box center [93, 36] width 147 height 13
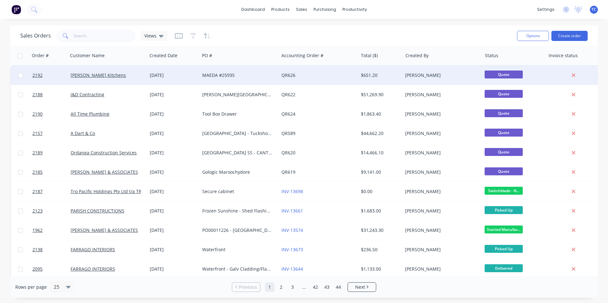
click at [169, 74] on div "[DATE]" at bounding box center [173, 75] width 47 height 6
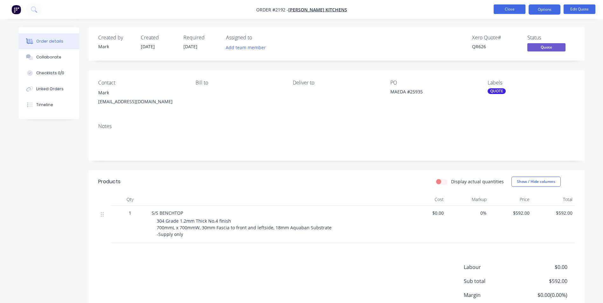
click at [516, 10] on button "Close" at bounding box center [510, 9] width 32 height 10
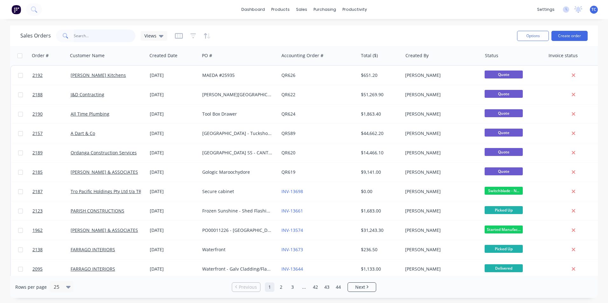
click at [89, 37] on input "text" at bounding box center [105, 36] width 62 height 13
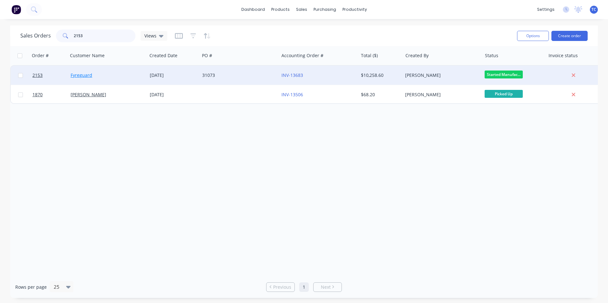
type input "2153"
click at [88, 74] on link "Fyreguard" at bounding box center [82, 75] width 22 height 6
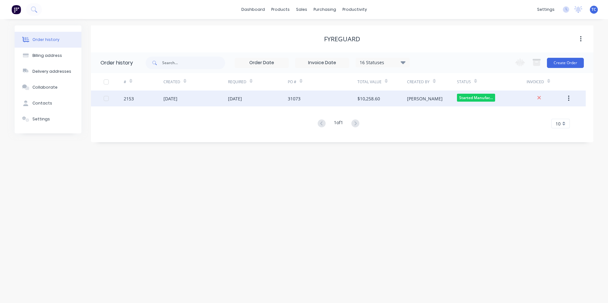
click at [177, 96] on div "[DATE]" at bounding box center [170, 98] width 14 height 7
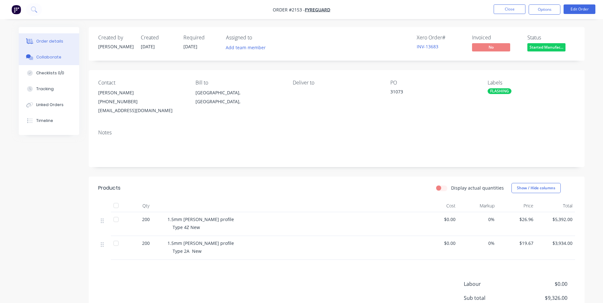
click at [47, 57] on div "Collaborate" at bounding box center [48, 57] width 25 height 6
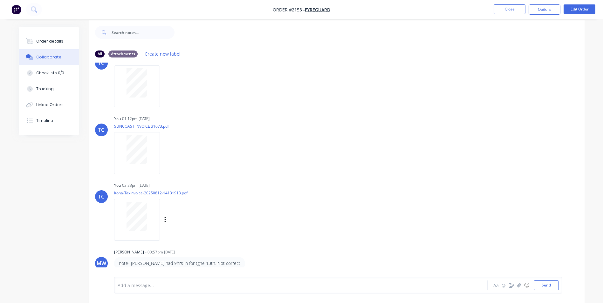
scroll to position [10, 0]
click at [49, 89] on div "Tracking" at bounding box center [44, 89] width 17 height 6
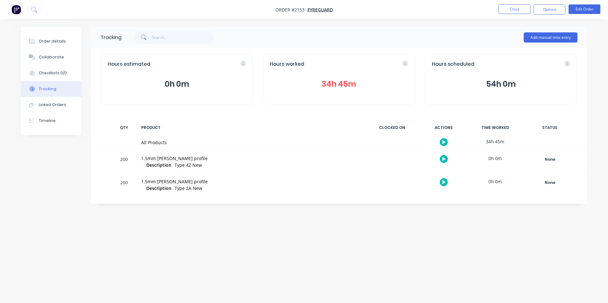
click at [331, 83] on button "34h 45m" at bounding box center [339, 84] width 138 height 12
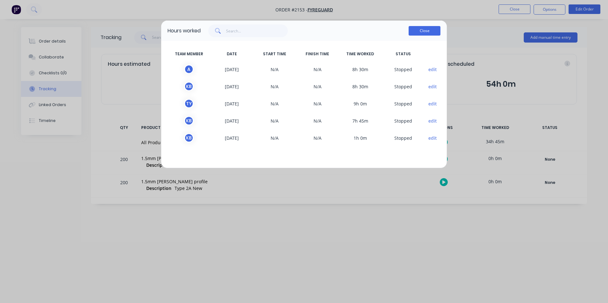
click at [422, 31] on button "Close" at bounding box center [425, 31] width 32 height 10
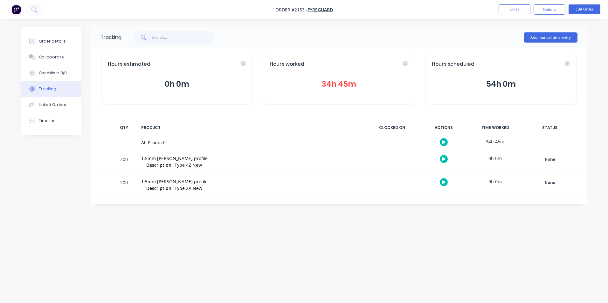
click at [61, 89] on button "Tracking" at bounding box center [51, 89] width 60 height 16
click at [343, 84] on button "34h 45m" at bounding box center [339, 84] width 138 height 12
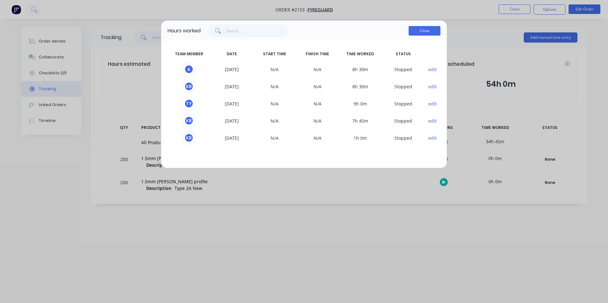
click at [418, 31] on button "Close" at bounding box center [425, 31] width 32 height 10
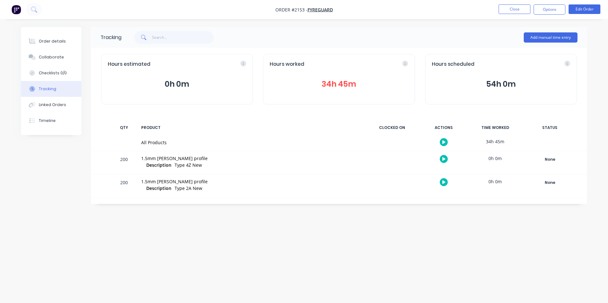
click at [332, 82] on button "34h 45m" at bounding box center [339, 84] width 138 height 12
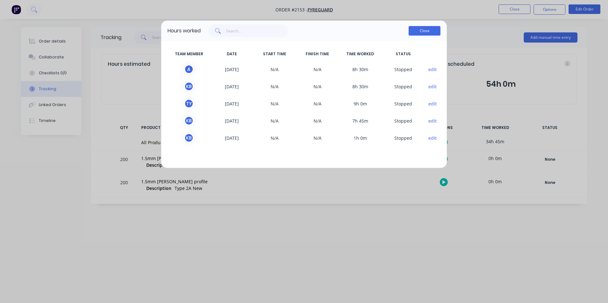
click at [420, 31] on button "Close" at bounding box center [425, 31] width 32 height 10
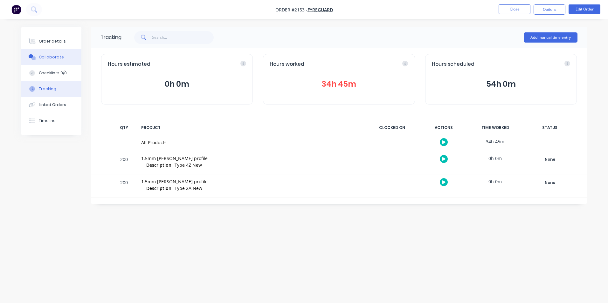
click at [56, 56] on div "Collaborate" at bounding box center [51, 57] width 25 height 6
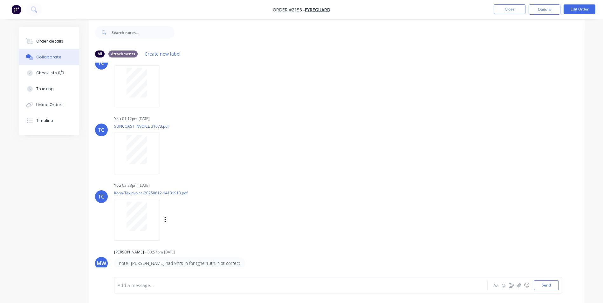
scroll to position [10, 0]
click at [249, 261] on icon "button" at bounding box center [249, 261] width 1 height 6
click at [277, 231] on div "You 02:23pm [DATE] Kona-TaxInvoice-20250812-14131913.pdf Labels Download Delete" at bounding box center [213, 207] width 199 height 57
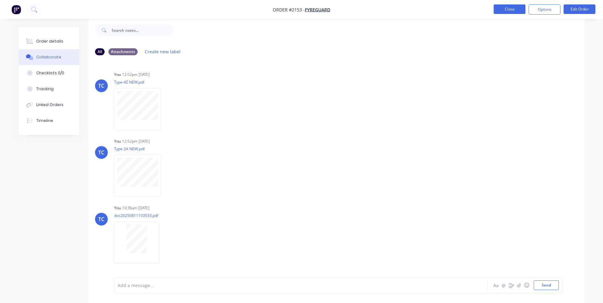
click at [514, 9] on button "Close" at bounding box center [510, 9] width 32 height 10
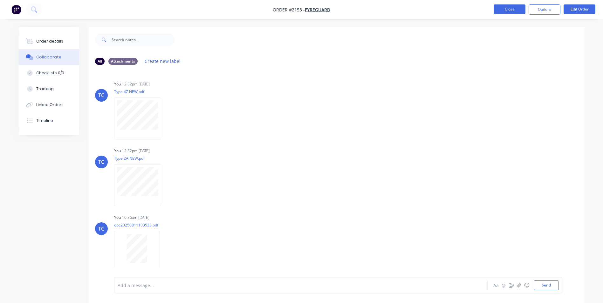
click at [500, 10] on button "Close" at bounding box center [510, 9] width 32 height 10
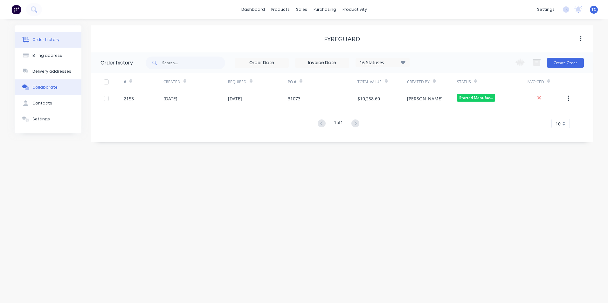
click at [43, 86] on div "Collaborate" at bounding box center [44, 88] width 25 height 6
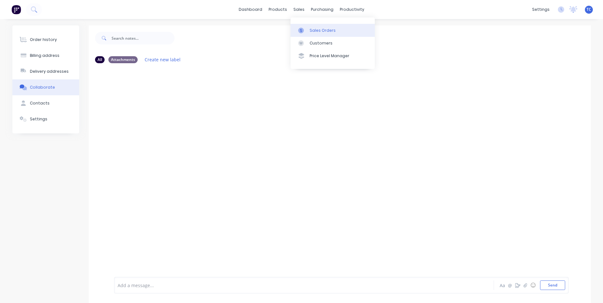
click at [315, 29] on div "Sales Orders" at bounding box center [323, 31] width 26 height 6
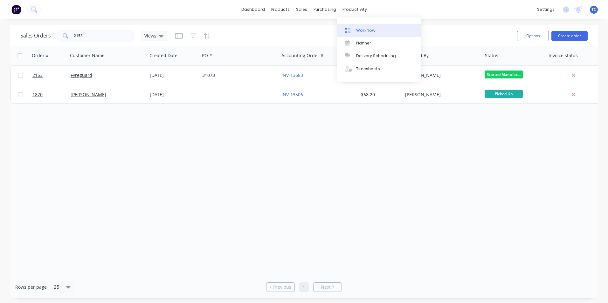
click at [366, 31] on div "Workflow" at bounding box center [365, 31] width 19 height 6
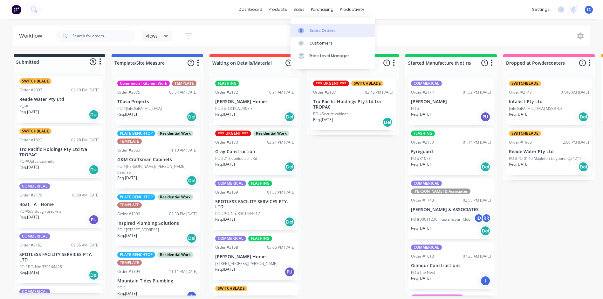
click at [323, 29] on div "Sales Orders" at bounding box center [323, 31] width 26 height 6
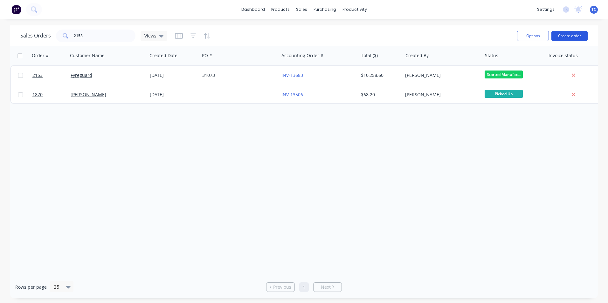
click at [573, 36] on button "Create order" at bounding box center [569, 36] width 36 height 10
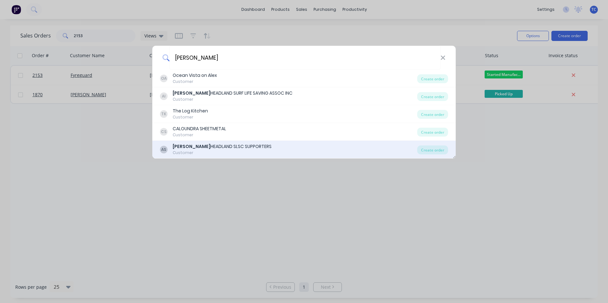
type input "[PERSON_NAME]"
click at [241, 146] on div "[PERSON_NAME] SLSC SUPPORTERS" at bounding box center [222, 146] width 99 height 7
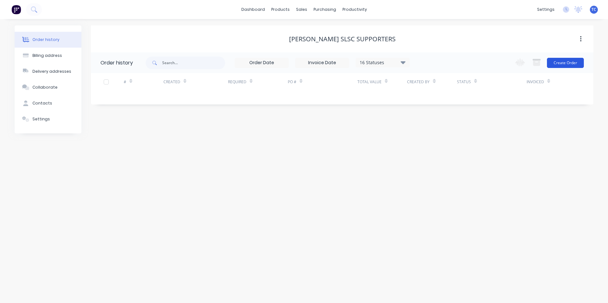
click at [567, 65] on button "Create Order" at bounding box center [565, 63] width 37 height 10
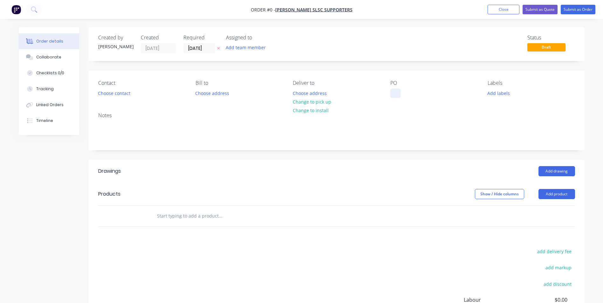
click at [394, 90] on div at bounding box center [395, 93] width 10 height 9
click at [493, 92] on div "Order details Collaborate Checklists 0/0 Tracking Linked Orders Timeline Order …" at bounding box center [301, 208] width 579 height 362
click at [495, 93] on button "Add labels" at bounding box center [498, 93] width 29 height 9
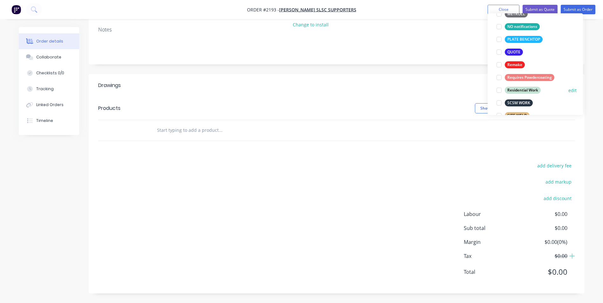
scroll to position [191, 0]
click at [499, 52] on div at bounding box center [499, 51] width 13 height 13
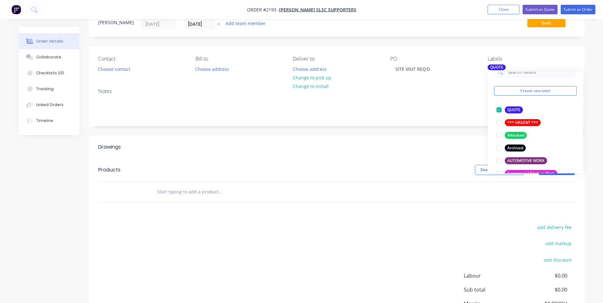
scroll to position [22, 0]
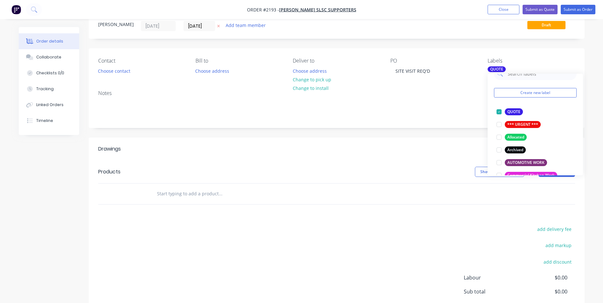
drag, startPoint x: 438, startPoint y: 94, endPoint x: 458, endPoint y: 95, distance: 20.1
click at [438, 94] on div "Notes" at bounding box center [336, 93] width 477 height 6
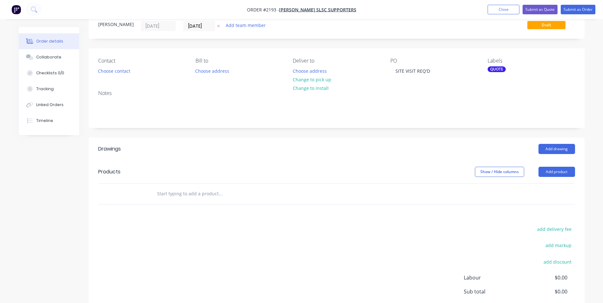
click at [192, 193] on input "text" at bounding box center [220, 194] width 127 height 13
click at [112, 71] on button "Choose contact" at bounding box center [113, 70] width 39 height 9
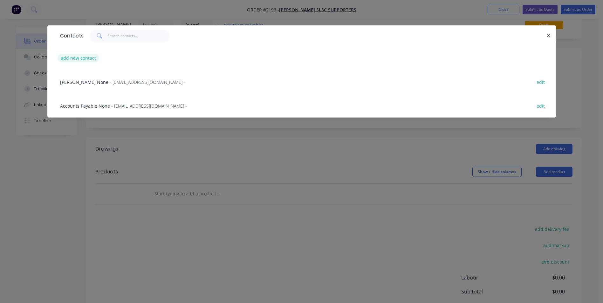
click at [80, 57] on button "add new contact" at bounding box center [79, 58] width 42 height 9
select select "AU"
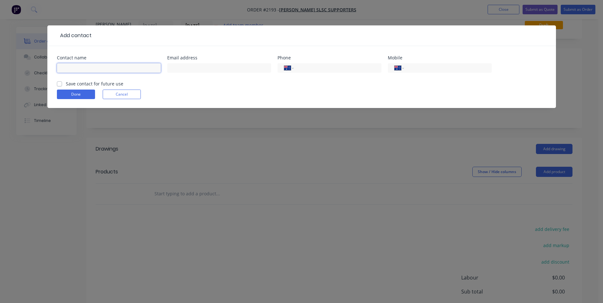
click at [80, 66] on input "text" at bounding box center [109, 68] width 104 height 10
type input "s"
type input "[PERSON_NAME]"
type input "[EMAIL_ADDRESS][DOMAIN_NAME]"
type input "0412 110 488"
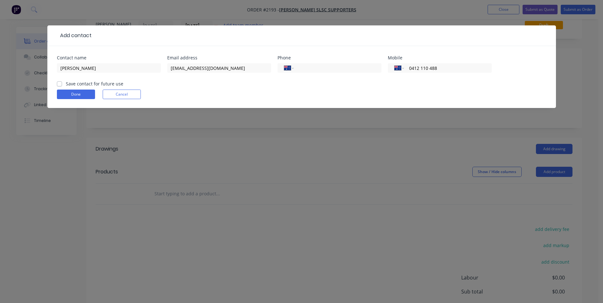
click at [66, 84] on label "Save contact for future use" at bounding box center [95, 83] width 58 height 7
click at [60, 84] on input "Save contact for future use" at bounding box center [59, 83] width 5 height 6
checkbox input "true"
click at [62, 95] on button "Done" at bounding box center [76, 95] width 38 height 10
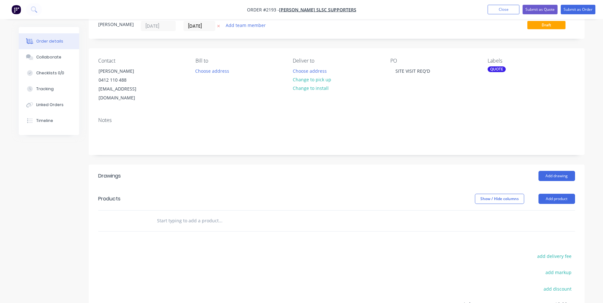
click at [256, 215] on input "text" at bounding box center [220, 221] width 127 height 13
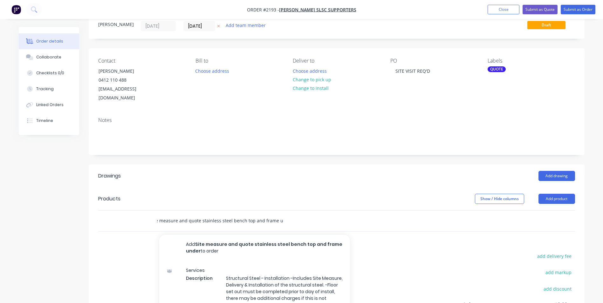
scroll to position [0, 11]
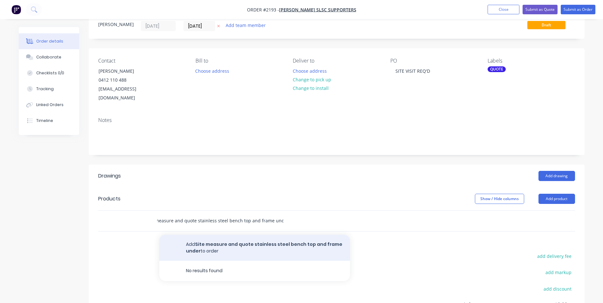
type input "Site measure and quote stainless steel bench top and frame under"
click at [238, 235] on button "Add Site measure and quote stainless steel bench top and frame under to order" at bounding box center [254, 248] width 191 height 26
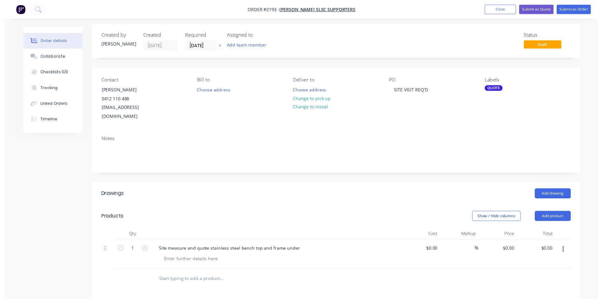
scroll to position [0, 0]
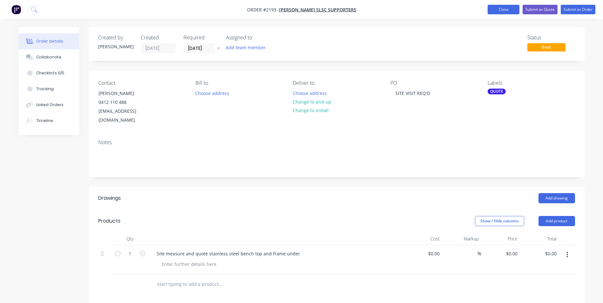
click at [496, 9] on button "Close" at bounding box center [504, 10] width 32 height 10
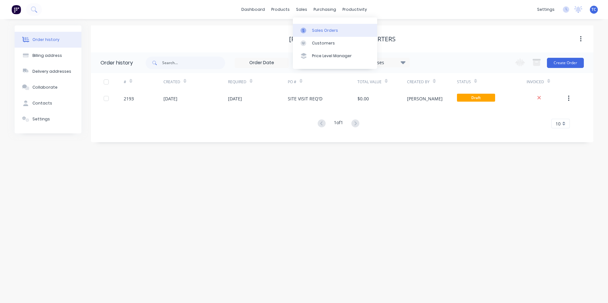
click at [321, 31] on div "Sales Orders" at bounding box center [325, 31] width 26 height 6
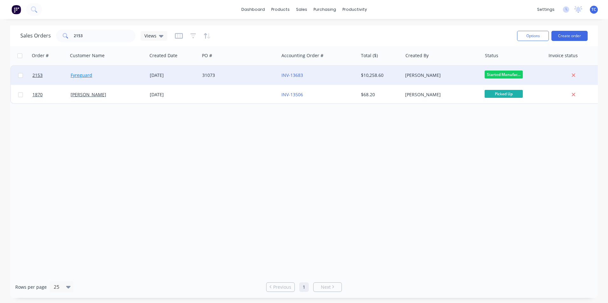
click at [90, 74] on link "Fyreguard" at bounding box center [82, 75] width 22 height 6
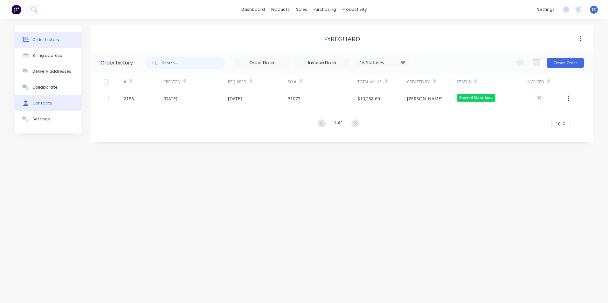
drag, startPoint x: 49, startPoint y: 88, endPoint x: 47, endPoint y: 101, distance: 12.9
click at [47, 101] on div "Order history Billing address Delivery addresses Collaborate Contacts Settings" at bounding box center [48, 79] width 67 height 108
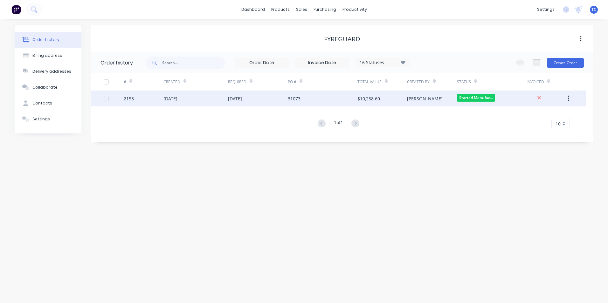
click at [173, 97] on div "[DATE]" at bounding box center [170, 98] width 14 height 7
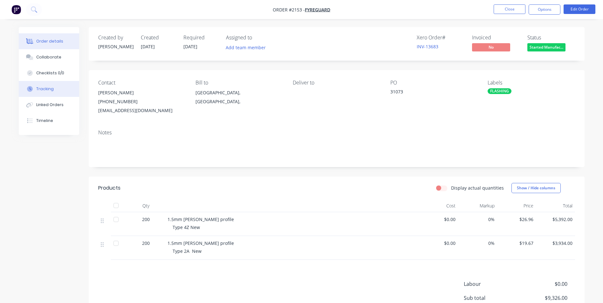
click at [49, 89] on div "Tracking" at bounding box center [44, 89] width 17 height 6
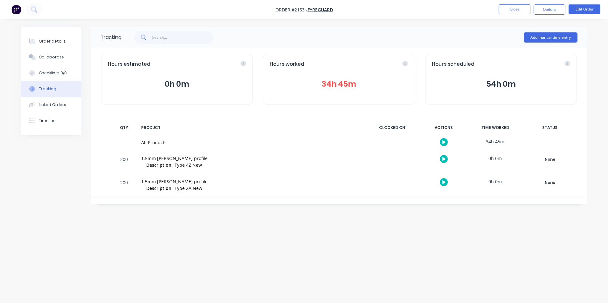
click at [344, 81] on button "34h 45m" at bounding box center [339, 84] width 138 height 12
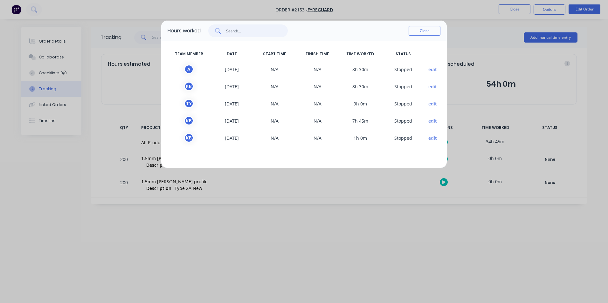
click at [273, 29] on input "text" at bounding box center [257, 30] width 62 height 13
type input "k"
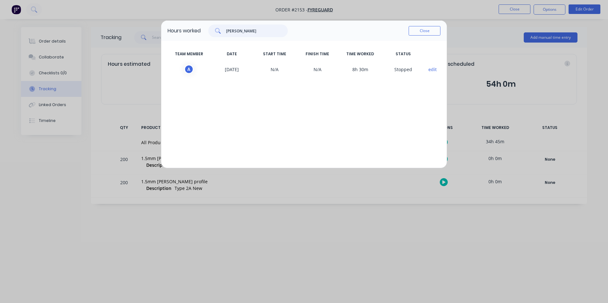
drag, startPoint x: 252, startPoint y: 31, endPoint x: 213, endPoint y: 32, distance: 39.1
click at [213, 32] on div "[PERSON_NAME]" at bounding box center [247, 30] width 79 height 13
click at [423, 32] on button "Close" at bounding box center [425, 31] width 32 height 10
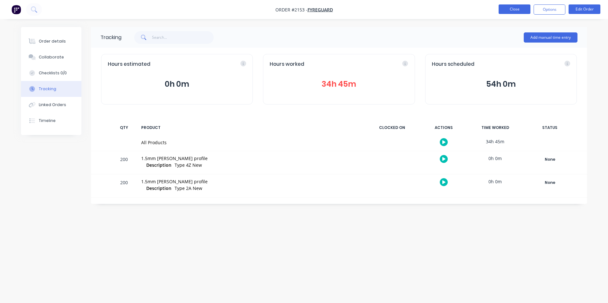
click at [513, 10] on button "Close" at bounding box center [515, 9] width 32 height 10
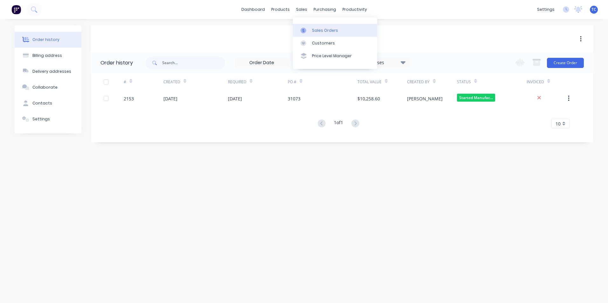
click at [322, 31] on div "Sales Orders" at bounding box center [325, 31] width 26 height 6
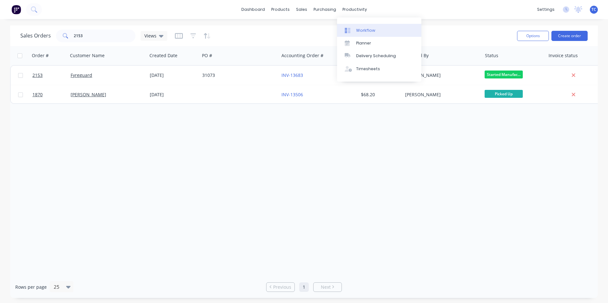
click at [362, 30] on div "Workflow" at bounding box center [365, 31] width 19 height 6
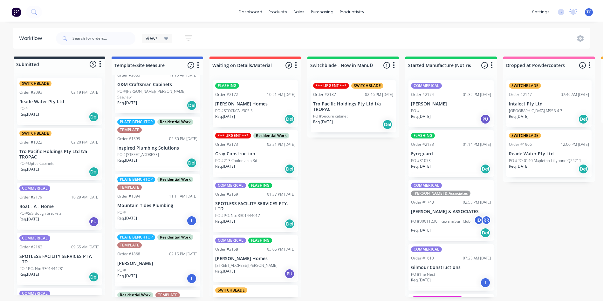
scroll to position [95, 0]
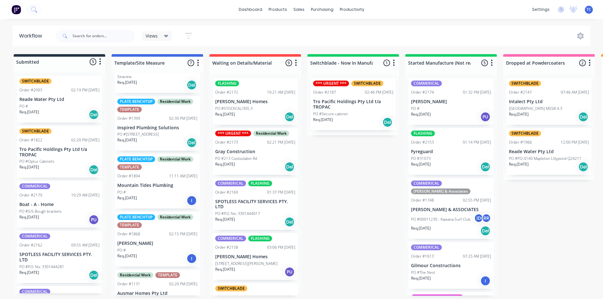
click at [155, 246] on p "[PERSON_NAME]" at bounding box center [157, 242] width 80 height 5
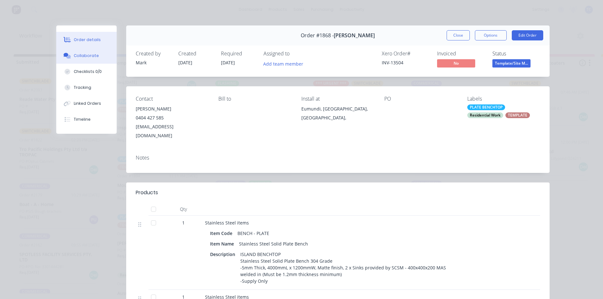
click at [81, 54] on div "Collaborate" at bounding box center [86, 56] width 25 height 6
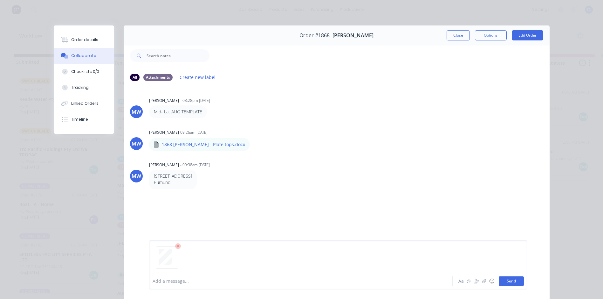
click at [515, 281] on button "Send" at bounding box center [511, 281] width 25 height 10
click at [454, 34] on button "Close" at bounding box center [458, 35] width 23 height 10
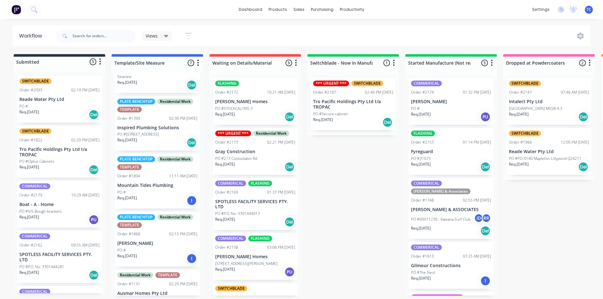
click at [446, 155] on div "FLASHING Order #2153 01:14 PM [DATE] Fyreguard PO #31073 Req. [DATE] Del" at bounding box center [451, 151] width 85 height 47
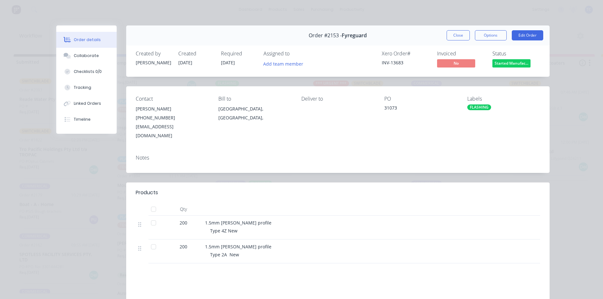
click at [454, 33] on button "Close" at bounding box center [458, 35] width 23 height 10
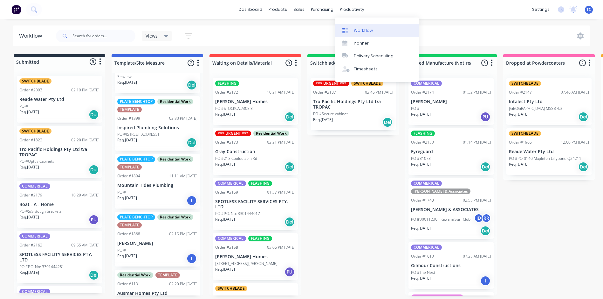
click at [363, 30] on div "Workflow" at bounding box center [363, 31] width 19 height 6
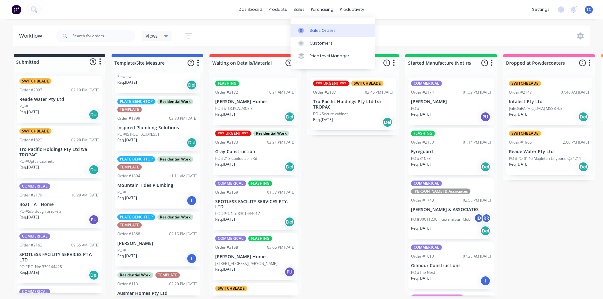
click at [317, 30] on div "Sales Orders" at bounding box center [323, 31] width 26 height 6
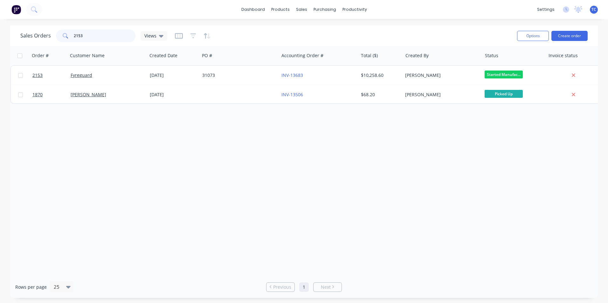
drag, startPoint x: 41, startPoint y: 35, endPoint x: 28, endPoint y: 29, distance: 14.7
click at [30, 34] on div "Sales Orders 2153 Views" at bounding box center [93, 36] width 147 height 13
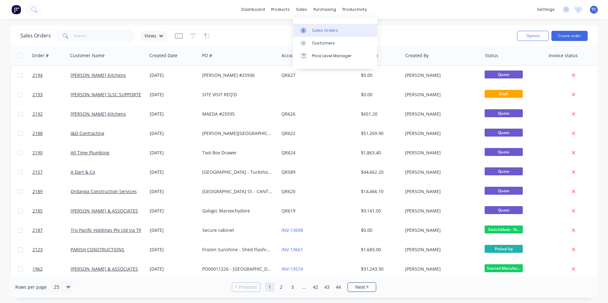
click at [317, 29] on div "Sales Orders" at bounding box center [325, 31] width 26 height 6
click at [94, 39] on input "text" at bounding box center [105, 36] width 62 height 13
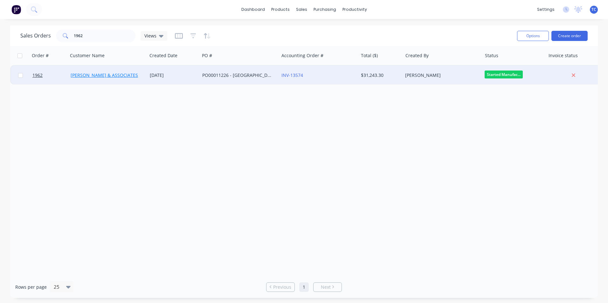
click at [93, 74] on link "[PERSON_NAME] & ASSOCIATES" at bounding box center [104, 75] width 67 height 6
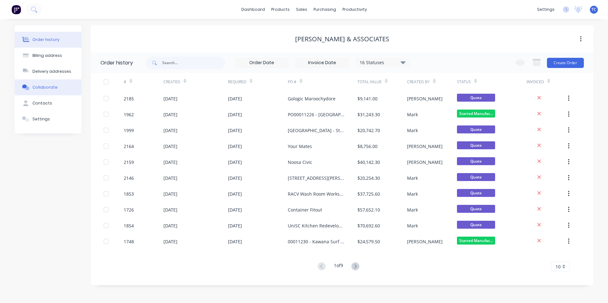
click at [41, 87] on div "Collaborate" at bounding box center [44, 88] width 25 height 6
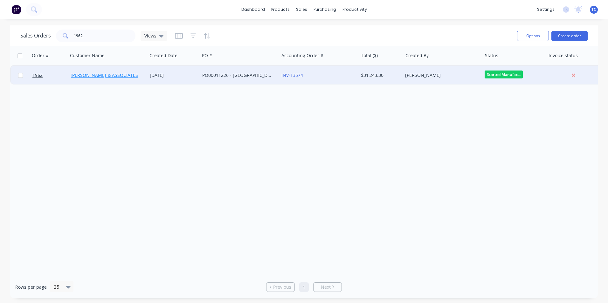
click at [89, 76] on link "[PERSON_NAME] & ASSOCIATES" at bounding box center [104, 75] width 67 height 6
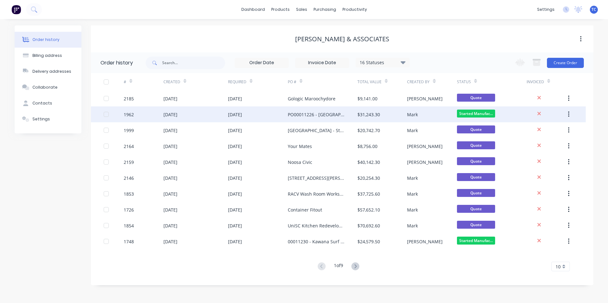
click at [177, 116] on div "[DATE]" at bounding box center [170, 114] width 14 height 7
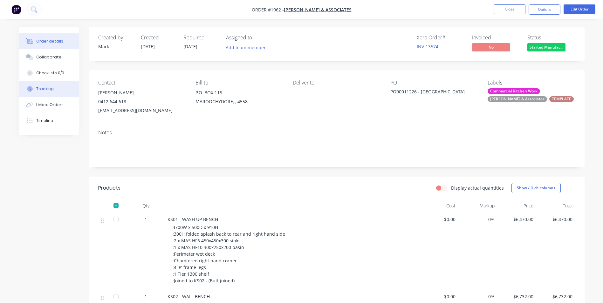
click at [41, 88] on div "Tracking" at bounding box center [44, 89] width 17 height 6
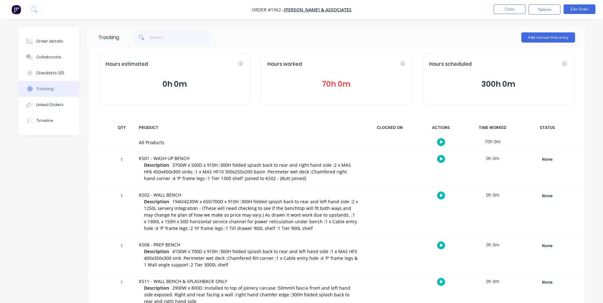
click at [328, 83] on button "70h 0m" at bounding box center [336, 84] width 138 height 12
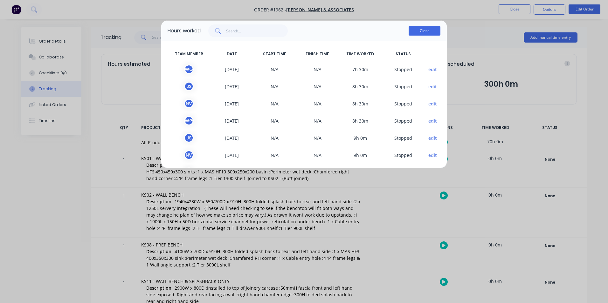
click at [432, 32] on button "Close" at bounding box center [425, 31] width 32 height 10
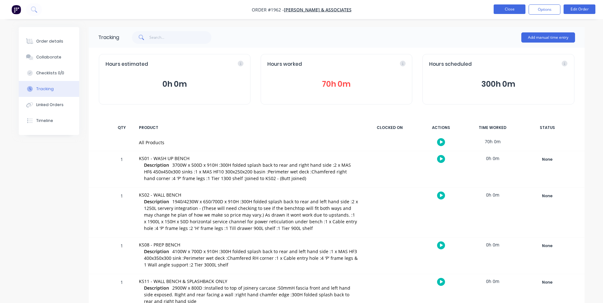
click at [514, 10] on button "Close" at bounding box center [510, 9] width 32 height 10
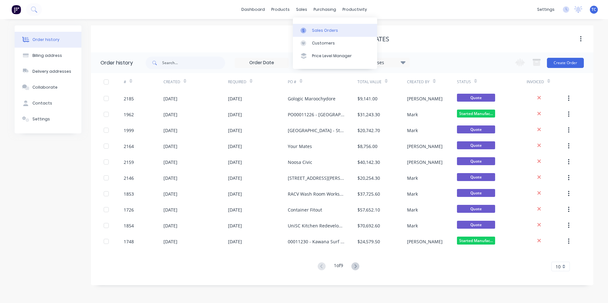
click at [320, 29] on div "Sales Orders" at bounding box center [325, 31] width 26 height 6
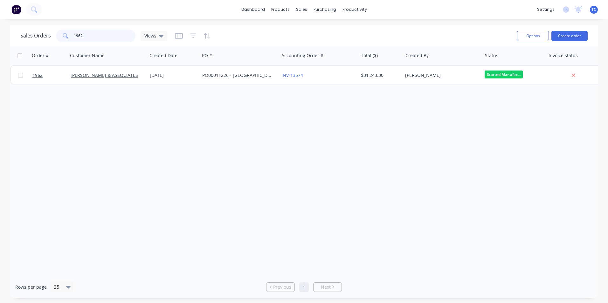
drag, startPoint x: 94, startPoint y: 34, endPoint x: 64, endPoint y: 36, distance: 30.3
click at [64, 36] on div "1962" at bounding box center [95, 36] width 79 height 13
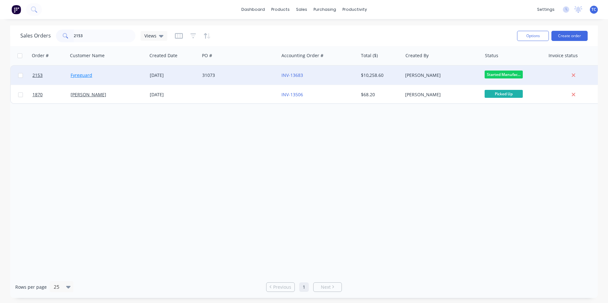
click at [86, 75] on link "Fyreguard" at bounding box center [82, 75] width 22 height 6
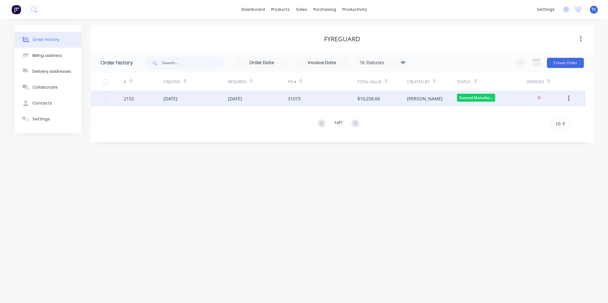
click at [168, 100] on div "[DATE]" at bounding box center [170, 98] width 14 height 7
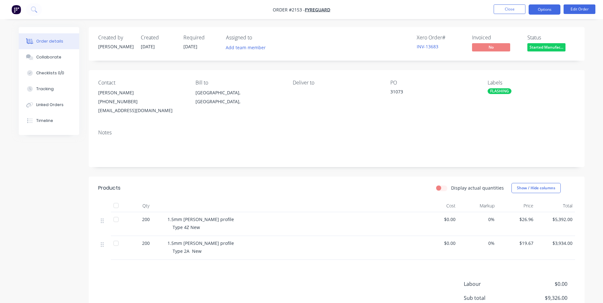
click at [548, 9] on button "Options" at bounding box center [545, 9] width 32 height 10
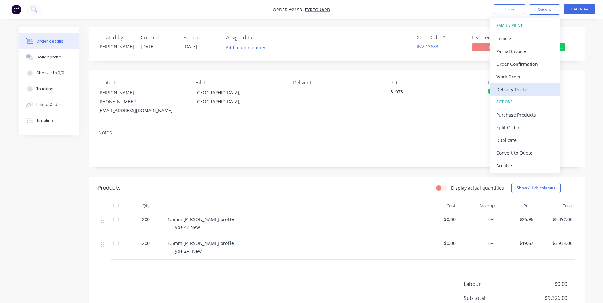
click at [525, 89] on div "Delivery Docket" at bounding box center [525, 89] width 59 height 9
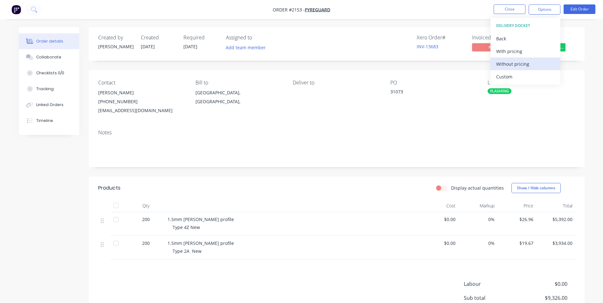
click at [515, 64] on div "Without pricing" at bounding box center [525, 63] width 59 height 9
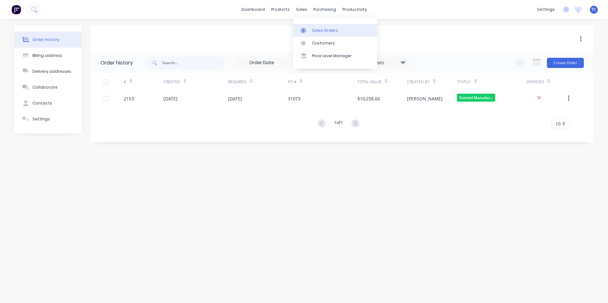
click at [317, 29] on div "Sales Orders" at bounding box center [325, 31] width 26 height 6
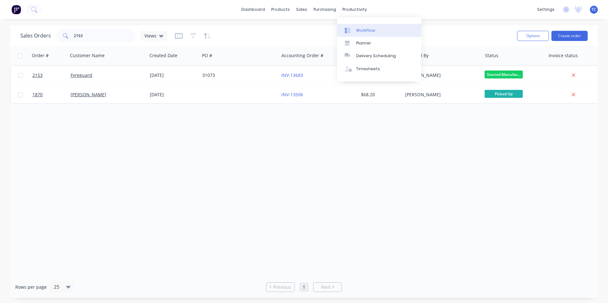
click at [365, 30] on div "Workflow" at bounding box center [365, 31] width 19 height 6
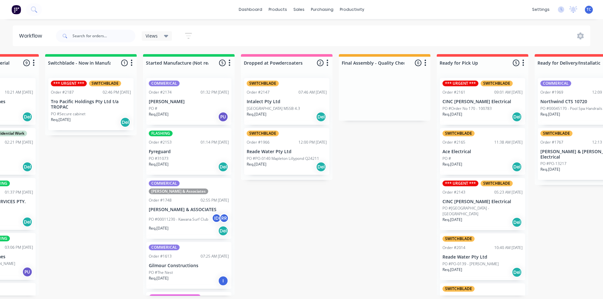
scroll to position [0, 263]
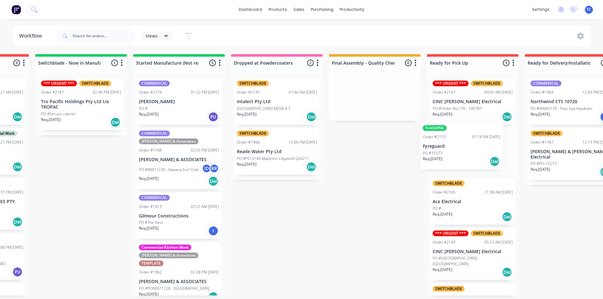
drag, startPoint x: 176, startPoint y: 152, endPoint x: 454, endPoint y: 148, distance: 277.9
click at [454, 148] on div "Submitted 5 Status colour #273444 hex #273444 Save Cancel Summaries Total order…" at bounding box center [253, 174] width 1060 height 241
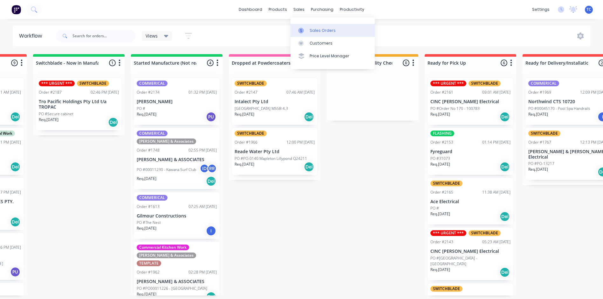
click at [322, 31] on div "Sales Orders" at bounding box center [323, 31] width 26 height 6
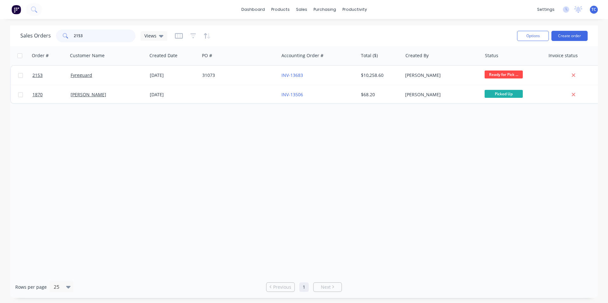
drag, startPoint x: 91, startPoint y: 40, endPoint x: 54, endPoint y: 37, distance: 37.4
click at [54, 37] on div "Sales Orders 2153 Views" at bounding box center [93, 36] width 147 height 13
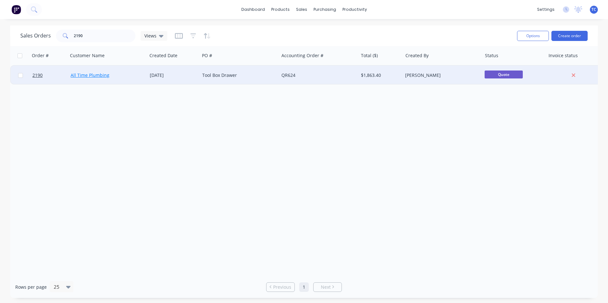
click at [101, 76] on link "All Time Plumbing" at bounding box center [90, 75] width 39 height 6
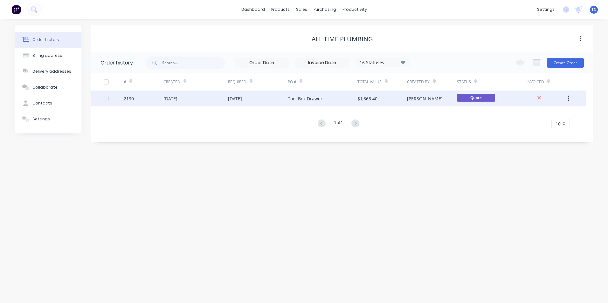
click at [177, 97] on div "[DATE]" at bounding box center [170, 98] width 14 height 7
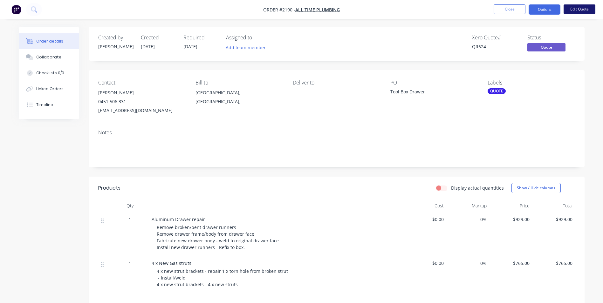
click at [575, 10] on button "Edit Quote" at bounding box center [580, 9] width 32 height 10
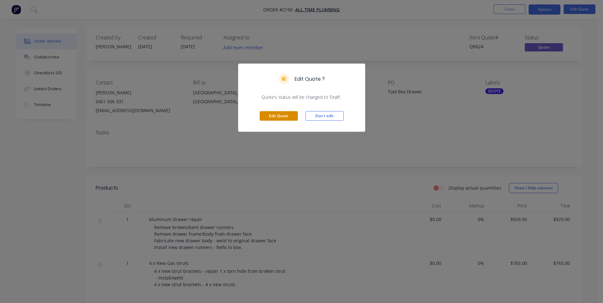
click at [280, 116] on button "Edit Quote" at bounding box center [279, 116] width 38 height 10
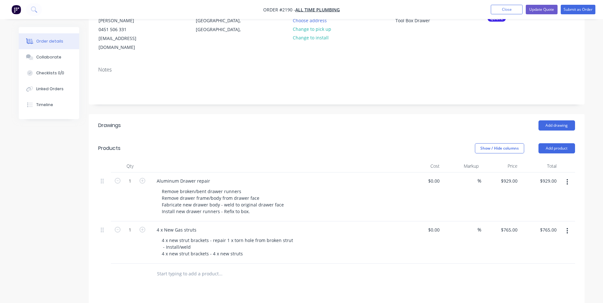
scroll to position [95, 0]
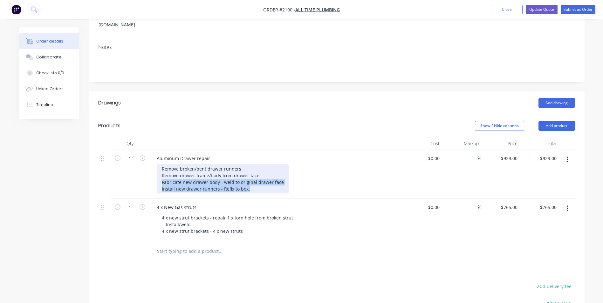
drag, startPoint x: 160, startPoint y: 174, endPoint x: 255, endPoint y: 179, distance: 95.2
click at [255, 179] on div "Remove broken/bent drawer runners Remove drawer frame/body from drawer face Fab…" at bounding box center [223, 178] width 132 height 29
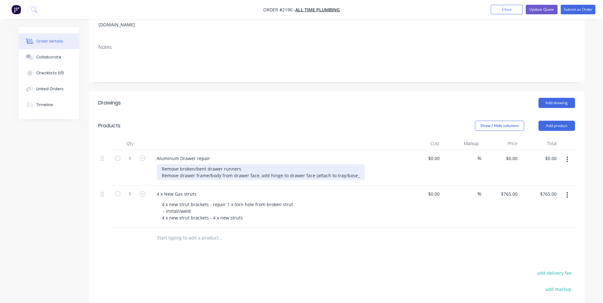
click at [356, 167] on div "Remove broken/bent drawer runners Remove drawer frame/body from drawer face, ad…" at bounding box center [261, 172] width 208 height 16
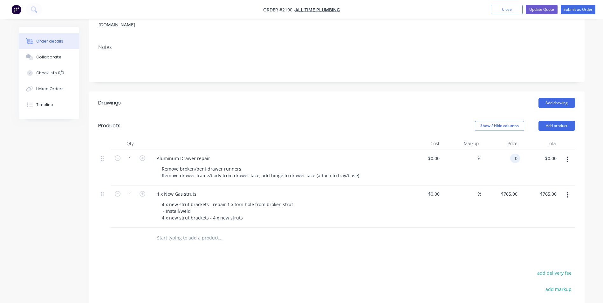
click at [517, 154] on input "0" at bounding box center [516, 158] width 7 height 9
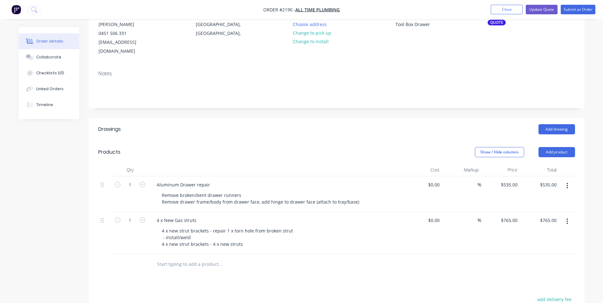
scroll to position [64, 0]
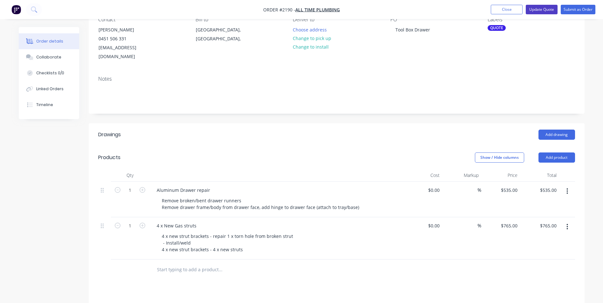
click at [544, 8] on button "Update Quote" at bounding box center [542, 10] width 32 height 10
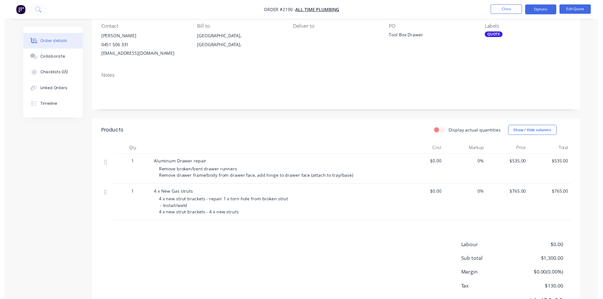
scroll to position [0, 0]
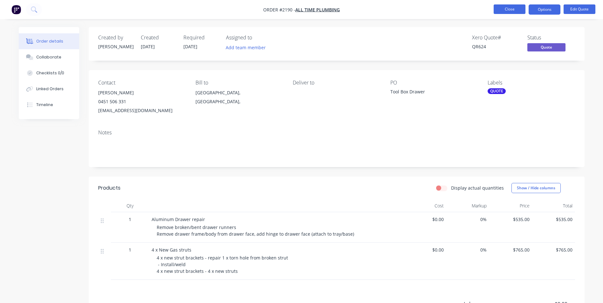
click at [502, 10] on button "Close" at bounding box center [510, 9] width 32 height 10
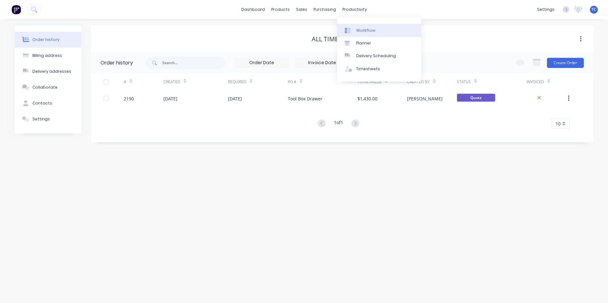
click at [368, 31] on div "Workflow" at bounding box center [365, 31] width 19 height 6
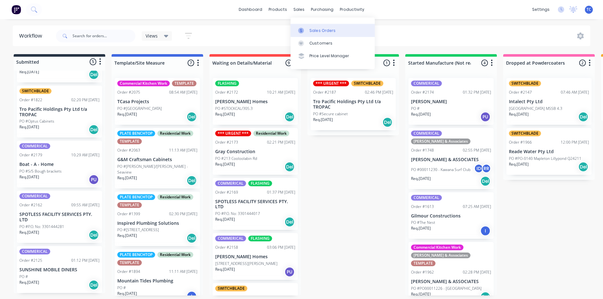
click at [321, 31] on div "Sales Orders" at bounding box center [323, 31] width 26 height 6
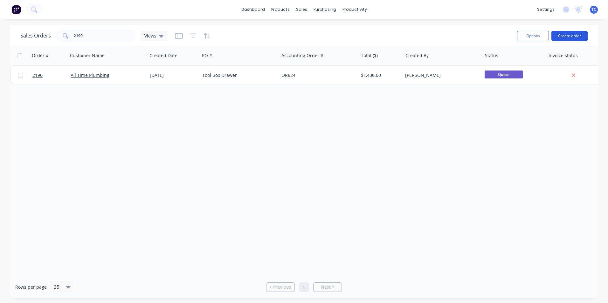
click at [566, 35] on button "Create order" at bounding box center [569, 36] width 36 height 10
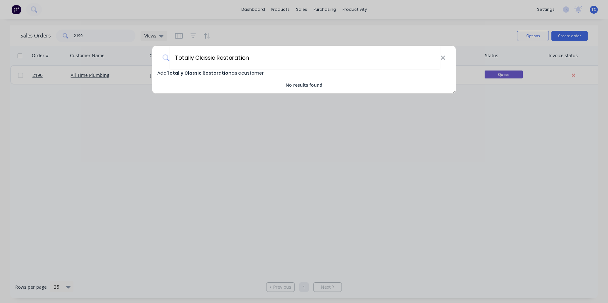
click at [201, 72] on span "Totally Classic Restoration" at bounding box center [199, 73] width 65 height 6
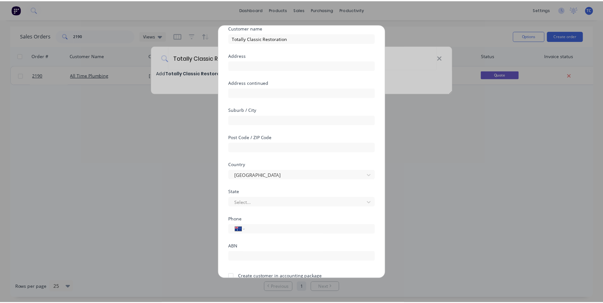
scroll to position [56, 0]
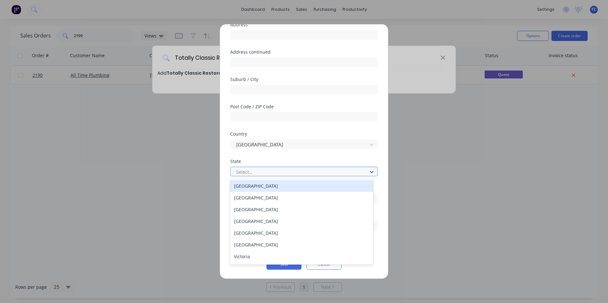
click at [273, 168] on div at bounding box center [300, 172] width 128 height 8
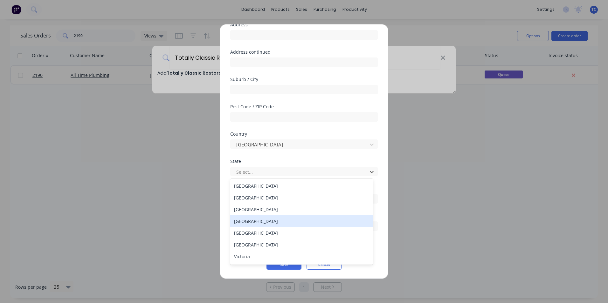
click at [259, 221] on div "[GEOGRAPHIC_DATA]" at bounding box center [301, 222] width 143 height 12
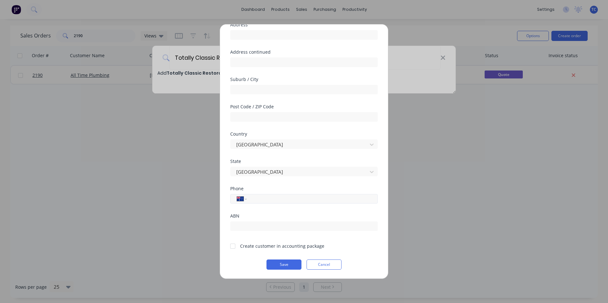
click at [270, 198] on input "tel" at bounding box center [311, 199] width 120 height 7
click at [233, 246] on div at bounding box center [232, 246] width 13 height 13
click at [281, 265] on button "Save" at bounding box center [283, 265] width 35 height 10
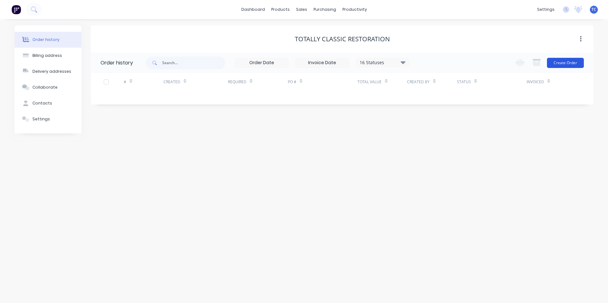
click at [568, 62] on button "Create Order" at bounding box center [565, 63] width 37 height 10
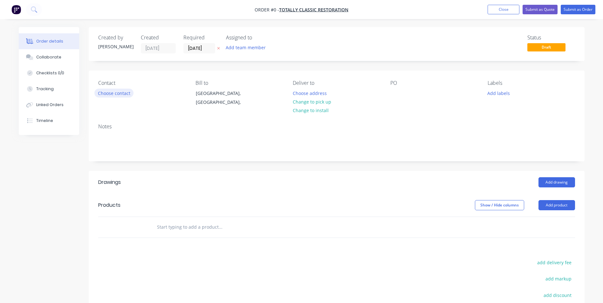
click at [108, 93] on button "Choose contact" at bounding box center [113, 93] width 39 height 9
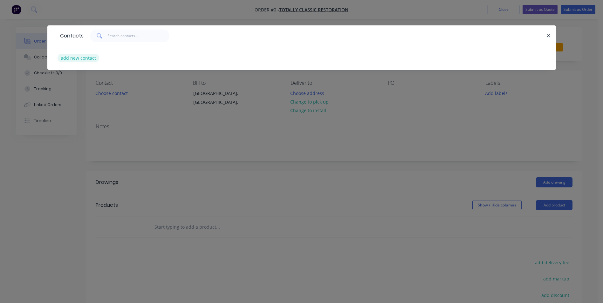
click at [85, 57] on button "add new contact" at bounding box center [79, 58] width 42 height 9
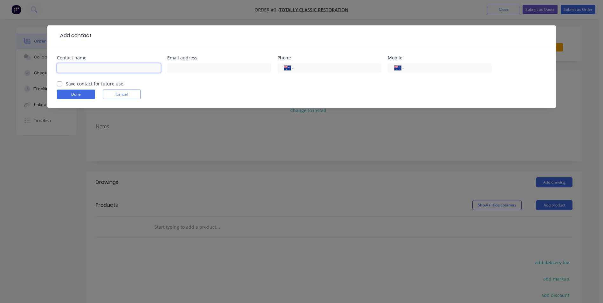
click at [94, 68] on input "text" at bounding box center [109, 68] width 104 height 10
click at [66, 84] on label "Save contact for future use" at bounding box center [95, 83] width 58 height 7
click at [59, 84] on input "Save contact for future use" at bounding box center [59, 83] width 5 height 6
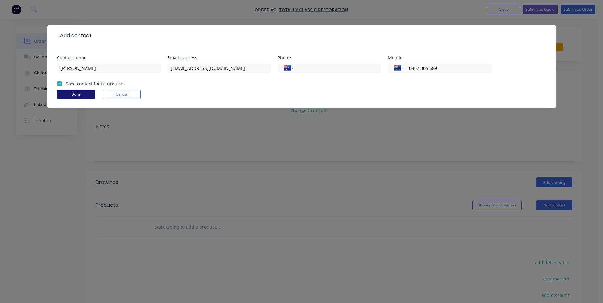
click at [68, 93] on button "Done" at bounding box center [76, 95] width 38 height 10
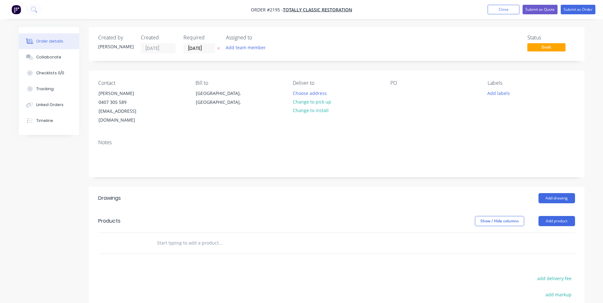
click at [199, 237] on input "text" at bounding box center [220, 243] width 127 height 13
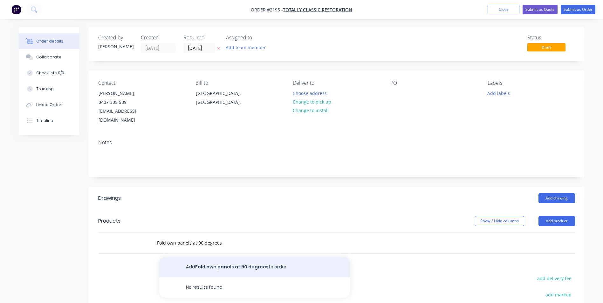
click at [232, 258] on button "Add Fold own panels at 90 degrees to order" at bounding box center [254, 267] width 191 height 20
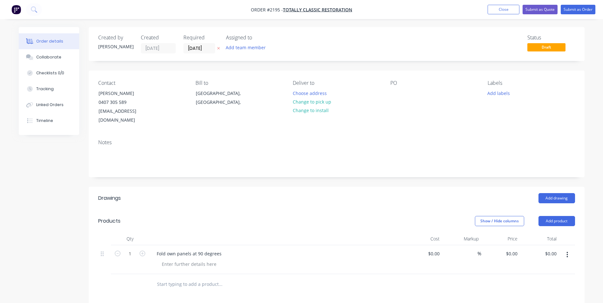
scroll to position [145, 0]
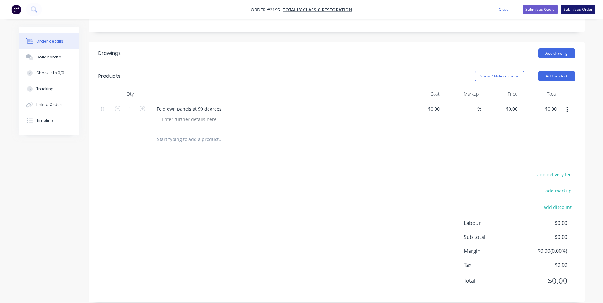
click at [582, 9] on button "Submit as Order" at bounding box center [578, 10] width 35 height 10
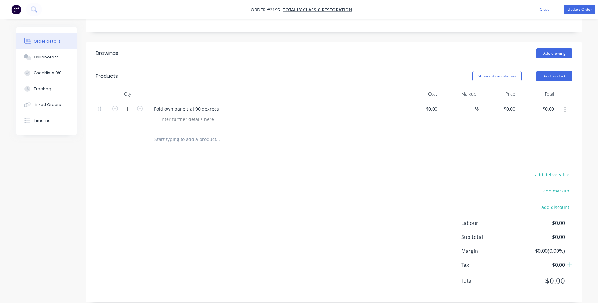
scroll to position [0, 0]
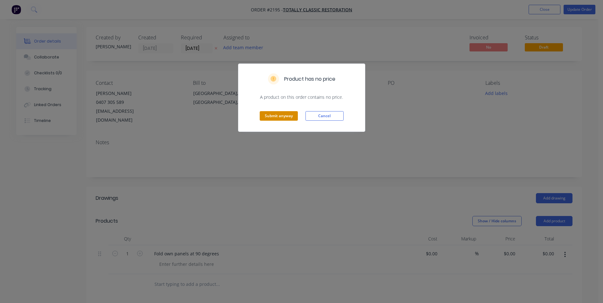
click at [273, 116] on button "Submit anyway" at bounding box center [279, 116] width 38 height 10
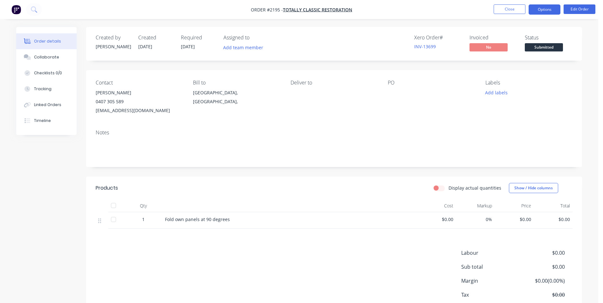
click at [549, 10] on button "Options" at bounding box center [545, 9] width 32 height 10
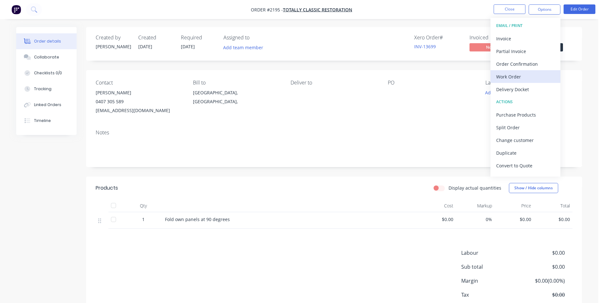
click at [513, 76] on div "Work Order" at bounding box center [525, 76] width 59 height 9
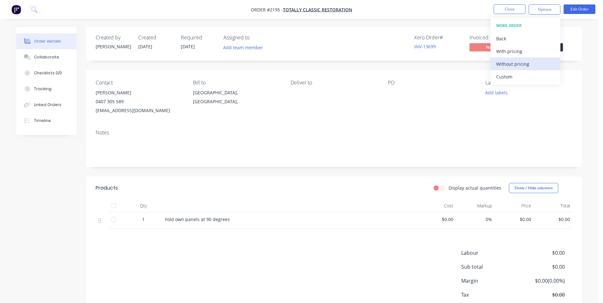
click at [509, 65] on div "Without pricing" at bounding box center [525, 63] width 59 height 9
click at [508, 65] on div "Order Confirmation" at bounding box center [525, 63] width 59 height 9
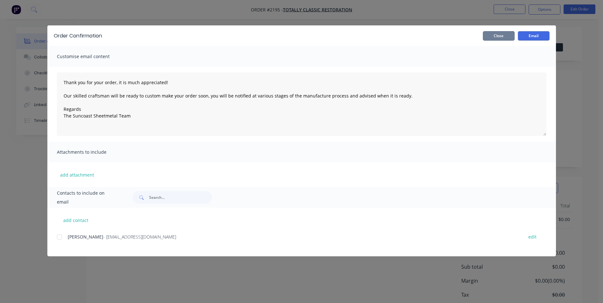
drag, startPoint x: 498, startPoint y: 37, endPoint x: 494, endPoint y: 54, distance: 17.5
click at [493, 54] on div "Order Confirmation Close Email Customise email content Thank you for your order…" at bounding box center [301, 140] width 509 height 231
click at [537, 36] on button "Email" at bounding box center [534, 36] width 32 height 10
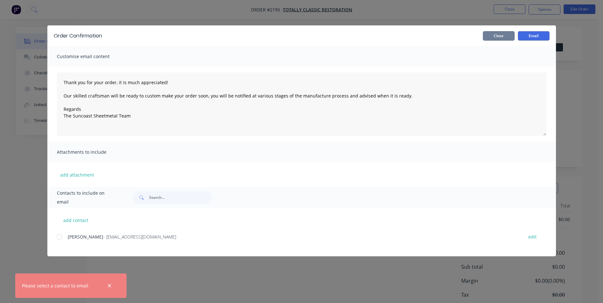
click at [502, 35] on button "Close" at bounding box center [499, 36] width 32 height 10
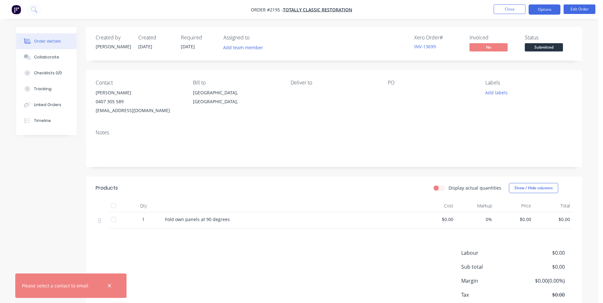
click at [548, 9] on button "Options" at bounding box center [545, 9] width 32 height 10
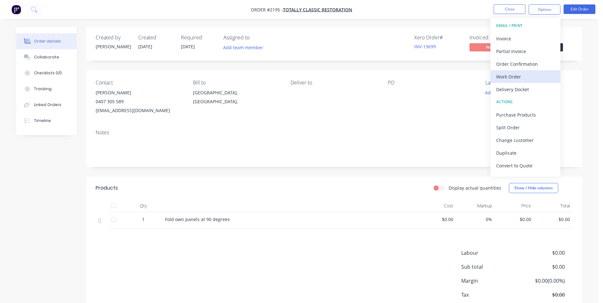
click at [516, 76] on div "Work Order" at bounding box center [525, 76] width 59 height 9
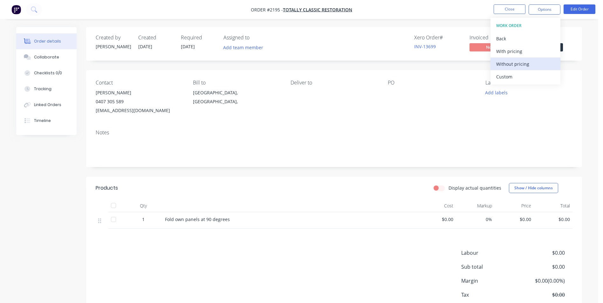
click at [517, 65] on div "Without pricing" at bounding box center [525, 63] width 59 height 9
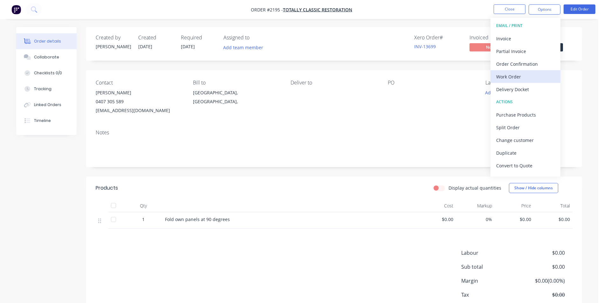
click at [516, 77] on div "Work Order" at bounding box center [525, 76] width 59 height 9
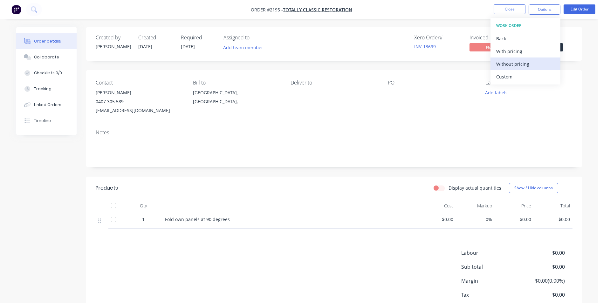
click at [522, 63] on div "Without pricing" at bounding box center [525, 63] width 59 height 9
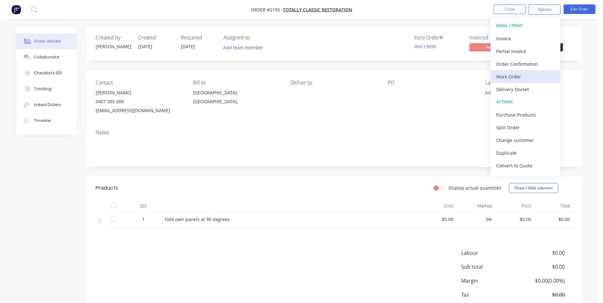
click at [522, 78] on div "Work Order" at bounding box center [525, 76] width 59 height 9
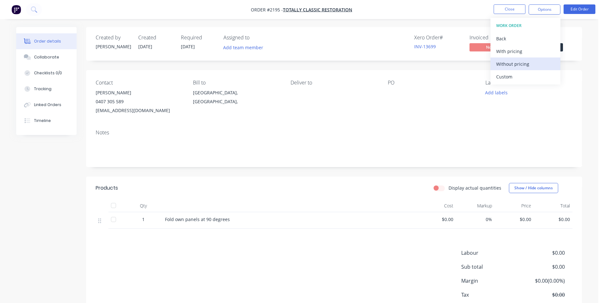
click at [519, 64] on div "Without pricing" at bounding box center [525, 63] width 59 height 9
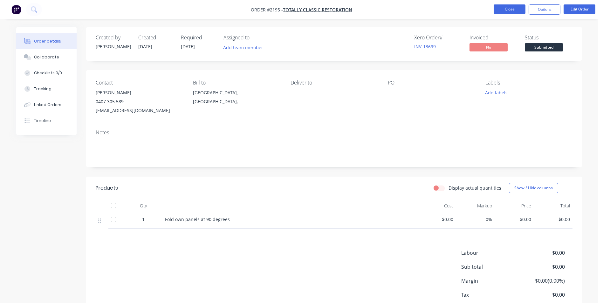
click at [506, 9] on button "Close" at bounding box center [510, 9] width 32 height 10
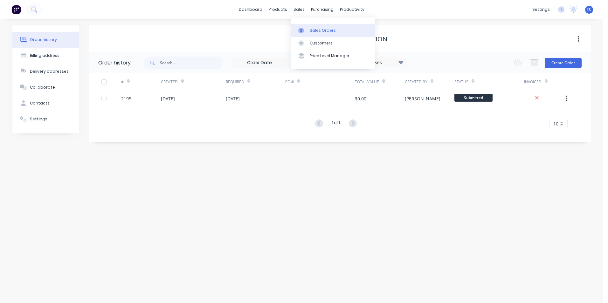
click at [321, 30] on div "Sales Orders" at bounding box center [323, 31] width 26 height 6
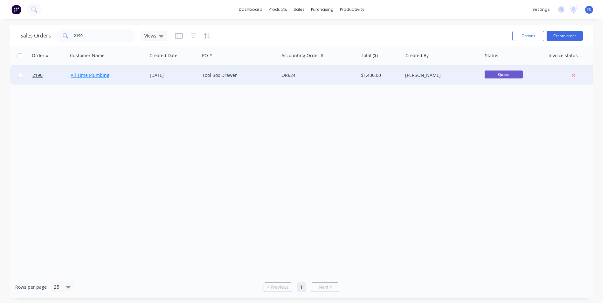
click at [91, 76] on link "All Time Plumbing" at bounding box center [90, 75] width 39 height 6
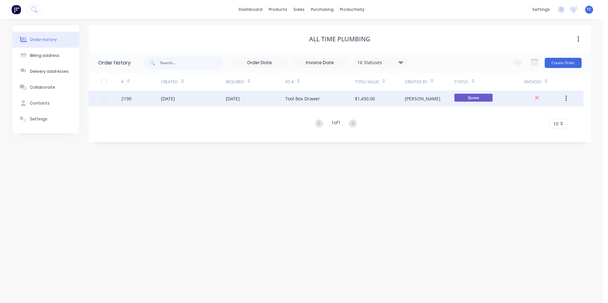
click at [175, 99] on div "[DATE]" at bounding box center [168, 98] width 14 height 7
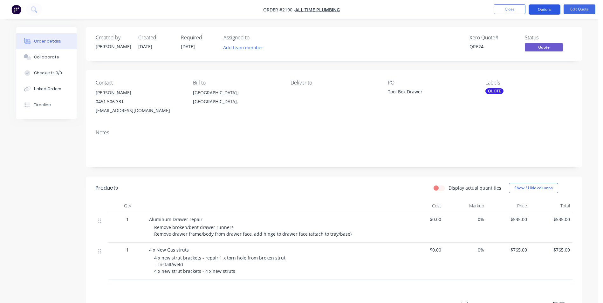
click at [541, 8] on button "Options" at bounding box center [545, 9] width 32 height 10
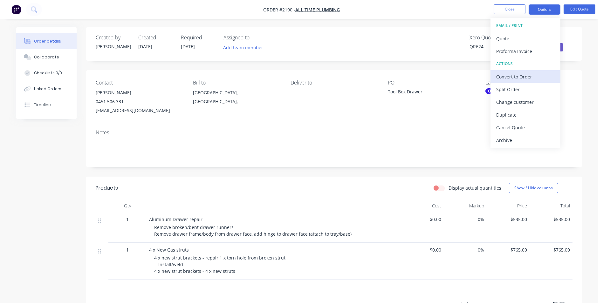
click at [517, 77] on div "Convert to Order" at bounding box center [525, 76] width 59 height 9
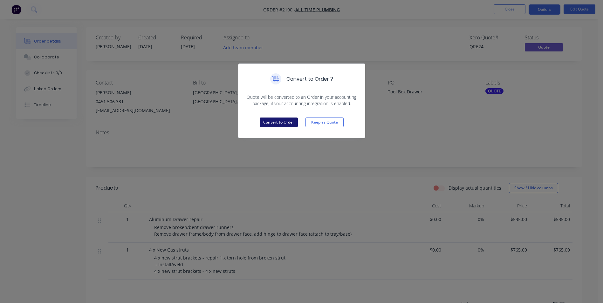
click at [271, 121] on button "Convert to Order" at bounding box center [279, 123] width 38 height 10
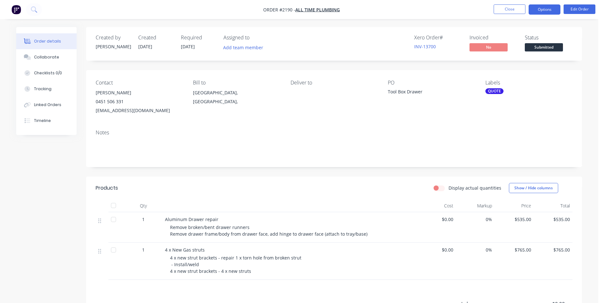
click at [546, 9] on button "Options" at bounding box center [545, 9] width 32 height 10
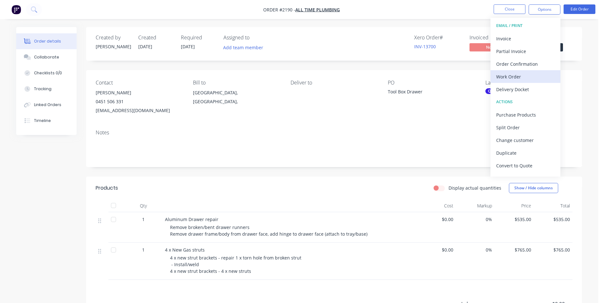
click at [520, 77] on div "Work Order" at bounding box center [525, 76] width 59 height 9
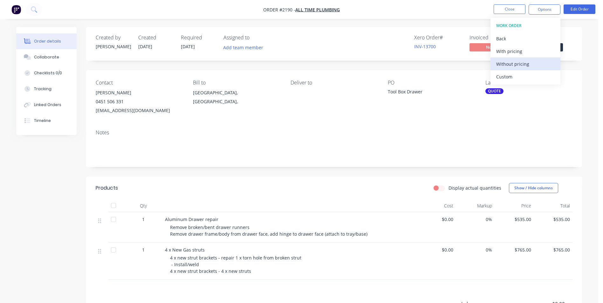
click at [516, 64] on div "Without pricing" at bounding box center [525, 63] width 59 height 9
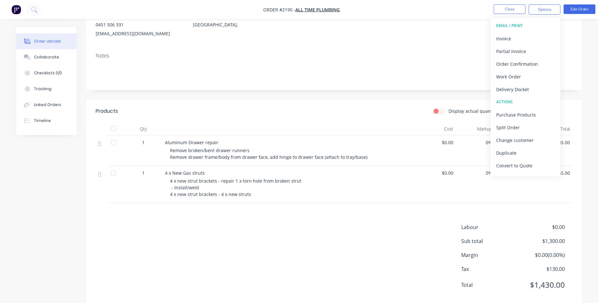
scroll to position [90, 0]
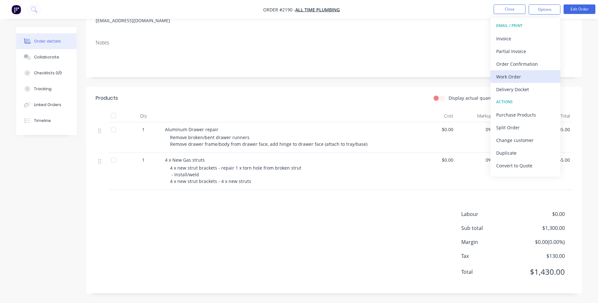
click at [513, 76] on div "Work Order" at bounding box center [525, 76] width 59 height 9
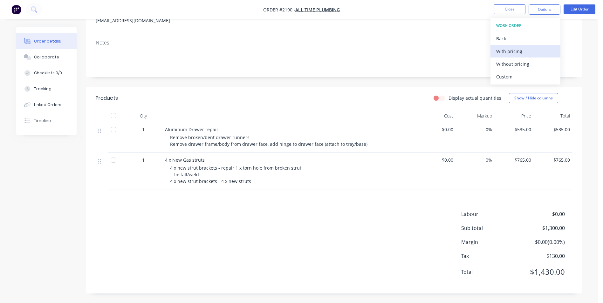
click at [511, 50] on div "With pricing" at bounding box center [525, 51] width 59 height 9
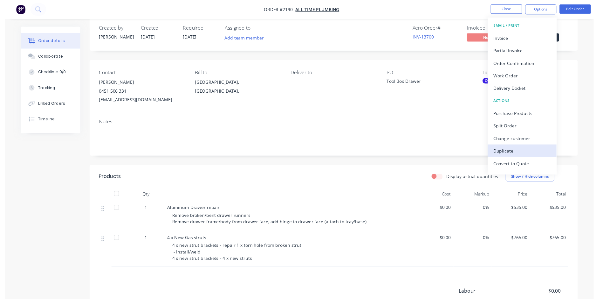
scroll to position [0, 0]
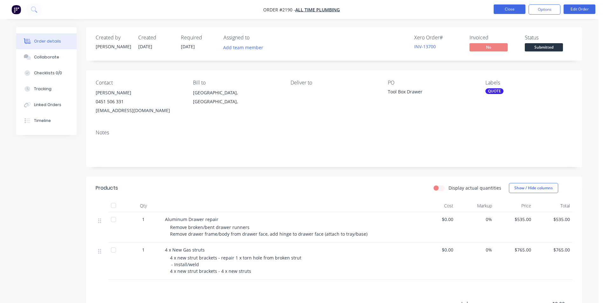
click at [516, 10] on button "Close" at bounding box center [510, 9] width 32 height 10
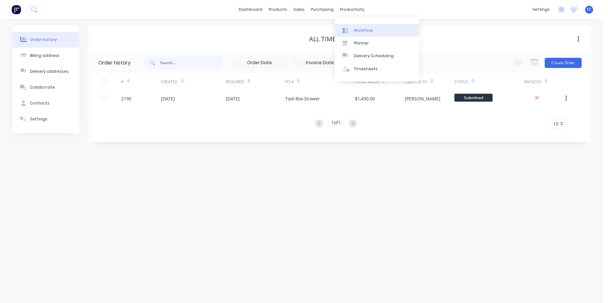
click at [365, 30] on div "Workflow" at bounding box center [363, 31] width 19 height 6
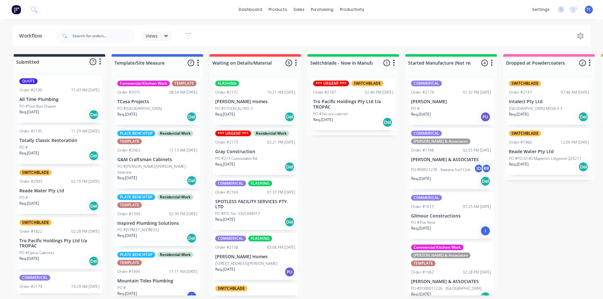
click at [73, 99] on p "All Time Plumbing" at bounding box center [59, 99] width 80 height 5
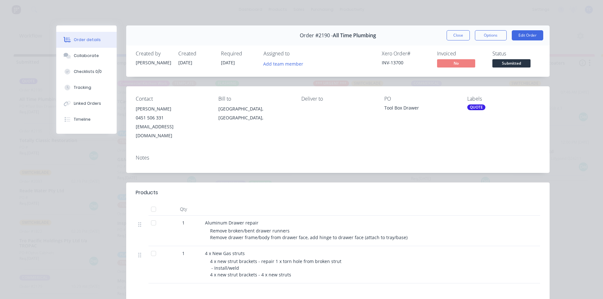
click at [472, 106] on div "QUOTE" at bounding box center [476, 107] width 18 height 6
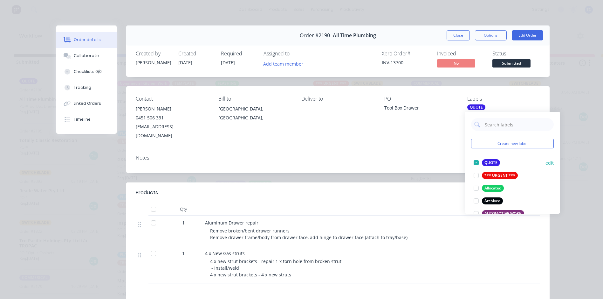
click at [475, 162] on div at bounding box center [476, 162] width 13 height 13
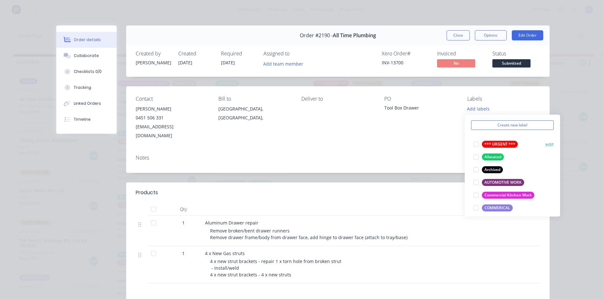
scroll to position [64, 0]
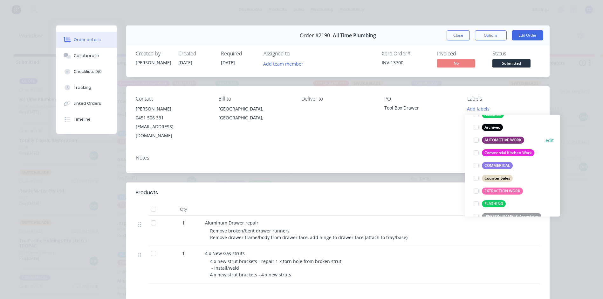
click at [476, 141] on div at bounding box center [476, 140] width 13 height 13
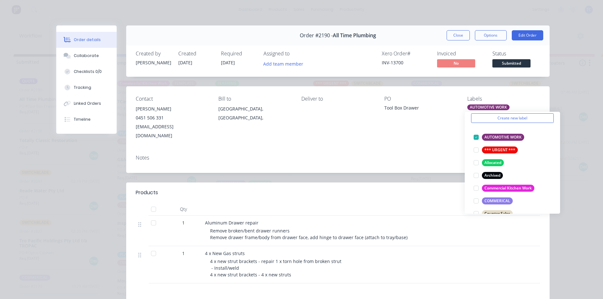
click at [432, 149] on div "Notes" at bounding box center [338, 160] width 424 height 23
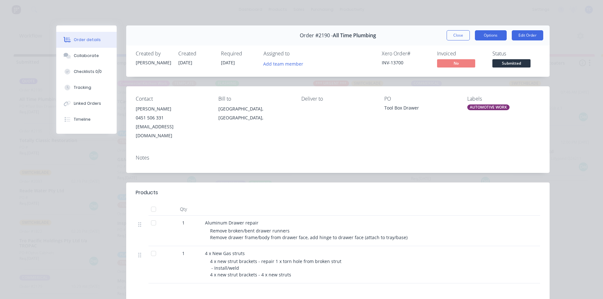
click at [487, 35] on button "Options" at bounding box center [491, 35] width 32 height 10
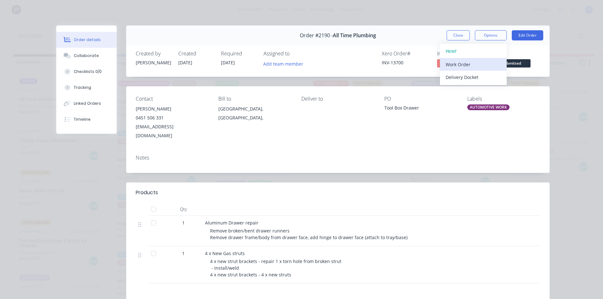
click at [469, 64] on div "Work Order" at bounding box center [473, 64] width 55 height 9
click at [462, 78] on div "Standard" at bounding box center [473, 76] width 55 height 9
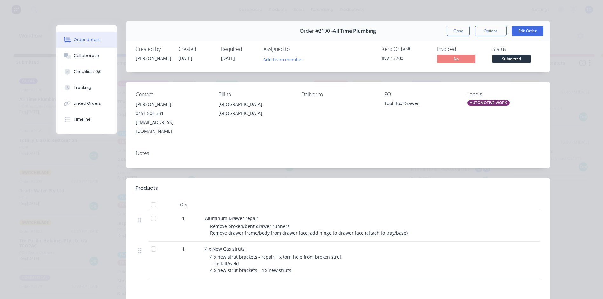
scroll to position [0, 0]
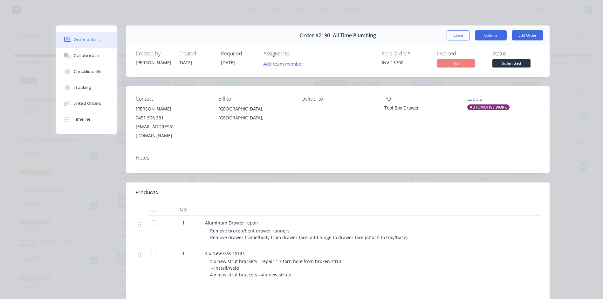
click at [481, 36] on button "Options" at bounding box center [491, 35] width 32 height 10
click at [525, 34] on button "Edit Order" at bounding box center [527, 35] width 31 height 10
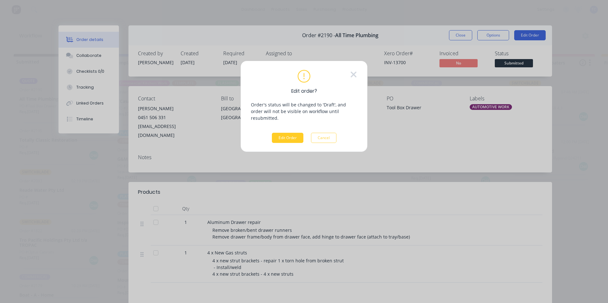
click at [281, 133] on button "Edit Order" at bounding box center [287, 138] width 31 height 10
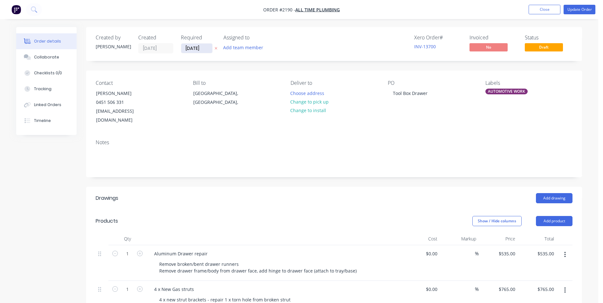
click at [204, 49] on input "[DATE]" at bounding box center [196, 49] width 31 height 10
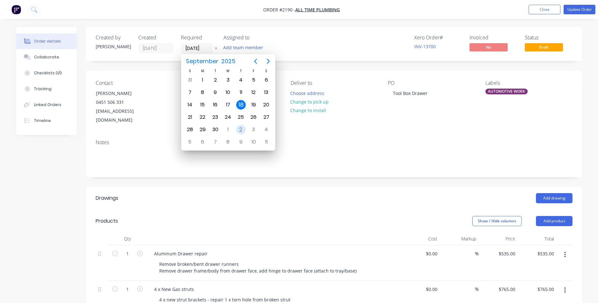
click at [239, 130] on div "2" at bounding box center [241, 130] width 10 height 10
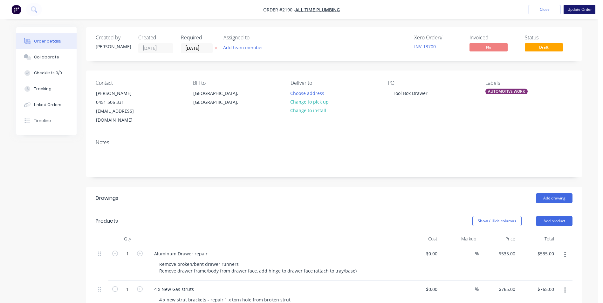
click at [584, 11] on button "Update Order" at bounding box center [580, 10] width 32 height 10
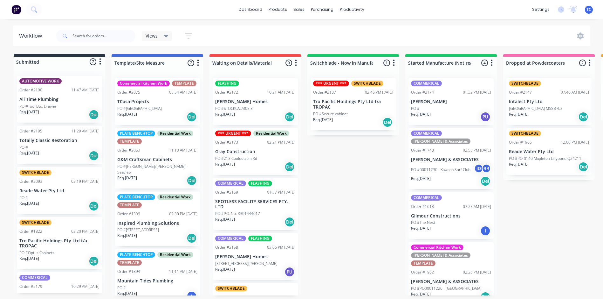
click at [51, 101] on p "All Time Plumbing" at bounding box center [59, 99] width 80 height 5
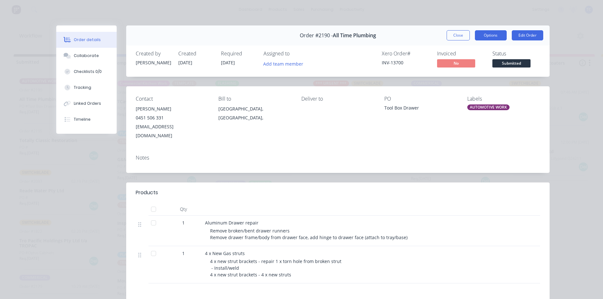
click at [484, 34] on button "Options" at bounding box center [491, 35] width 32 height 10
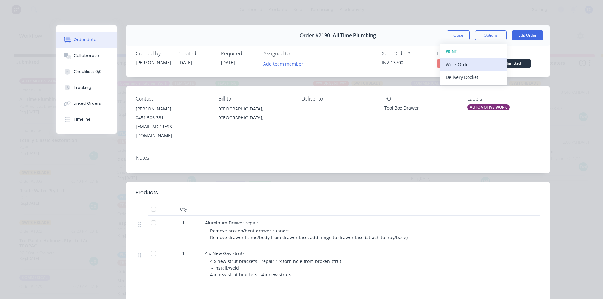
click at [461, 64] on div "Work Order" at bounding box center [473, 64] width 55 height 9
click at [462, 78] on div "Standard" at bounding box center [473, 76] width 55 height 9
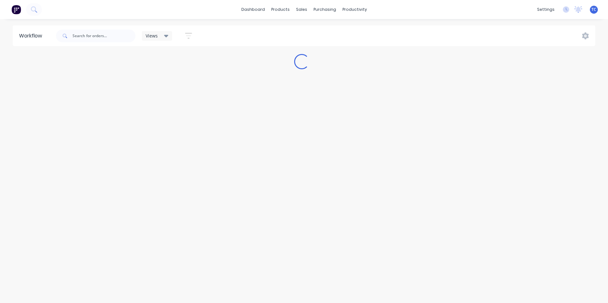
click at [595, 11] on div "settings No new notifications [PERSON_NAME] all as read [PERSON_NAME] mentioned…" at bounding box center [571, 10] width 74 height 10
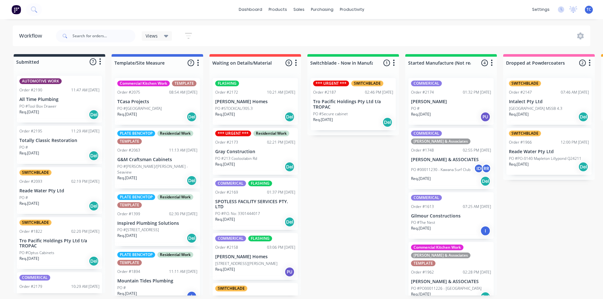
click at [592, 10] on div "TC Suncoast Sheetmetal [PERSON_NAME] Administrator Profile Sign out" at bounding box center [589, 10] width 8 height 8
click at [589, 11] on span "TC" at bounding box center [589, 10] width 5 height 6
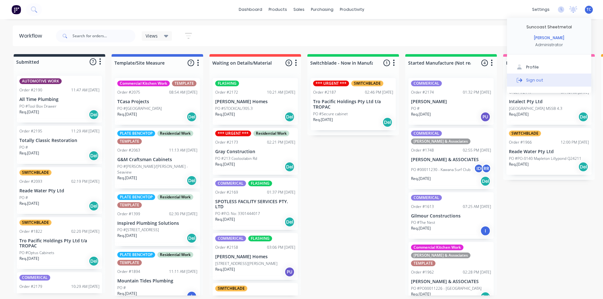
click at [539, 81] on div "Sign out" at bounding box center [534, 80] width 17 height 6
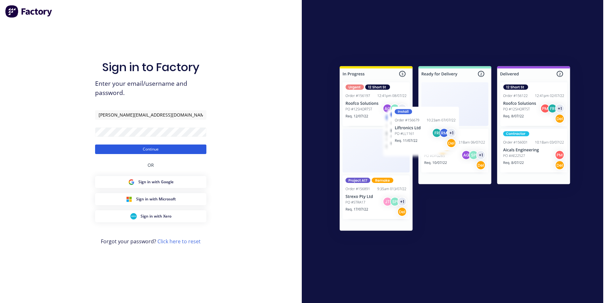
click at [148, 149] on button "Continue" at bounding box center [150, 150] width 111 height 10
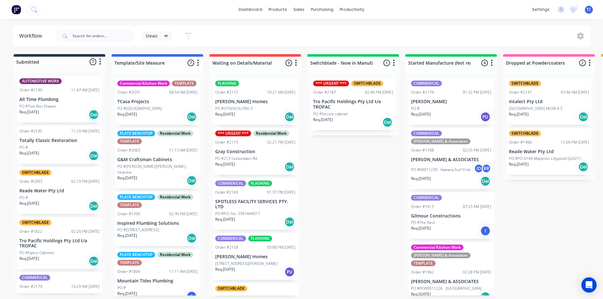
click at [58, 93] on div "AUTOMOTIVE WORK Order #2190 11:47 AM [DATE] All Time Plumbing PO #Tool Box Draw…" at bounding box center [59, 99] width 85 height 47
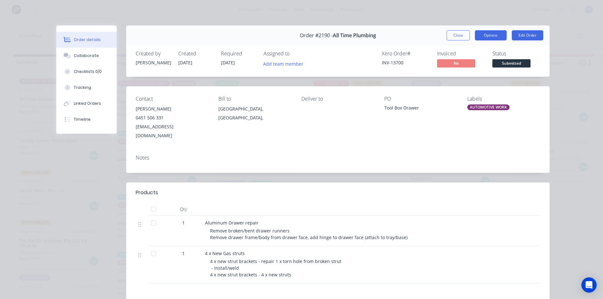
click at [490, 32] on button "Options" at bounding box center [491, 35] width 32 height 10
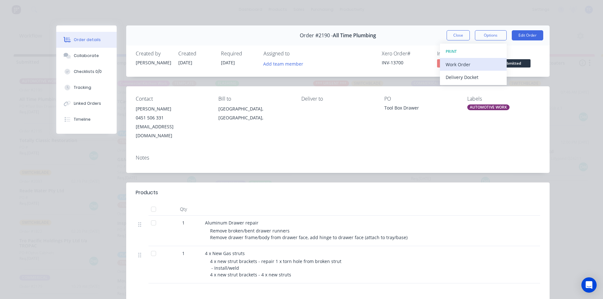
click at [475, 67] on div "Work Order" at bounding box center [473, 64] width 55 height 9
click at [472, 79] on div "Standard" at bounding box center [473, 76] width 55 height 9
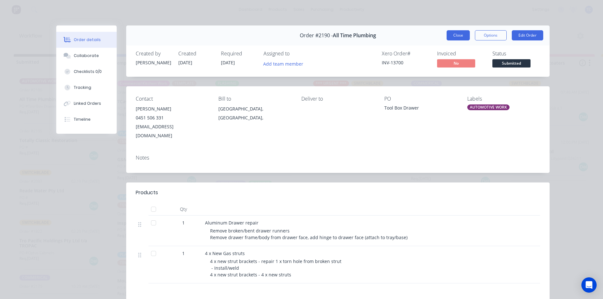
click at [455, 33] on button "Close" at bounding box center [458, 35] width 23 height 10
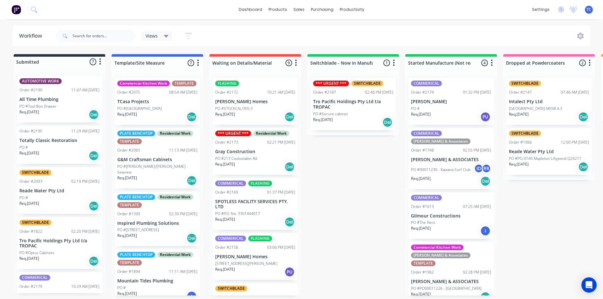
scroll to position [1, 0]
click at [588, 284] on icon "Open Intercom Messenger" at bounding box center [588, 284] width 7 height 8
click at [539, 10] on div "settings" at bounding box center [541, 10] width 24 height 10
click at [588, 8] on span "TC" at bounding box center [589, 10] width 5 height 6
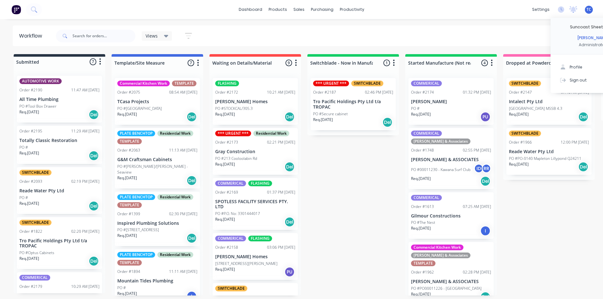
click at [398, 15] on div "dashboard products sales purchasing productivity dashboard products Product Cat…" at bounding box center [301, 9] width 603 height 19
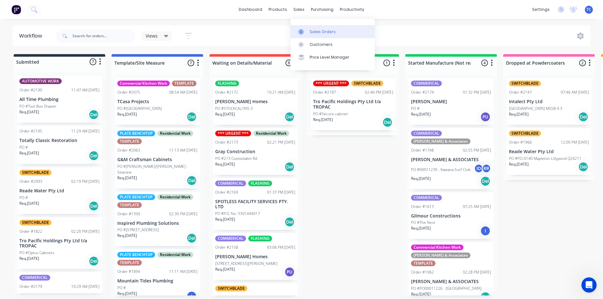
click at [322, 29] on div "Sales Orders" at bounding box center [323, 32] width 26 height 6
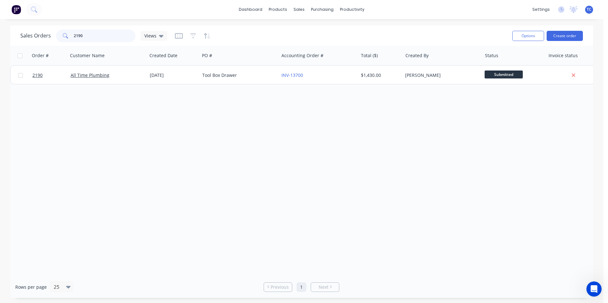
drag, startPoint x: 89, startPoint y: 35, endPoint x: 63, endPoint y: 41, distance: 27.1
click at [63, 41] on div "2190" at bounding box center [95, 36] width 79 height 13
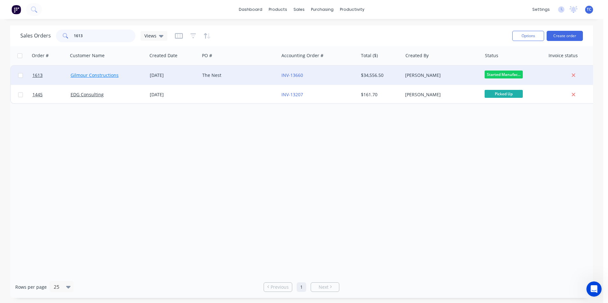
type input "1613"
click at [93, 76] on link "Gilmour Constructions" at bounding box center [95, 75] width 48 height 6
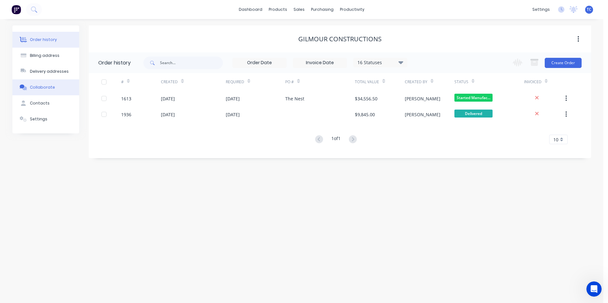
click at [44, 86] on div "Collaborate" at bounding box center [42, 88] width 25 height 6
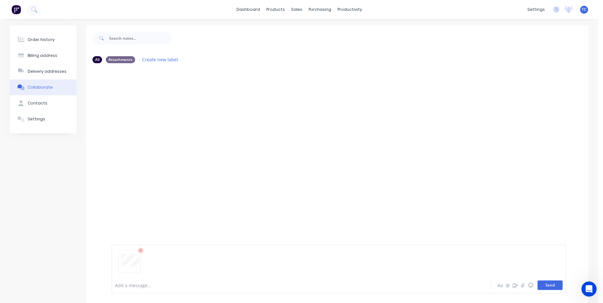
click at [546, 286] on button "Send" at bounding box center [550, 286] width 25 height 10
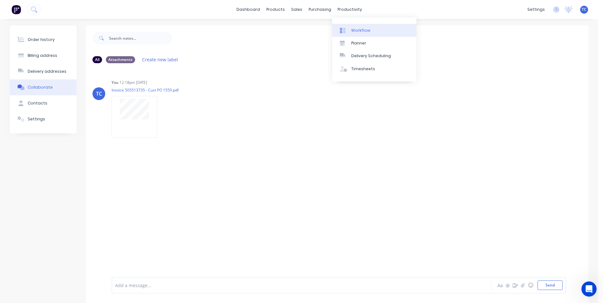
click at [358, 30] on div "Workflow" at bounding box center [360, 31] width 19 height 6
